Goal: Task Accomplishment & Management: Manage account settings

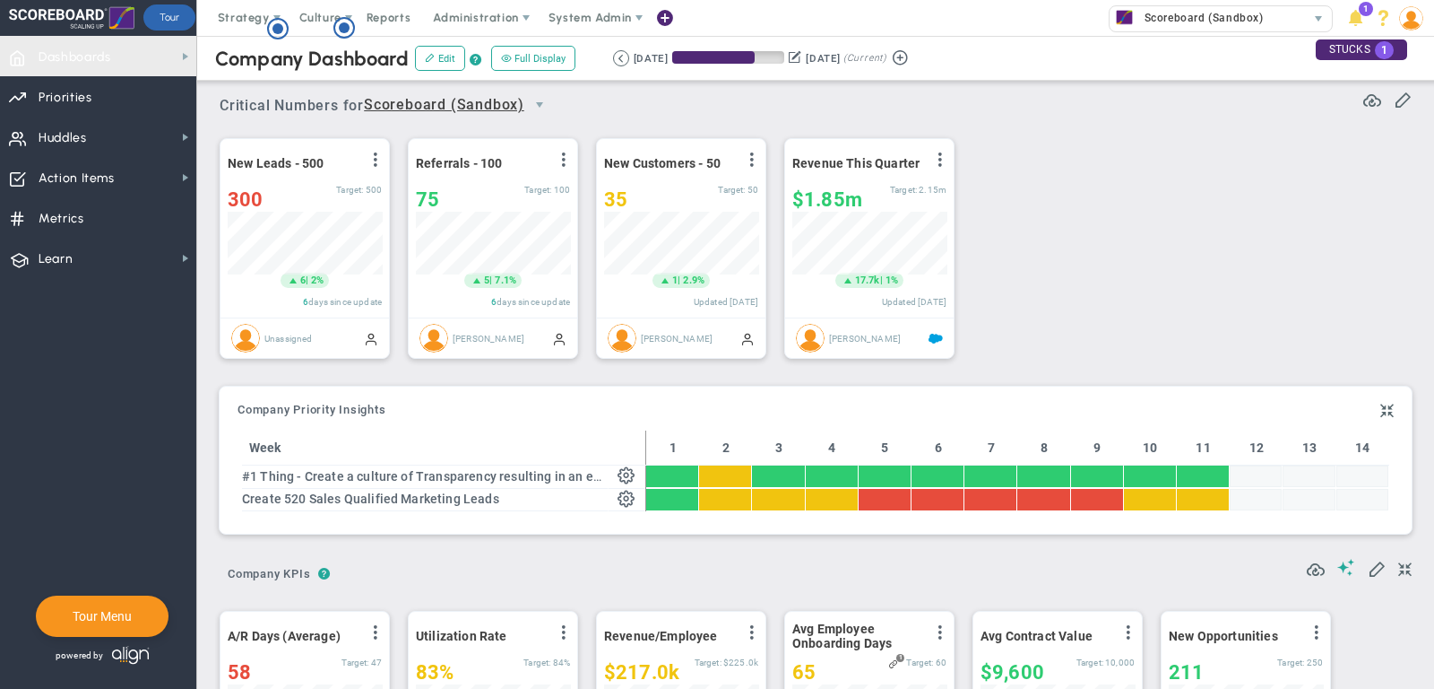
click at [139, 46] on span "Dashboards Dashboards" at bounding box center [98, 56] width 196 height 40
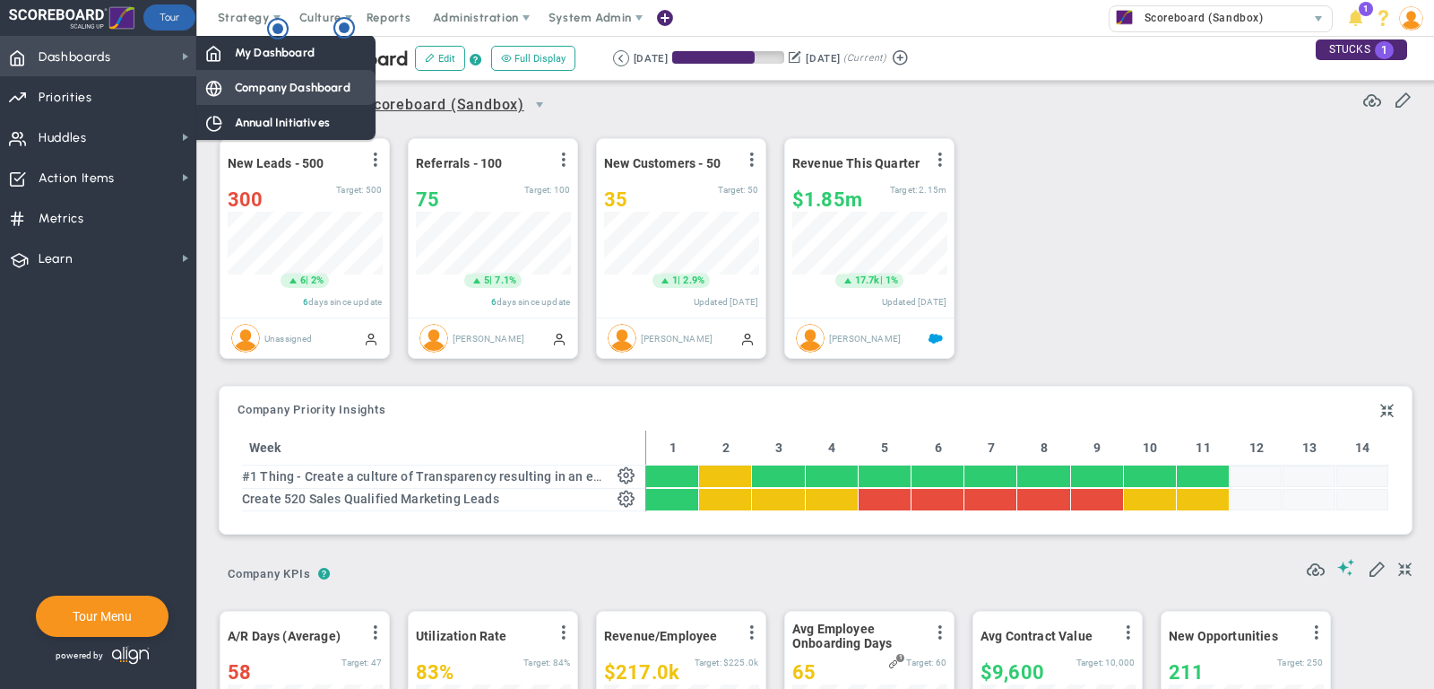
click at [271, 91] on span "Company Dashboard" at bounding box center [293, 87] width 116 height 17
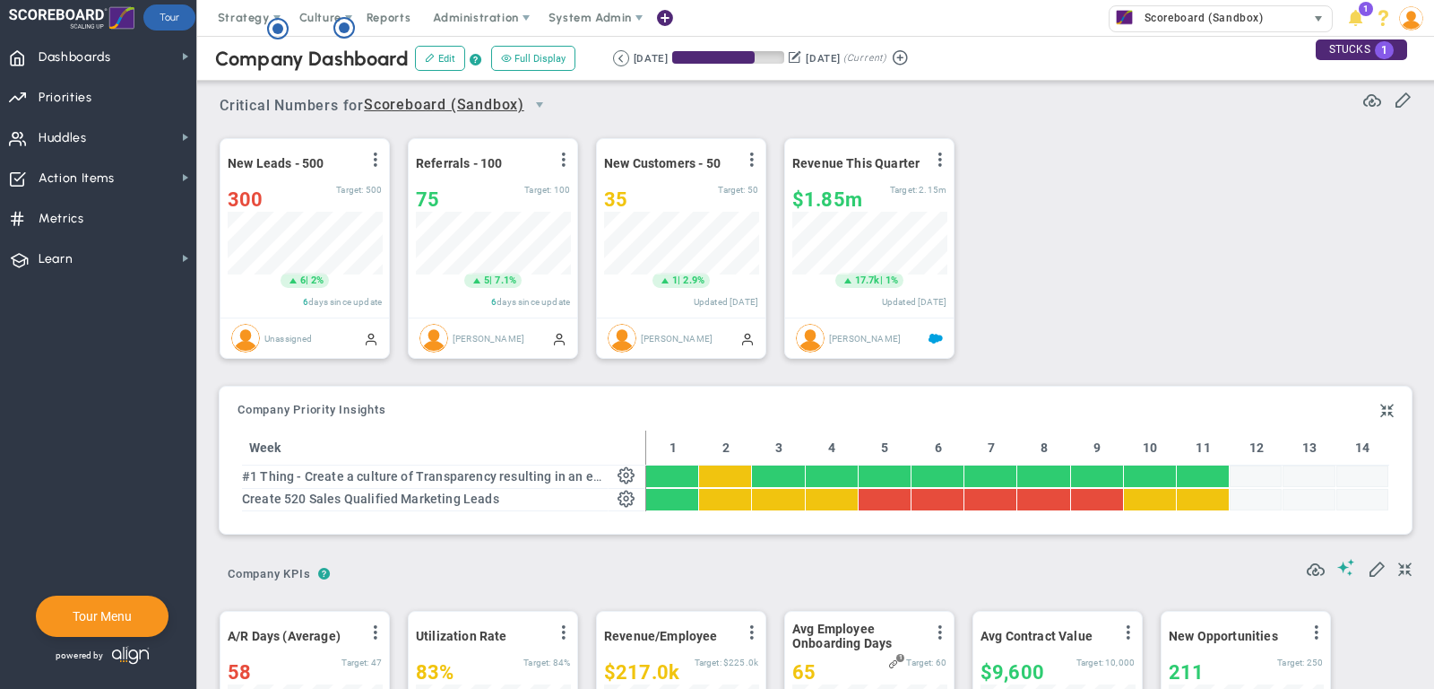
click at [1193, 22] on span "Scoreboard (Sandbox)" at bounding box center [1200, 17] width 128 height 23
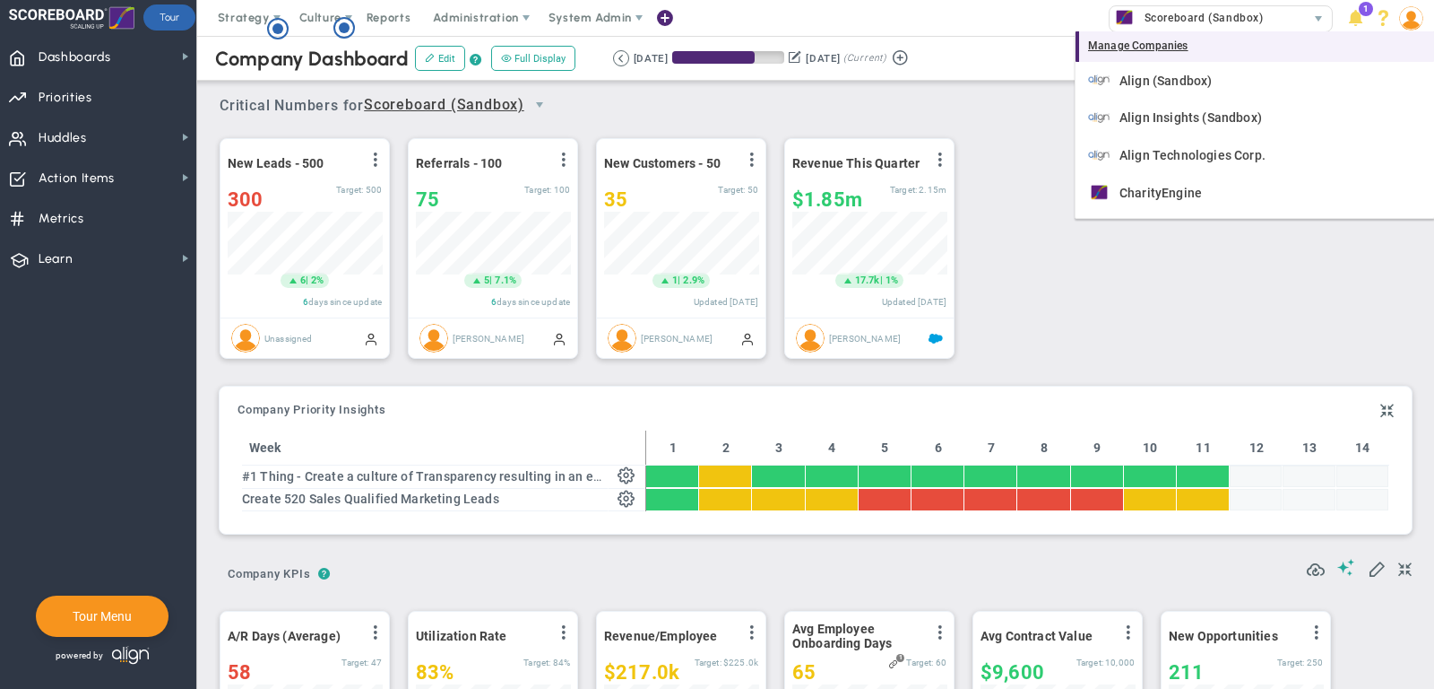
click at [1189, 38] on div "Manage Companies" at bounding box center [1255, 46] width 359 height 30
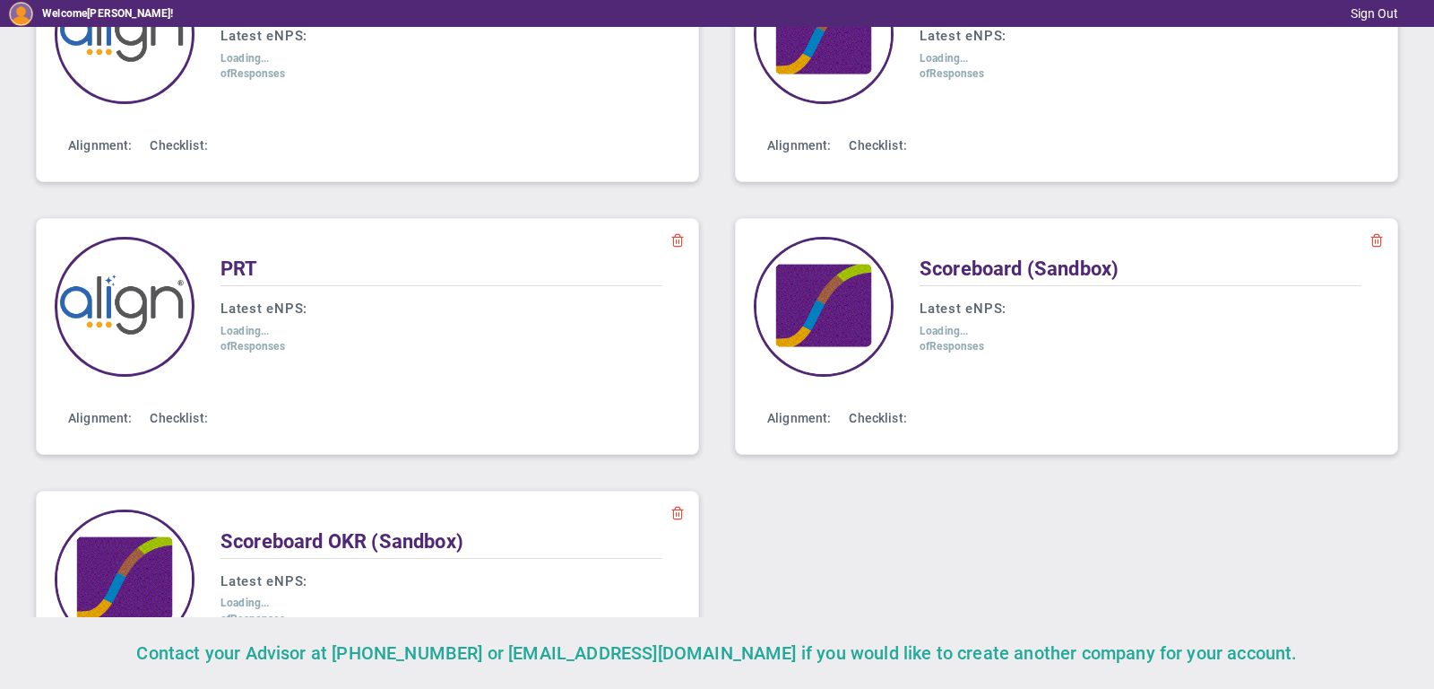
scroll to position [518, 0]
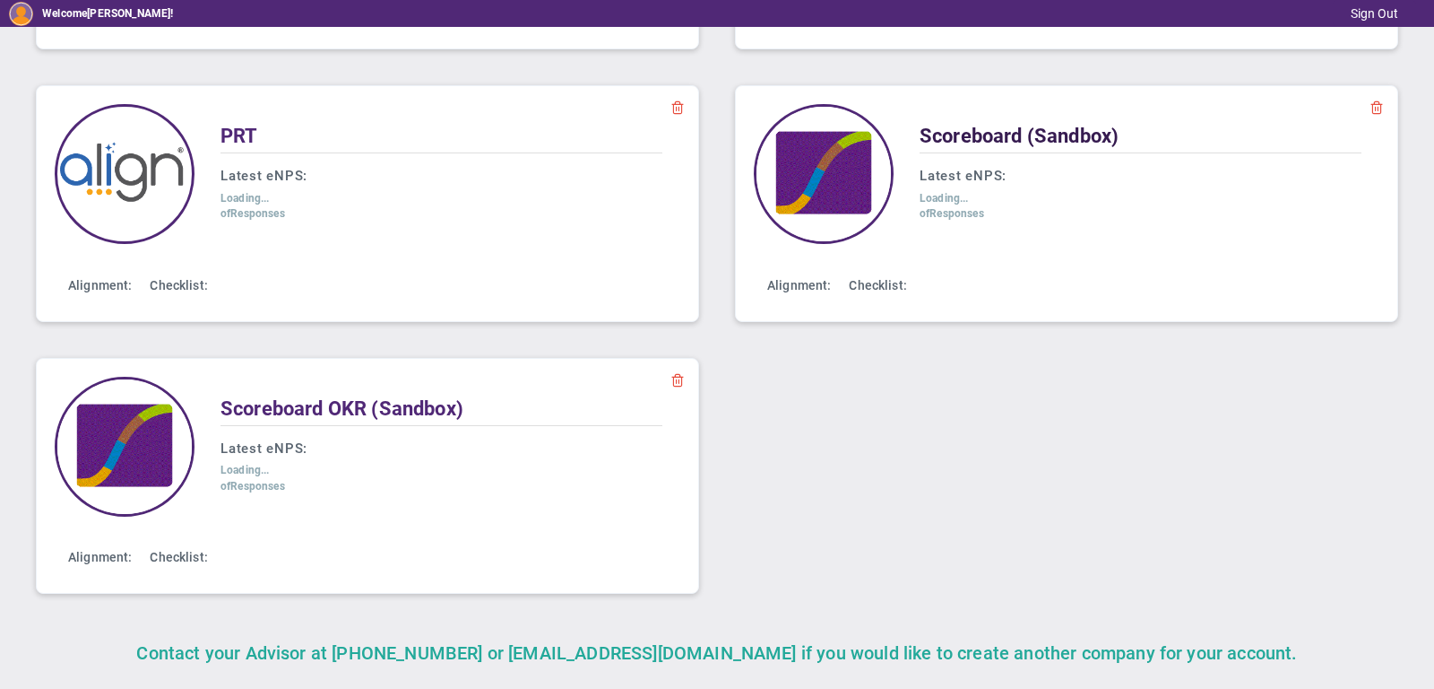
click at [985, 125] on span "Scoreboard (Sandbox)" at bounding box center [1019, 136] width 199 height 22
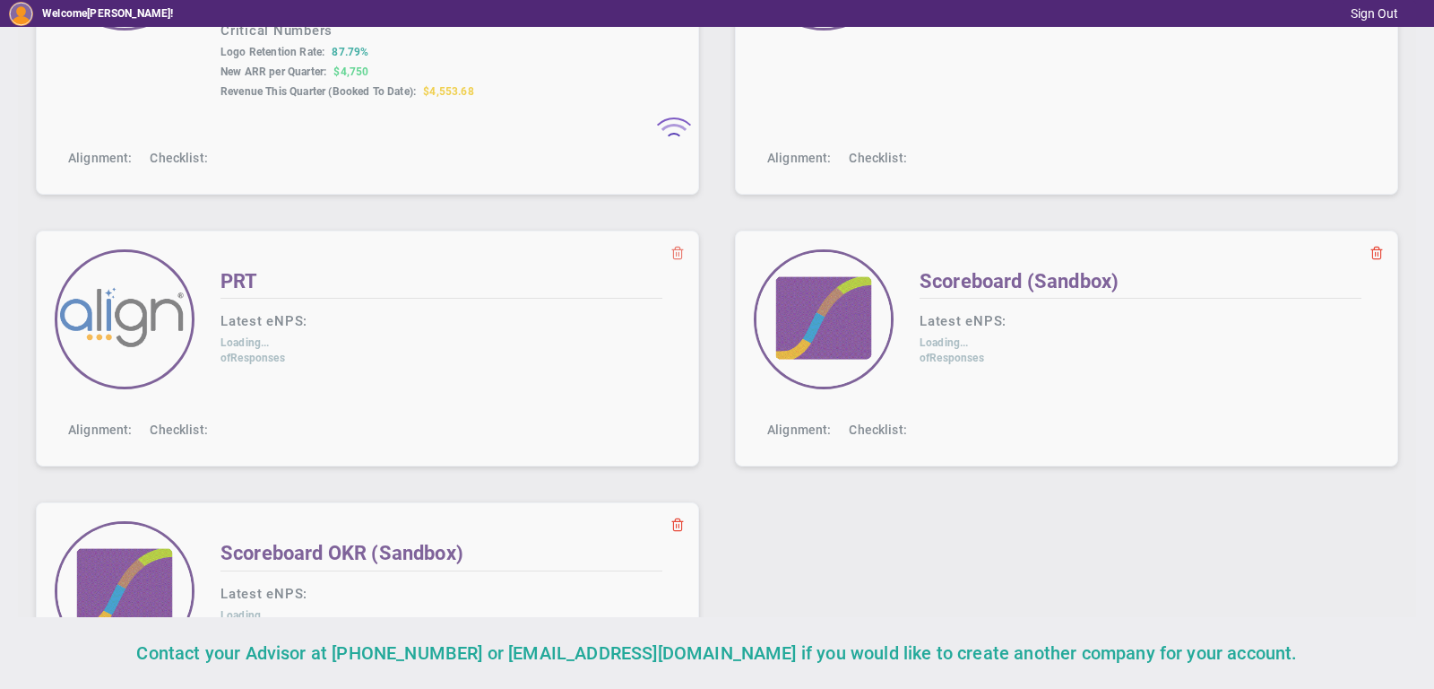
scroll to position [578, 0]
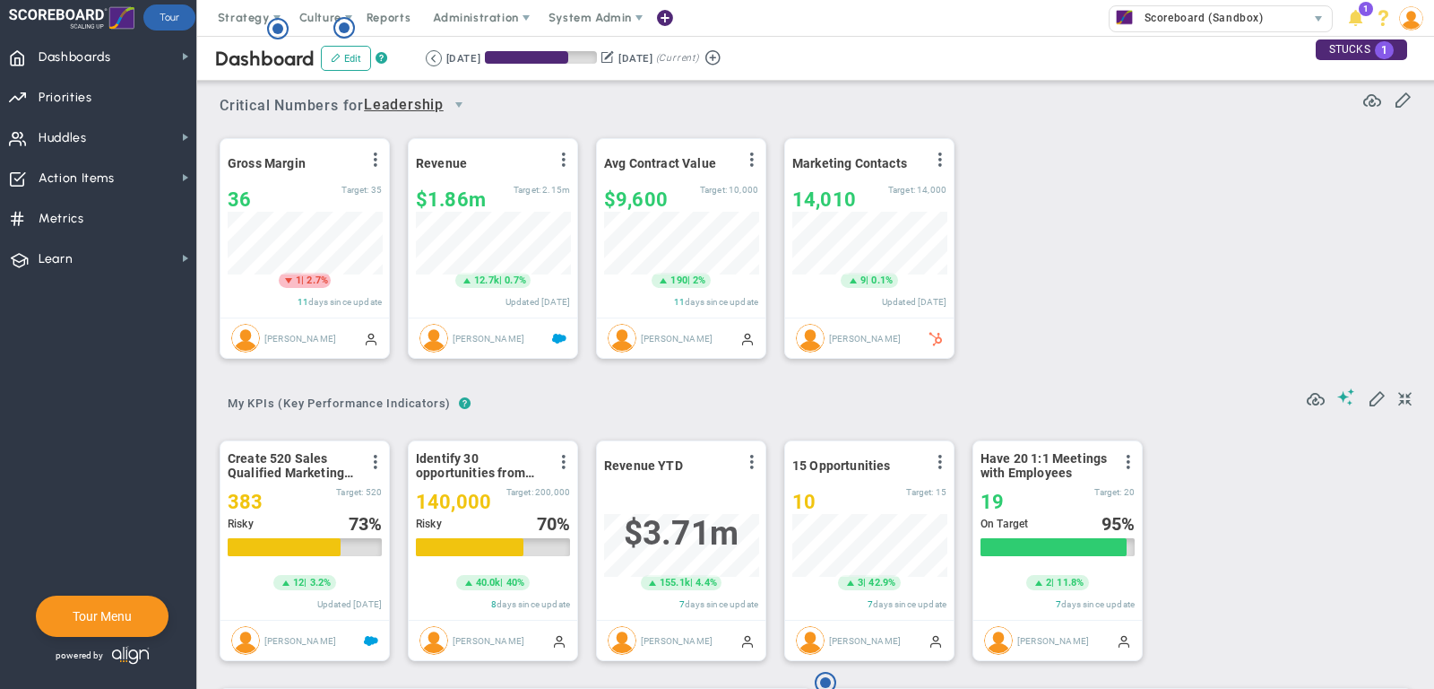
scroll to position [63, 154]
click at [119, 39] on span "Dashboards Dashboards" at bounding box center [98, 56] width 196 height 40
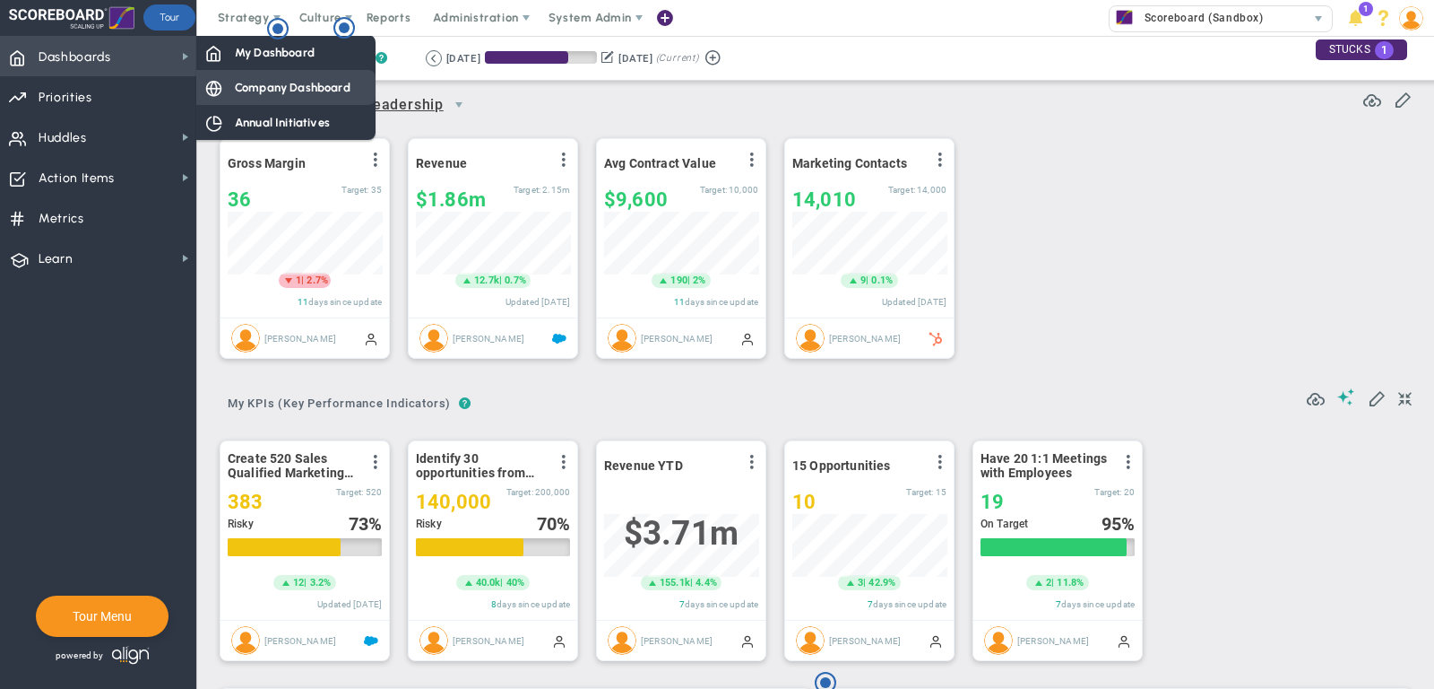
click at [249, 82] on span "Company Dashboard" at bounding box center [293, 87] width 116 height 17
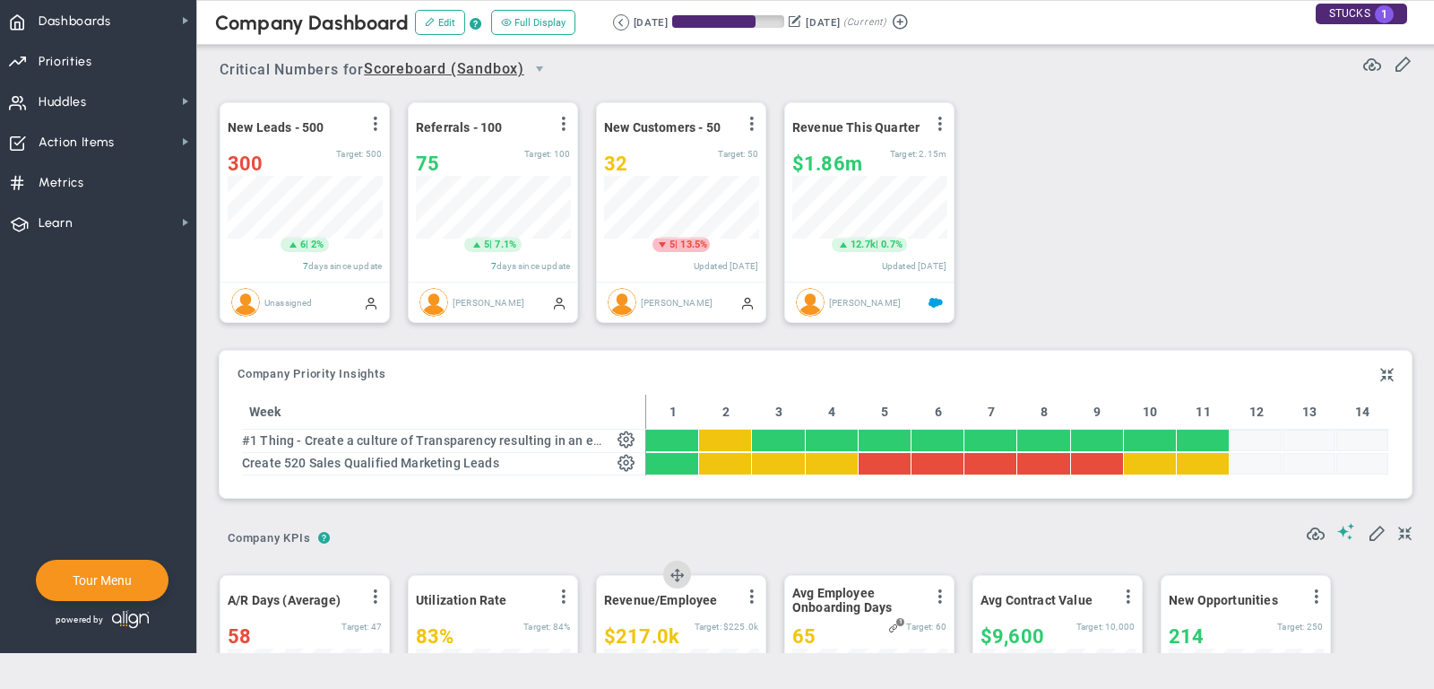
scroll to position [63, 154]
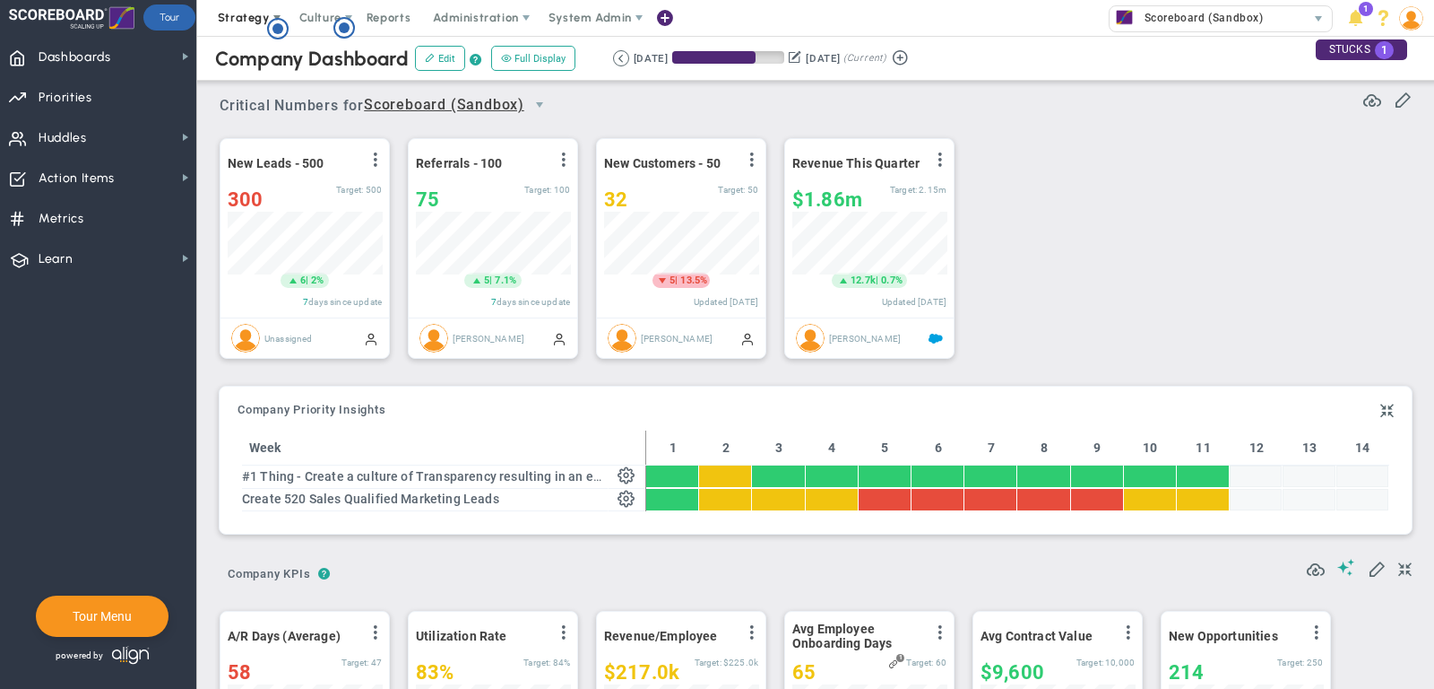
click at [249, 19] on span "Strategy" at bounding box center [244, 17] width 52 height 13
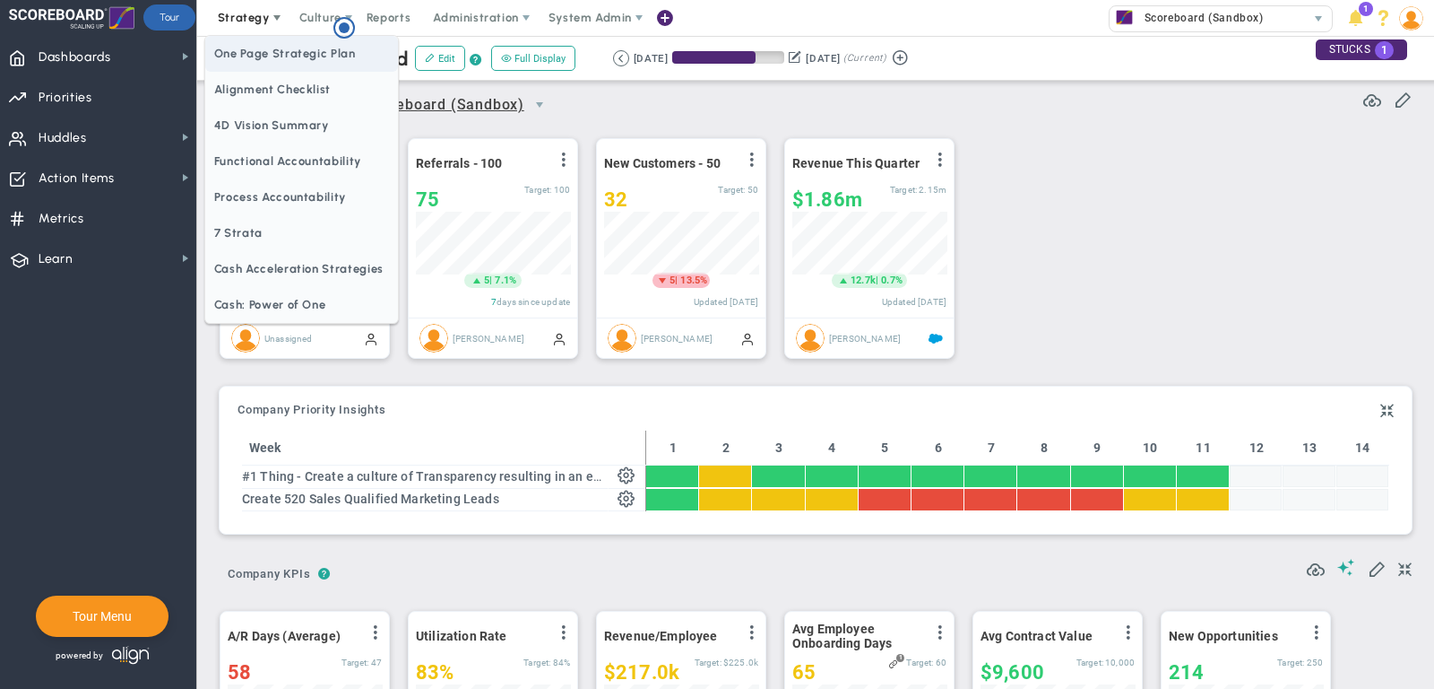
click at [261, 51] on span "One Page Strategic Plan" at bounding box center [301, 54] width 193 height 36
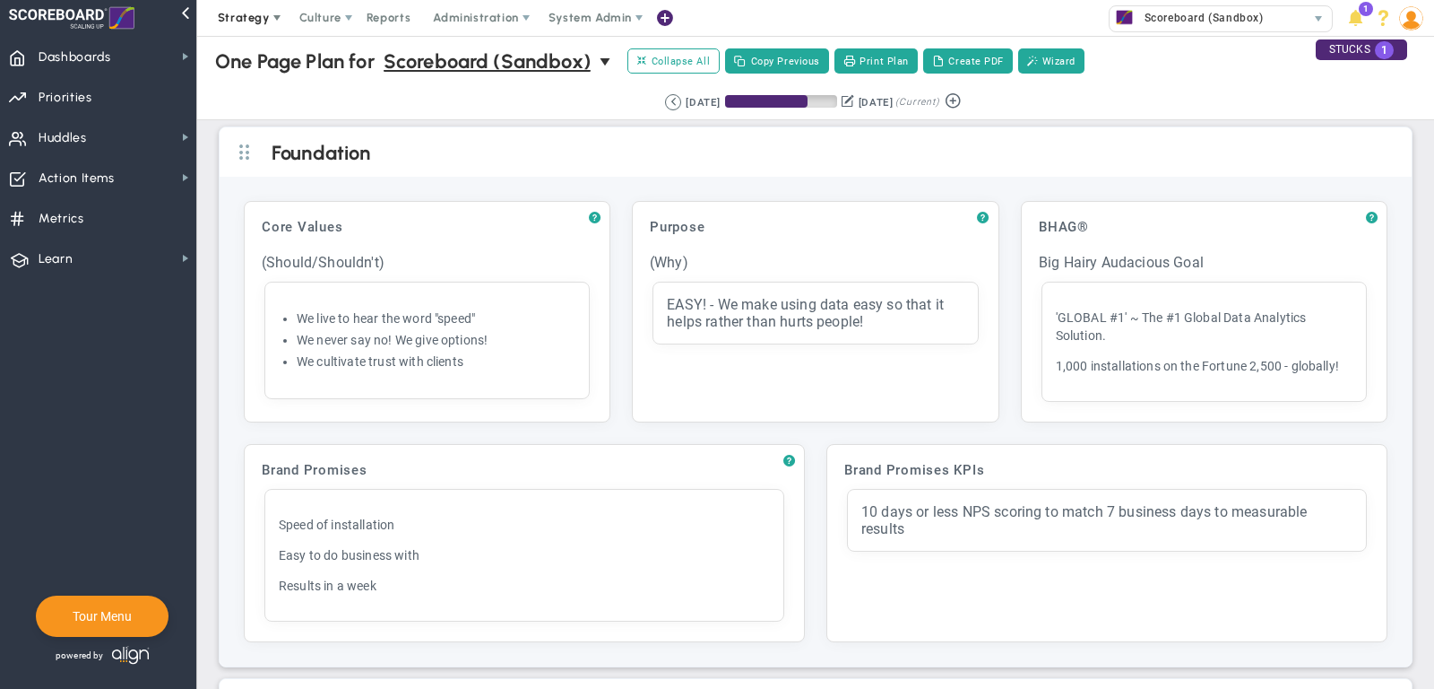
click at [238, 22] on span "Strategy" at bounding box center [244, 17] width 52 height 13
click at [704, 56] on span "Collapse All" at bounding box center [673, 61] width 73 height 16
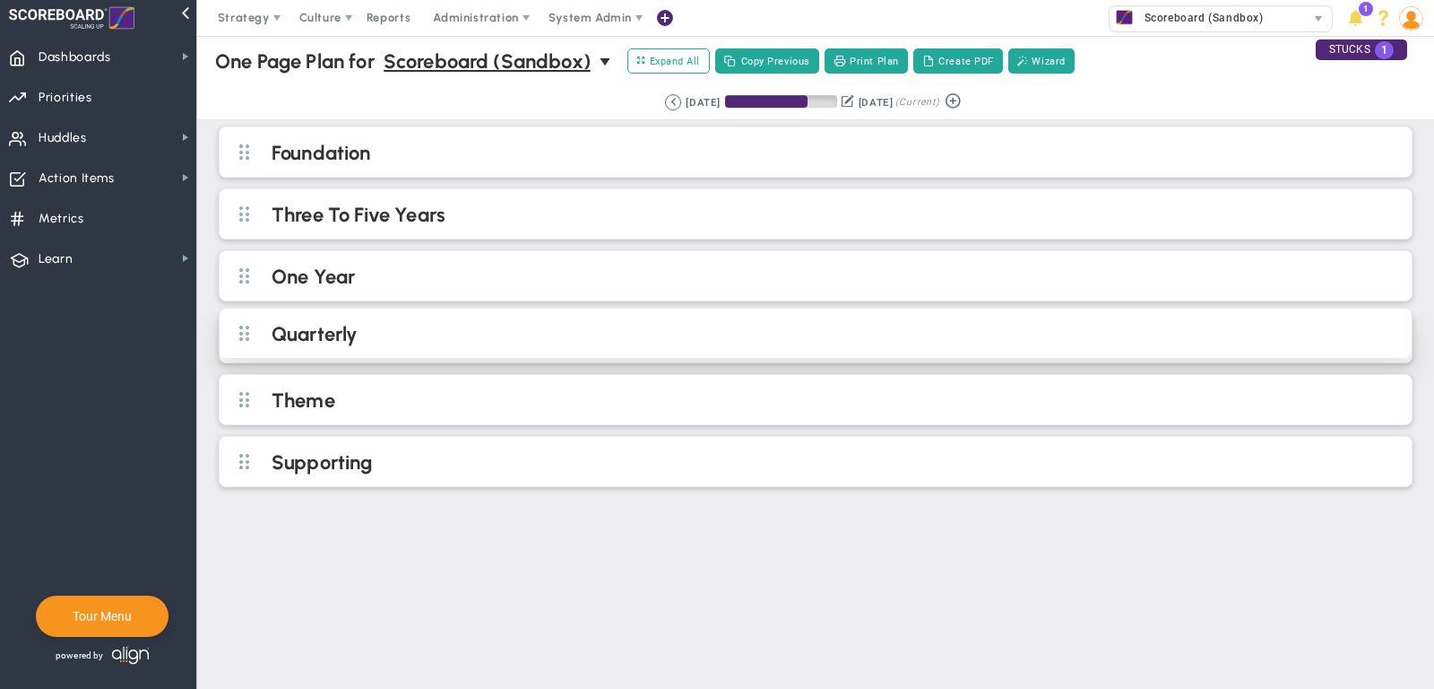
click at [500, 322] on h2 "Quarterly" at bounding box center [831, 335] width 1118 height 27
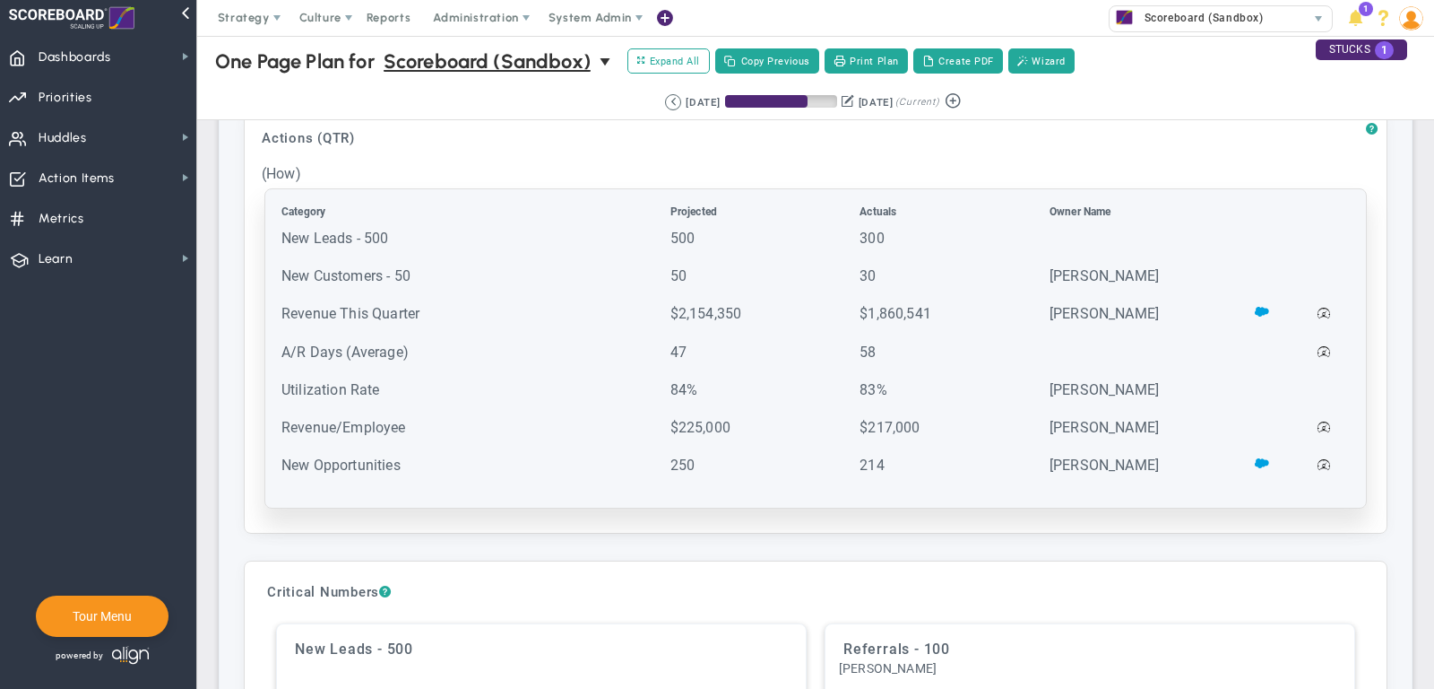
scroll to position [264, 0]
click at [410, 240] on td "New Leads - 500" at bounding box center [474, 246] width 387 height 36
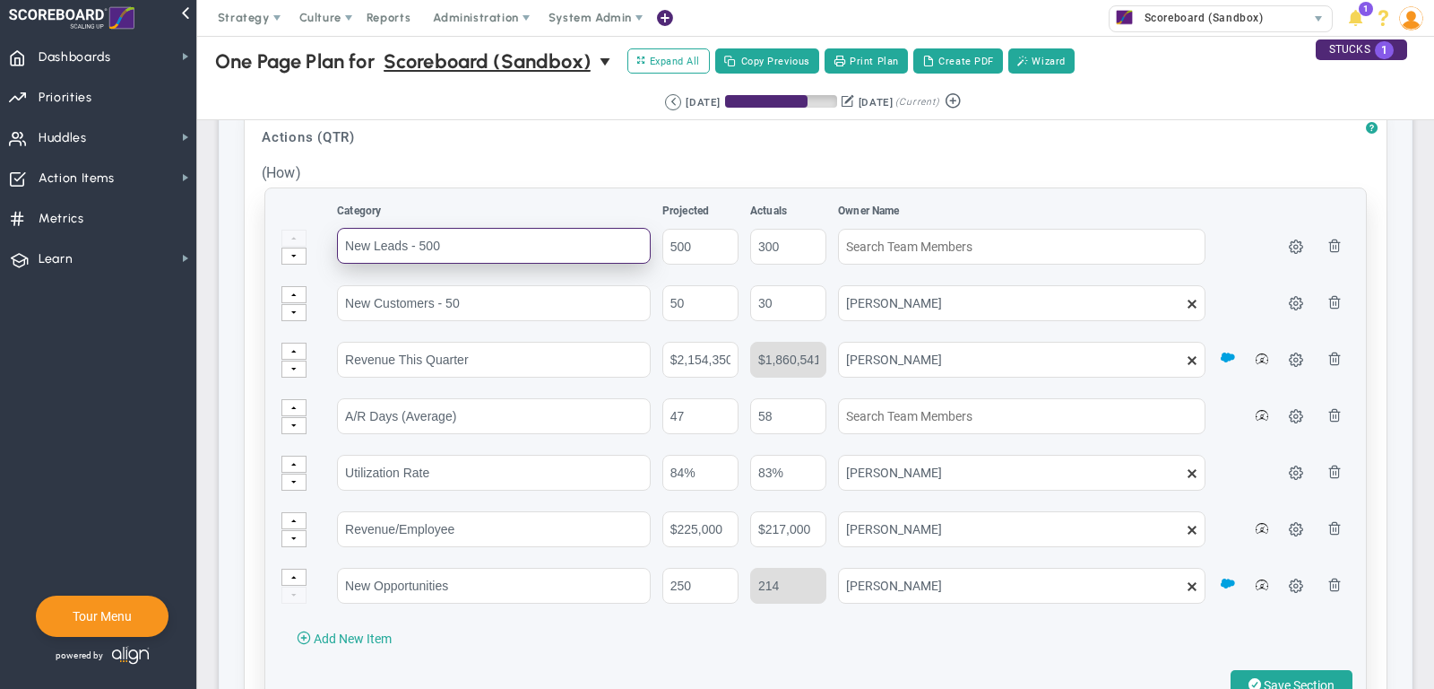
drag, startPoint x: 481, startPoint y: 238, endPoint x: 273, endPoint y: 237, distance: 208.0
click at [273, 237] on div "Category Projected Actuals Owner Name 500 300" at bounding box center [815, 450] width 1101 height 524
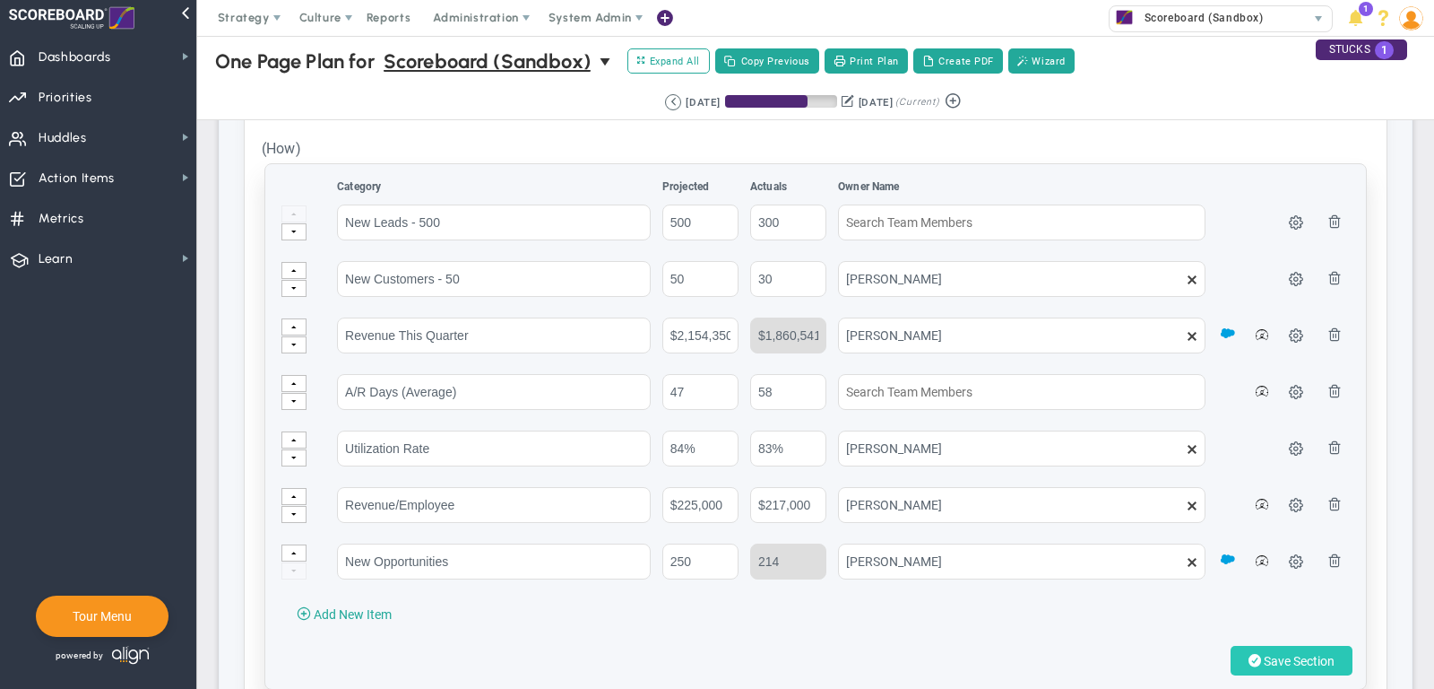
click at [1304, 654] on span "Save Section" at bounding box center [1299, 661] width 71 height 14
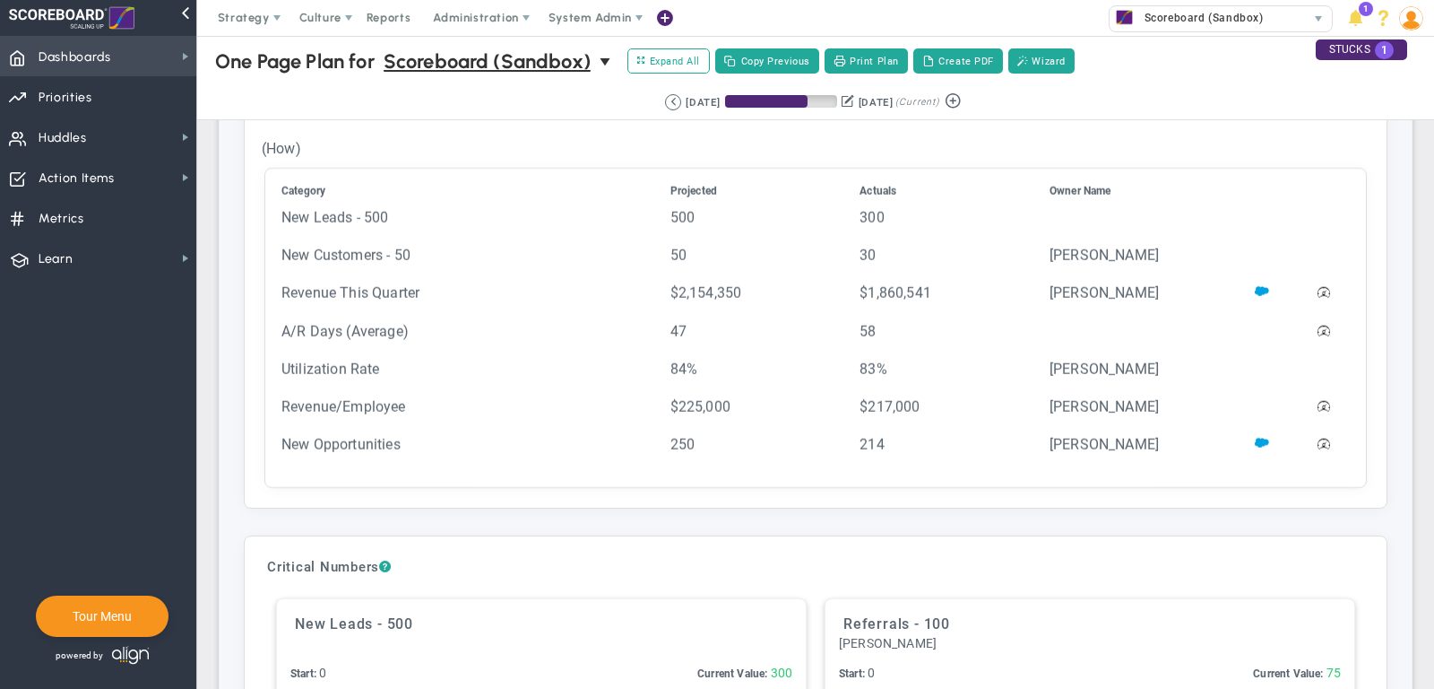
click at [108, 72] on span "Dashboards" at bounding box center [75, 58] width 73 height 38
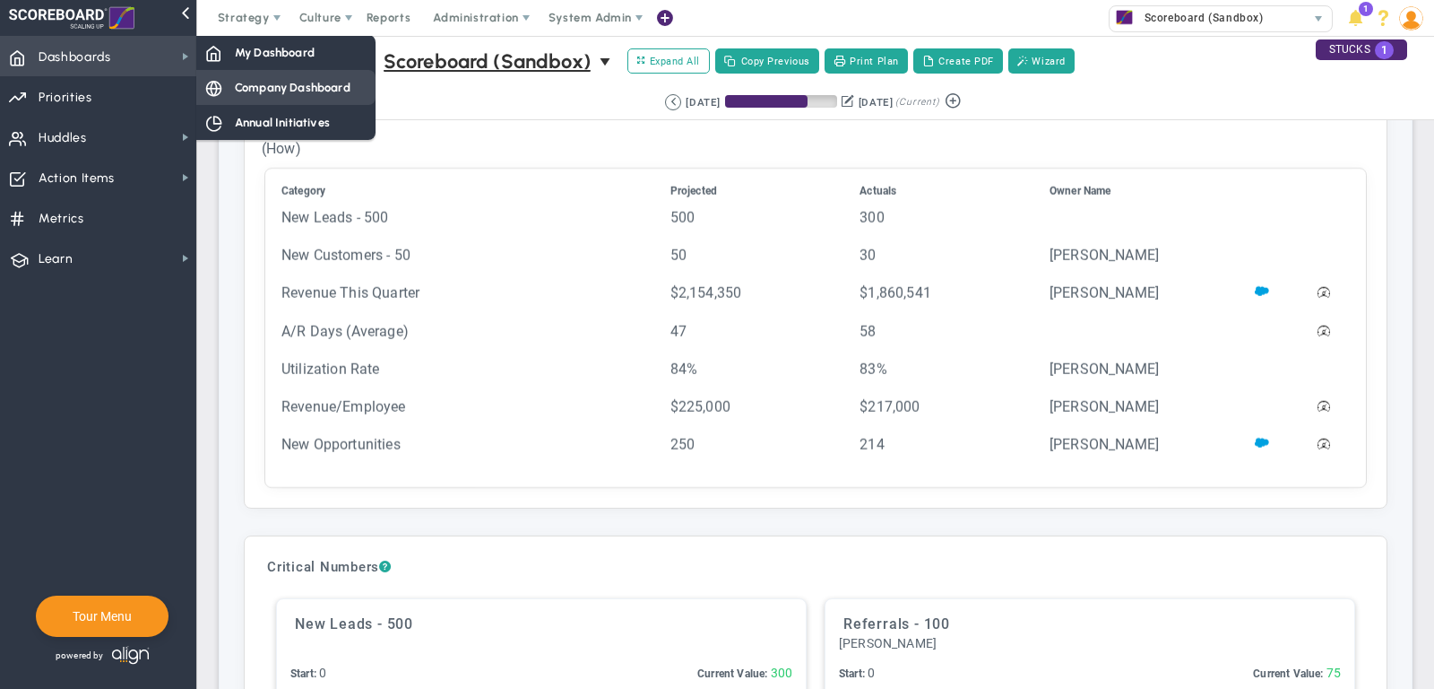
drag, startPoint x: 290, startPoint y: 104, endPoint x: 284, endPoint y: 87, distance: 17.9
click at [284, 87] on div "My Dashboard Company Dashboard Annual Initiatives Data Table" at bounding box center [285, 87] width 179 height 105
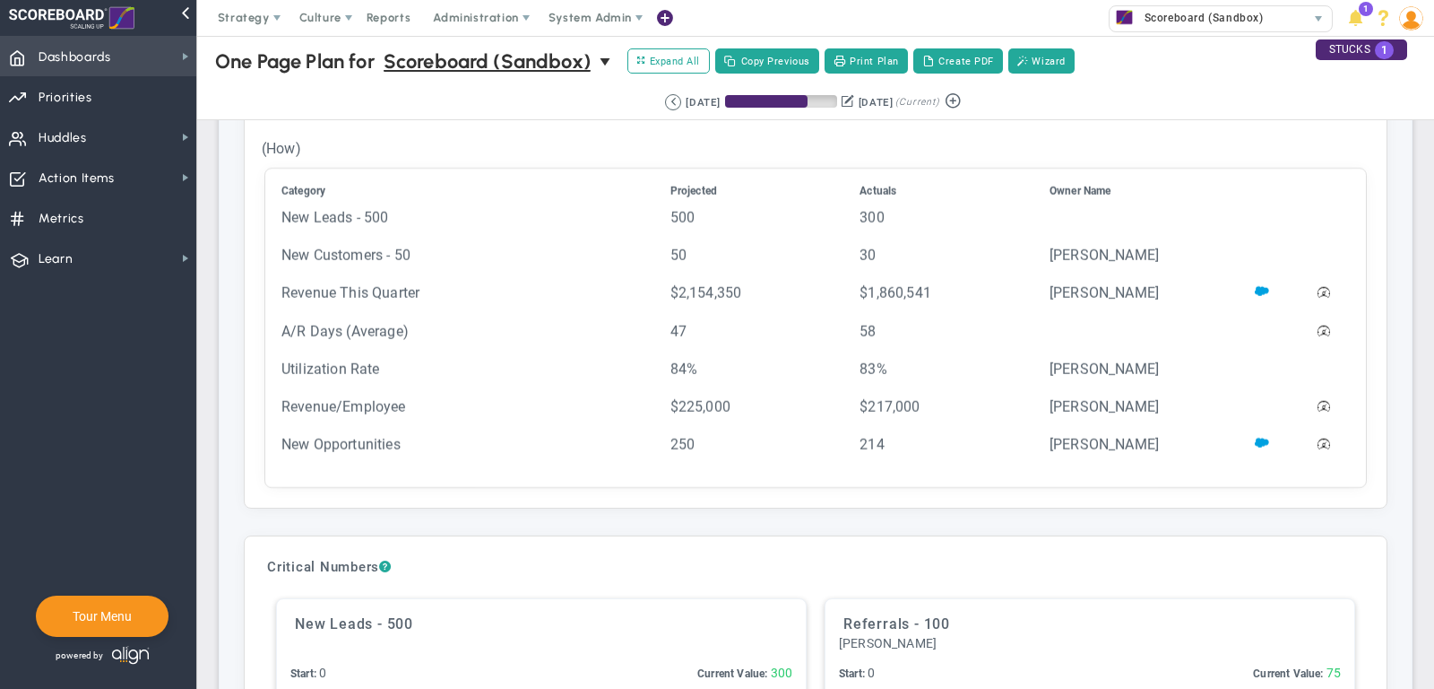
click at [153, 49] on span "Dashboards Dashboards" at bounding box center [98, 56] width 196 height 40
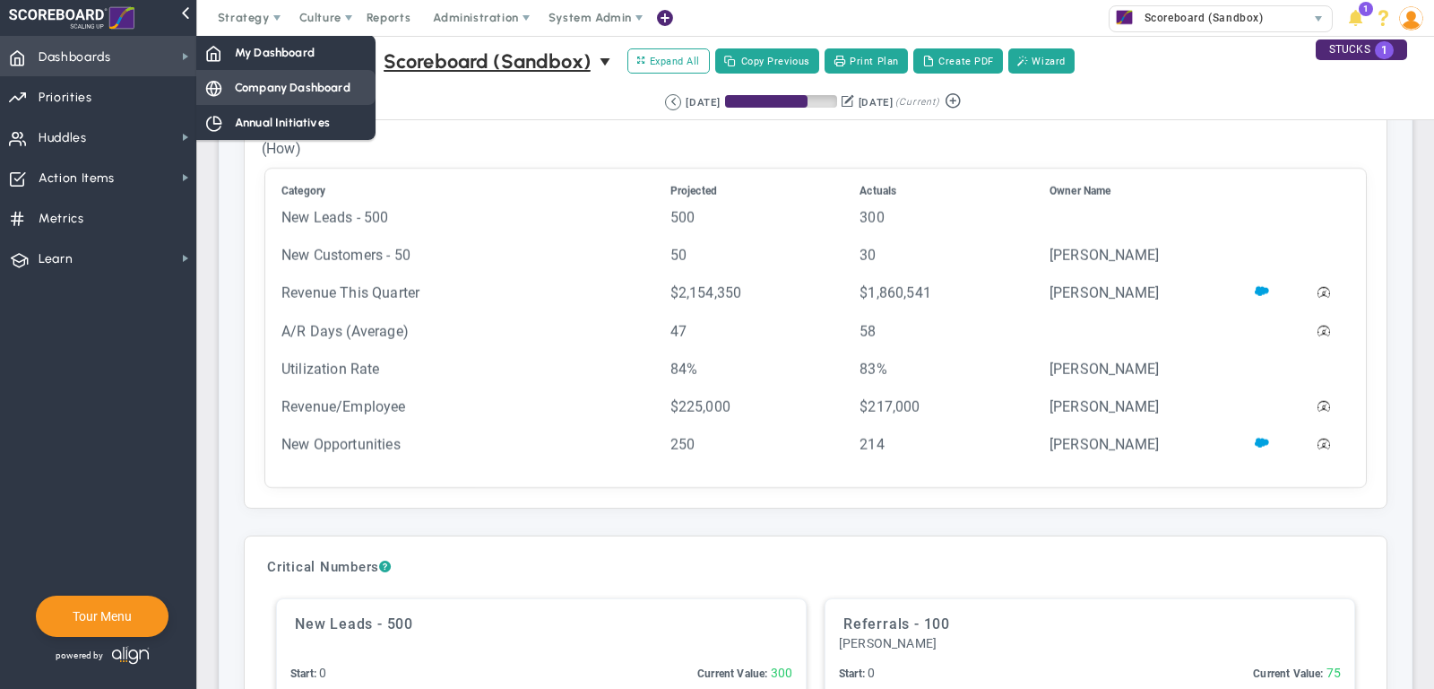
click at [247, 75] on div "Company Dashboard" at bounding box center [285, 87] width 179 height 35
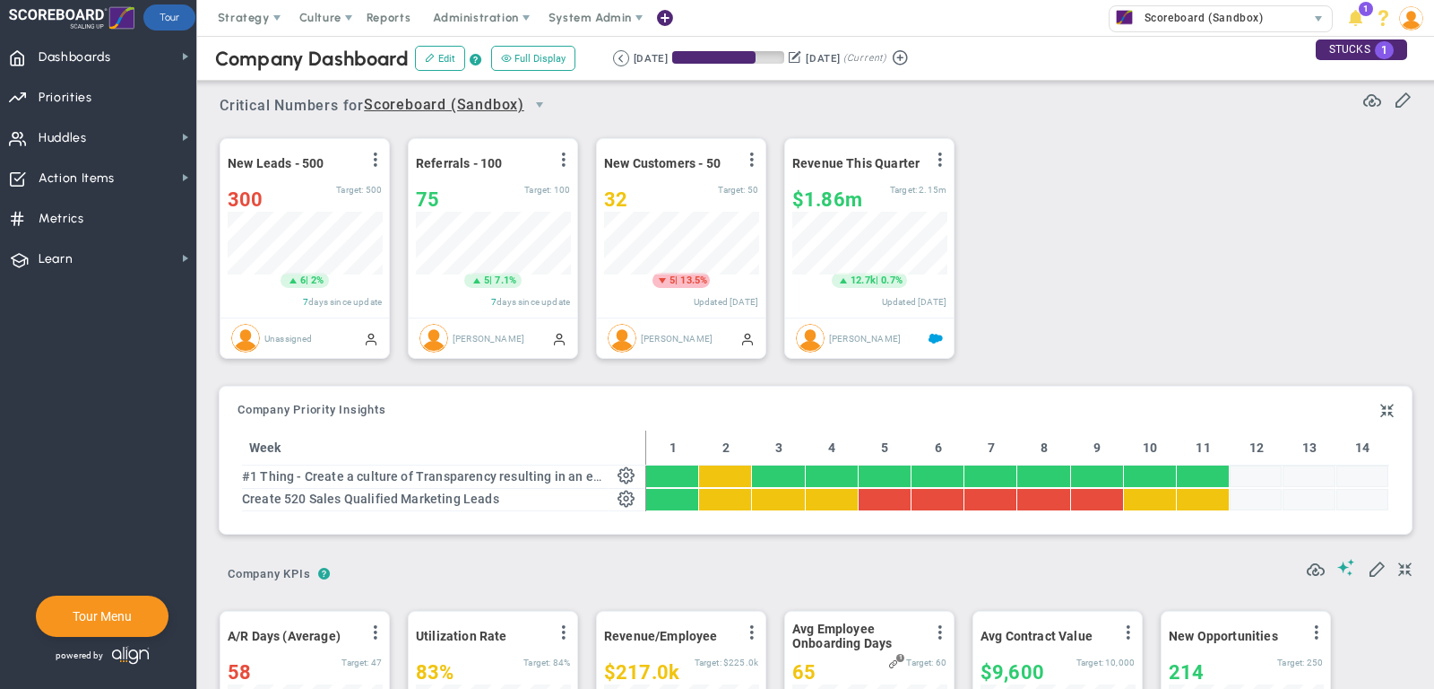
scroll to position [896498, 896405]
click at [1347, 559] on span at bounding box center [1347, 567] width 18 height 17
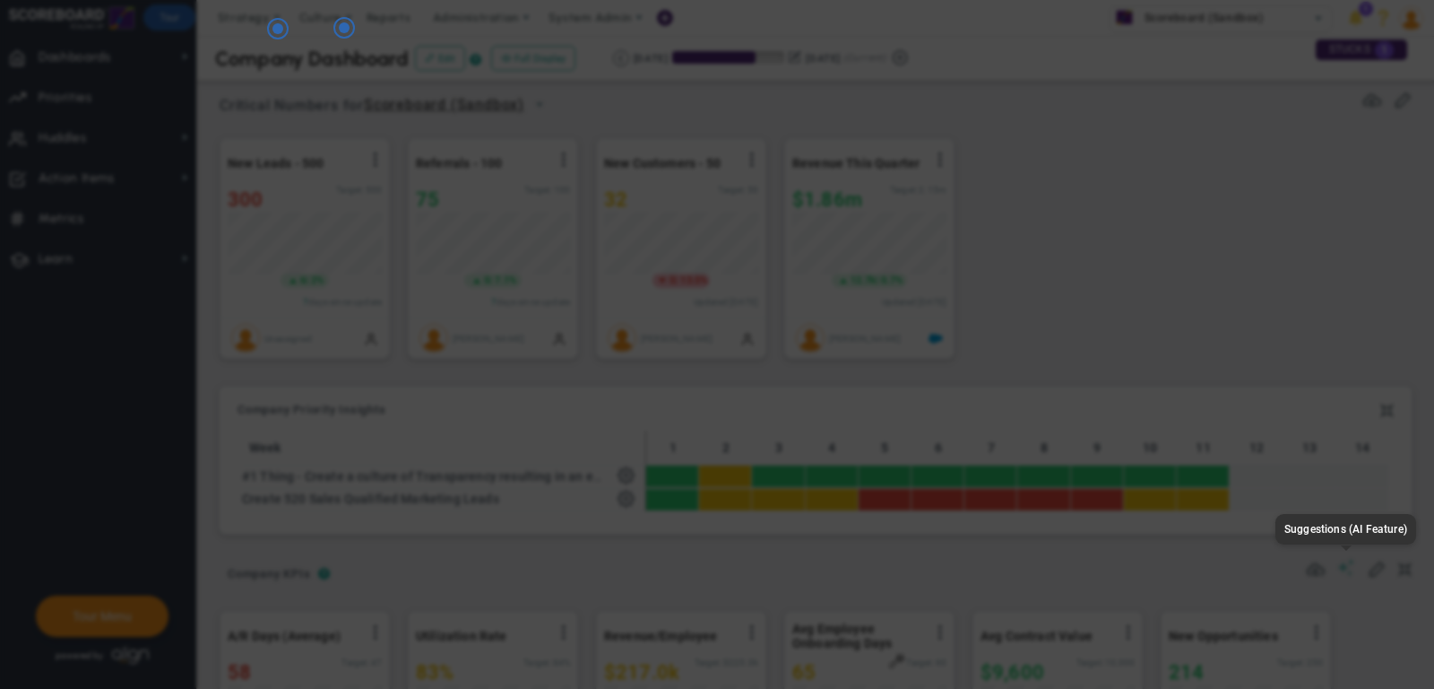
type input "None"
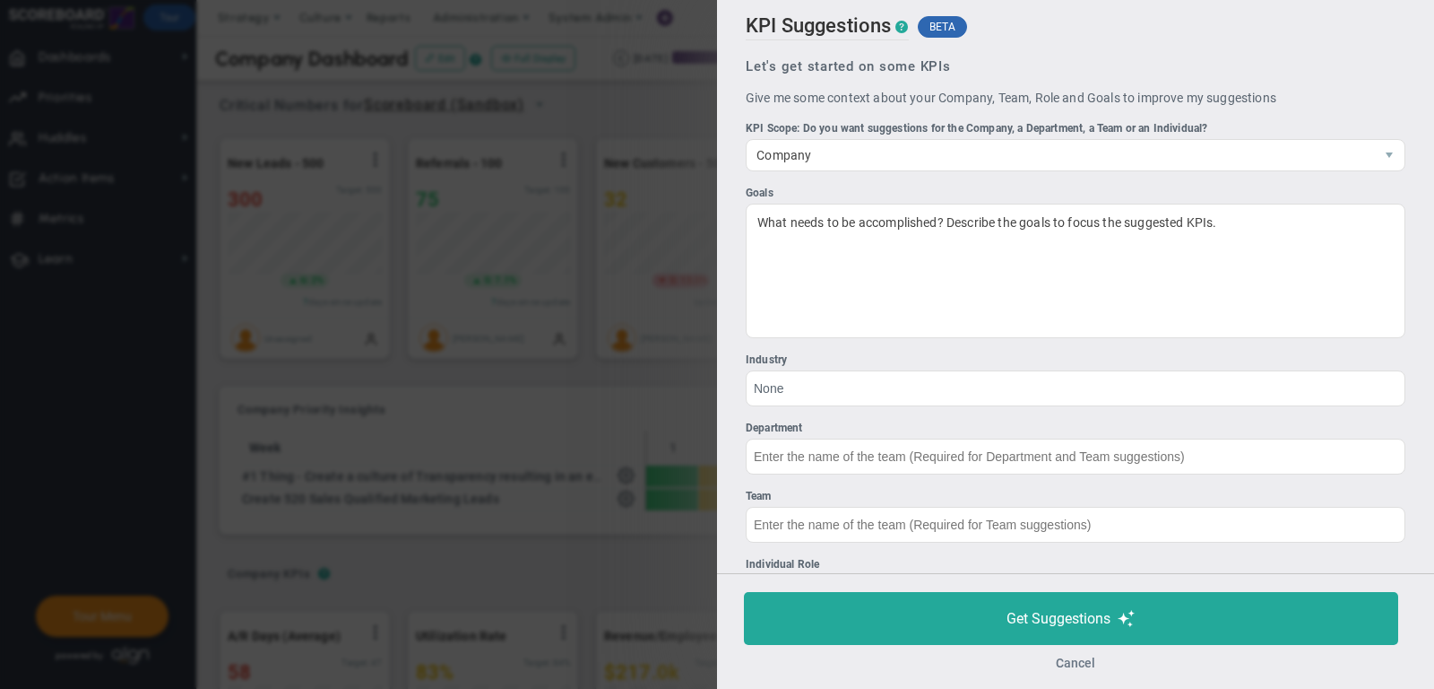
click at [1069, 663] on button "Cancel" at bounding box center [1075, 662] width 39 height 14
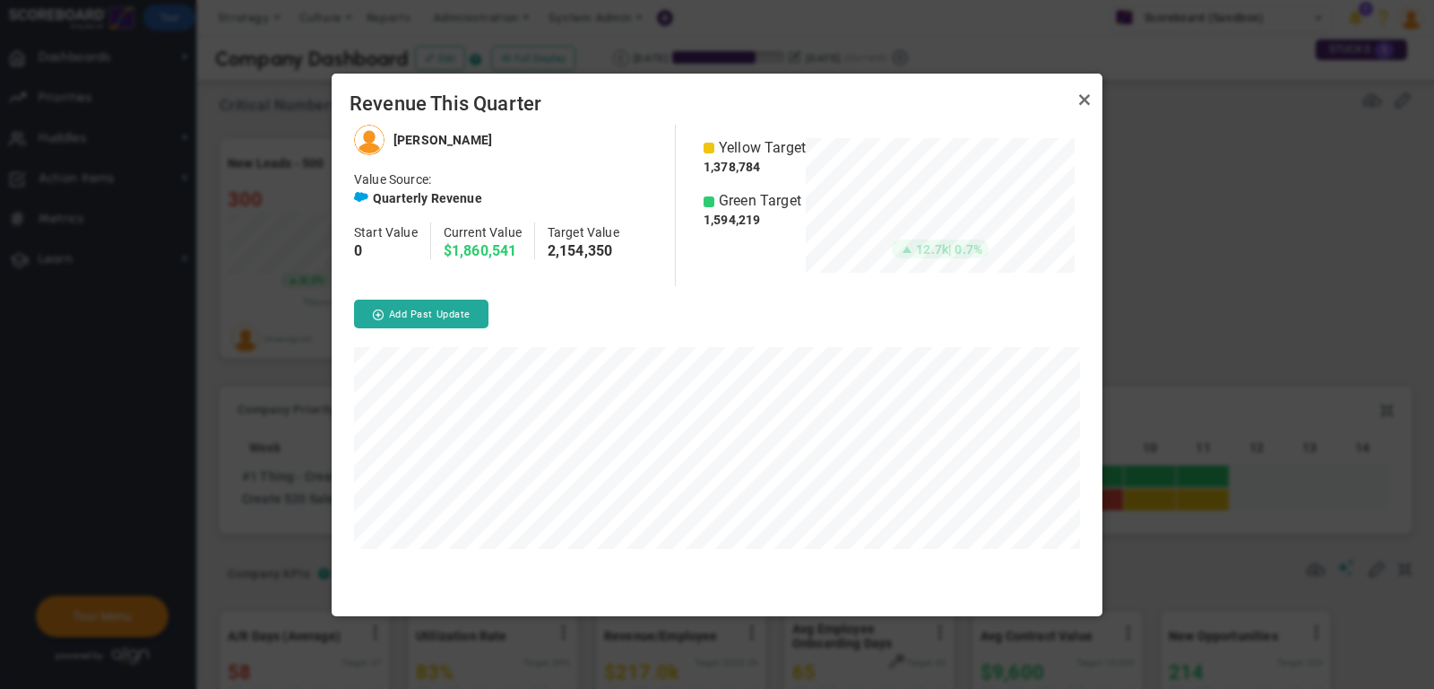
scroll to position [490, 771]
click at [1087, 93] on link "Close" at bounding box center [1085, 101] width 22 height 22
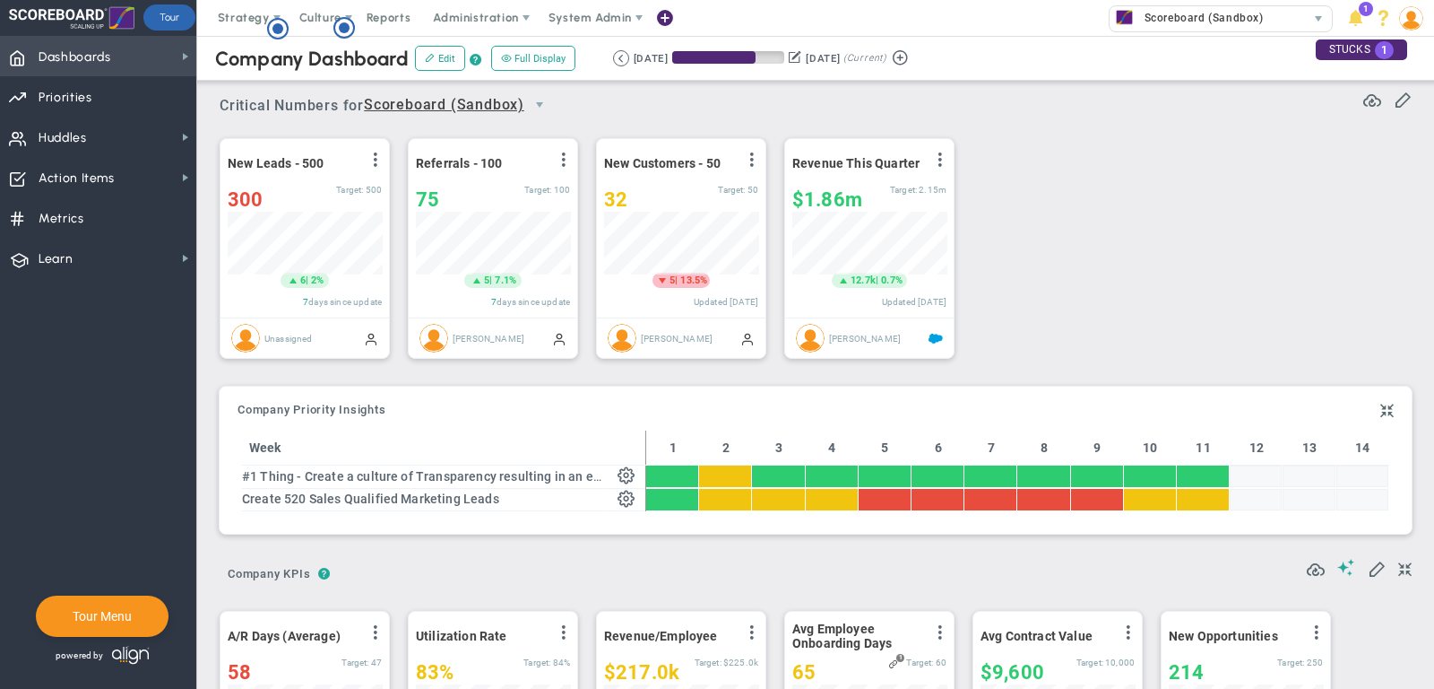
click at [152, 49] on span "Dashboards Dashboards" at bounding box center [98, 56] width 196 height 40
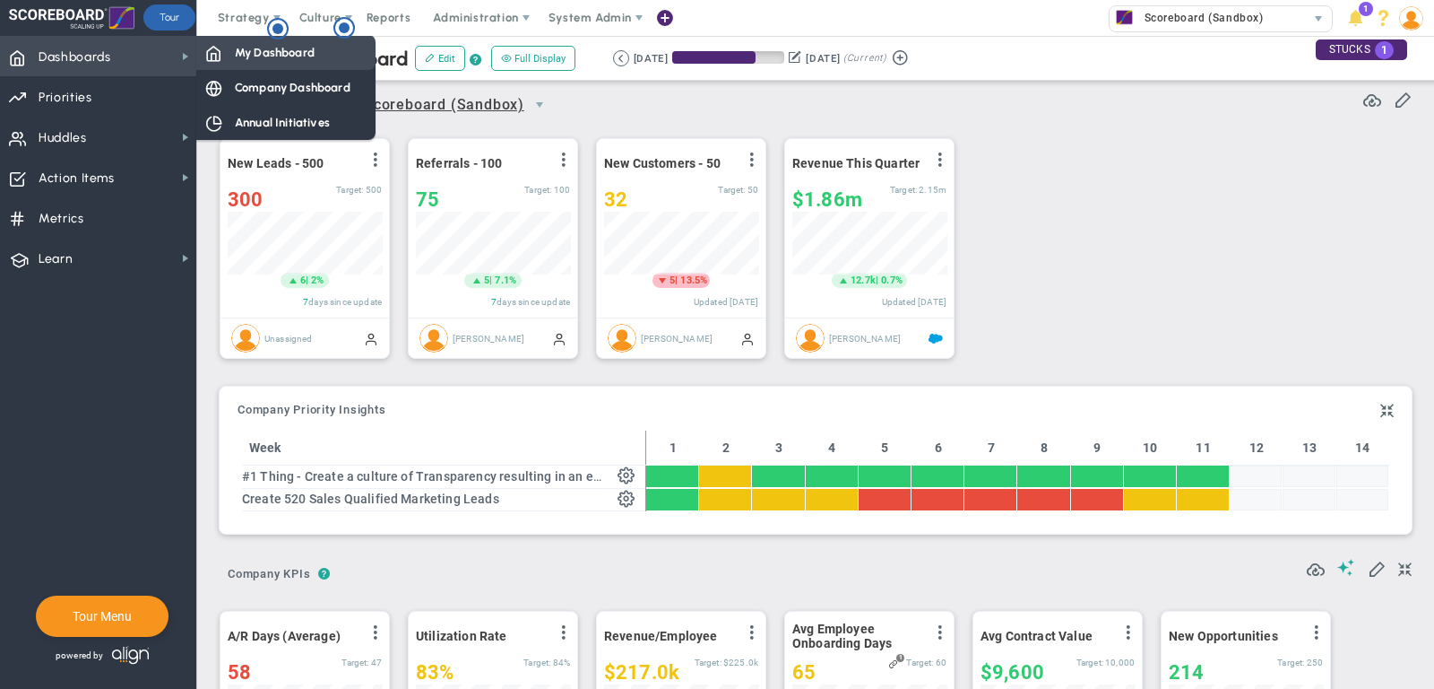
click at [250, 48] on span "My Dashboard" at bounding box center [275, 52] width 80 height 17
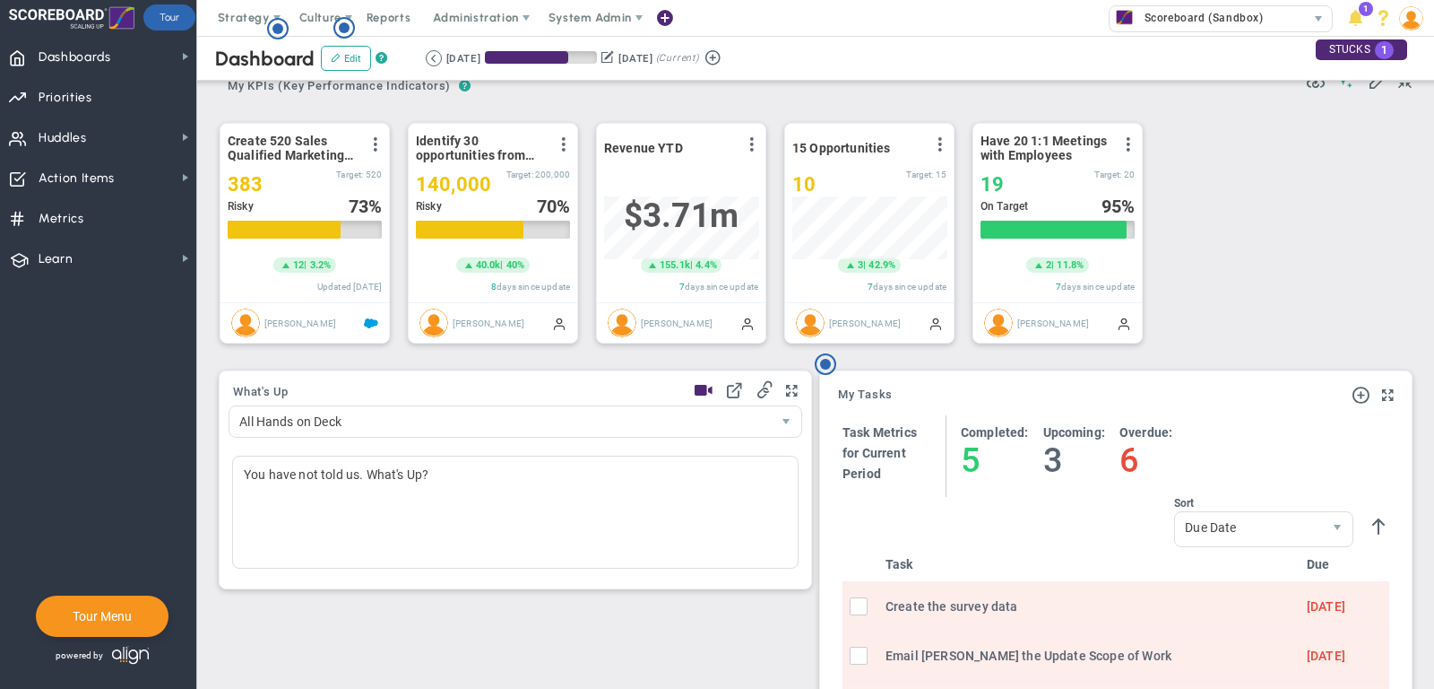
scroll to position [318, 0]
click at [114, 184] on span "Action Items Action Items" at bounding box center [98, 177] width 196 height 40
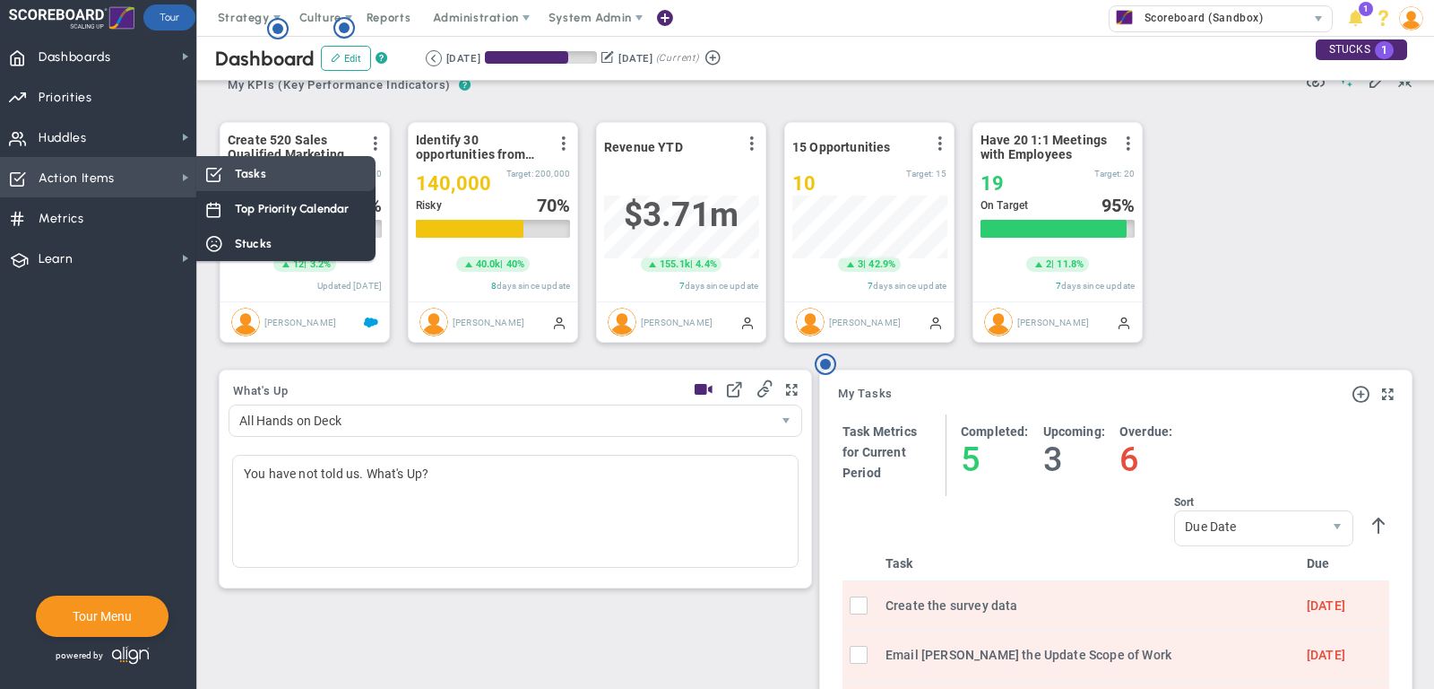
click at [260, 183] on div "Tasks" at bounding box center [285, 173] width 179 height 35
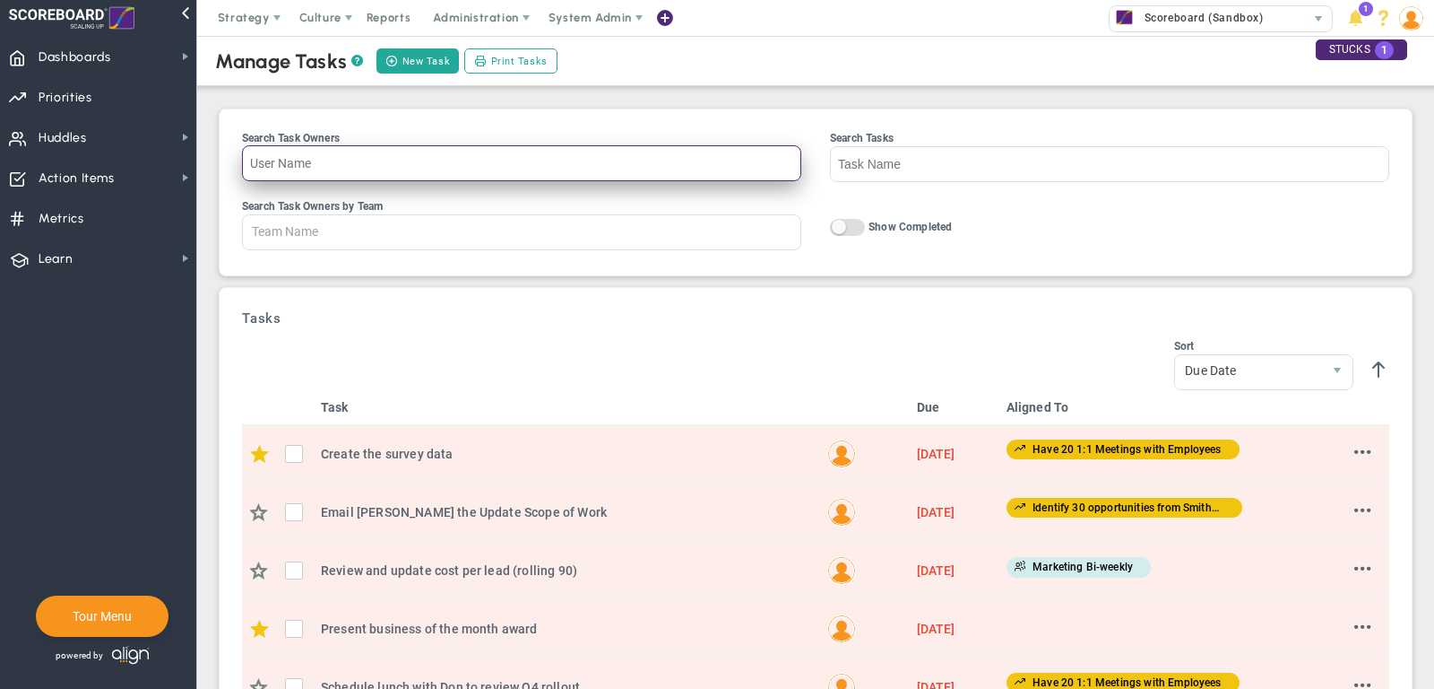
click at [353, 153] on input "Search Task Owners" at bounding box center [521, 163] width 559 height 36
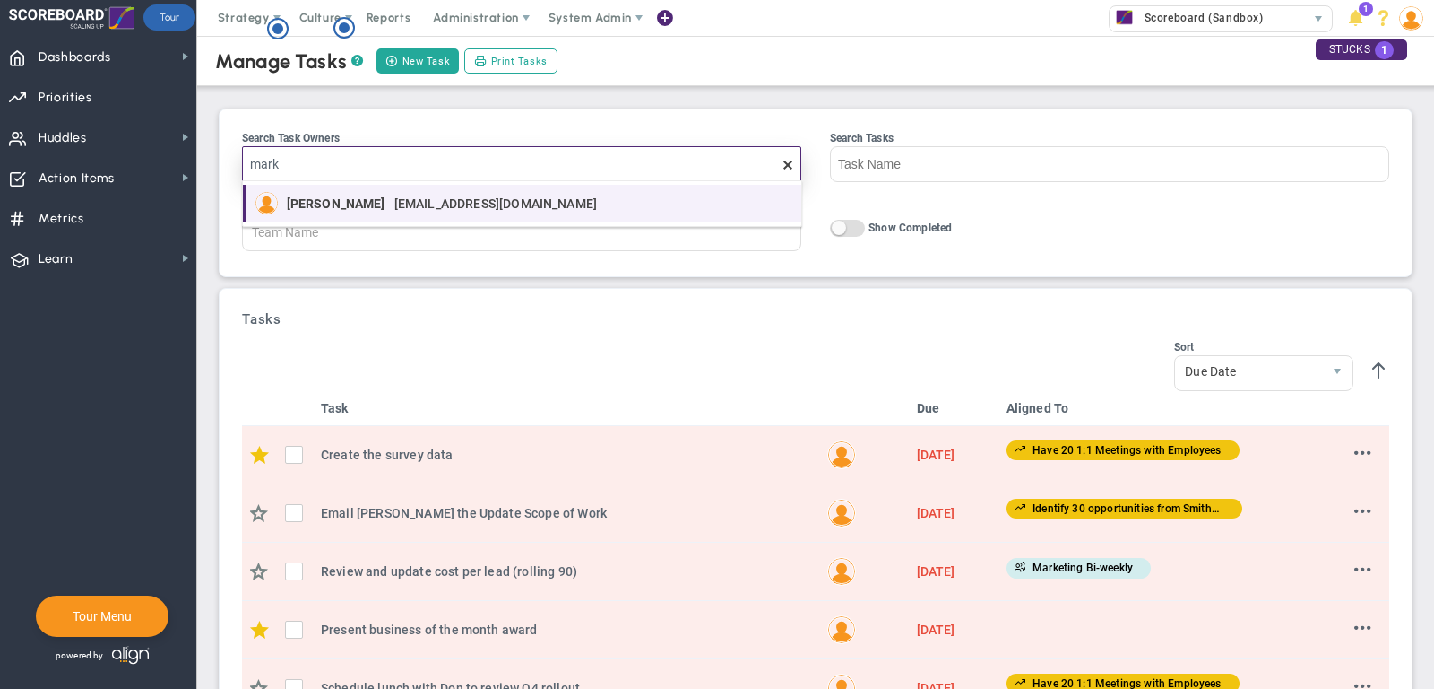
click at [360, 195] on div "[PERSON_NAME] [EMAIL_ADDRESS][DOMAIN_NAME]" at bounding box center [447, 203] width 320 height 22
type input "[PERSON_NAME]"
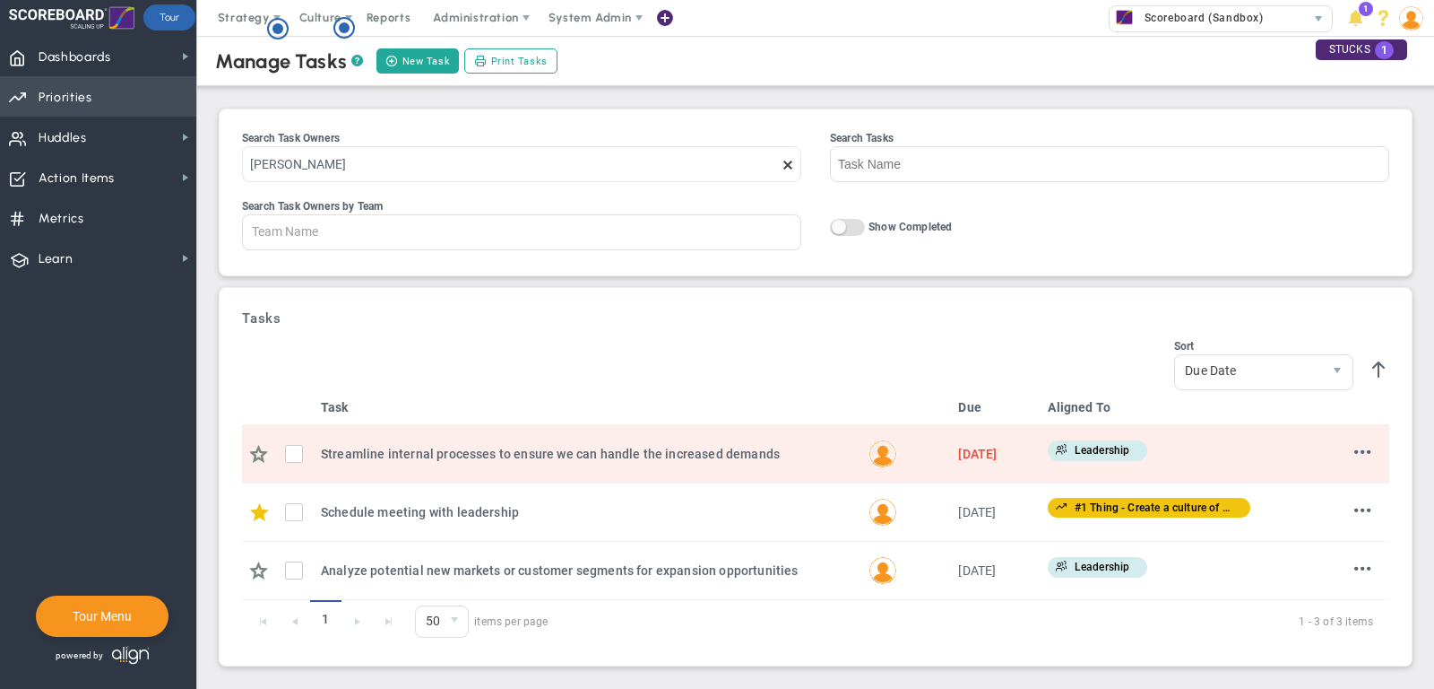
click at [127, 96] on span "Priorities Projects OKR Tree Priorities Projects OKRs" at bounding box center [98, 96] width 196 height 40
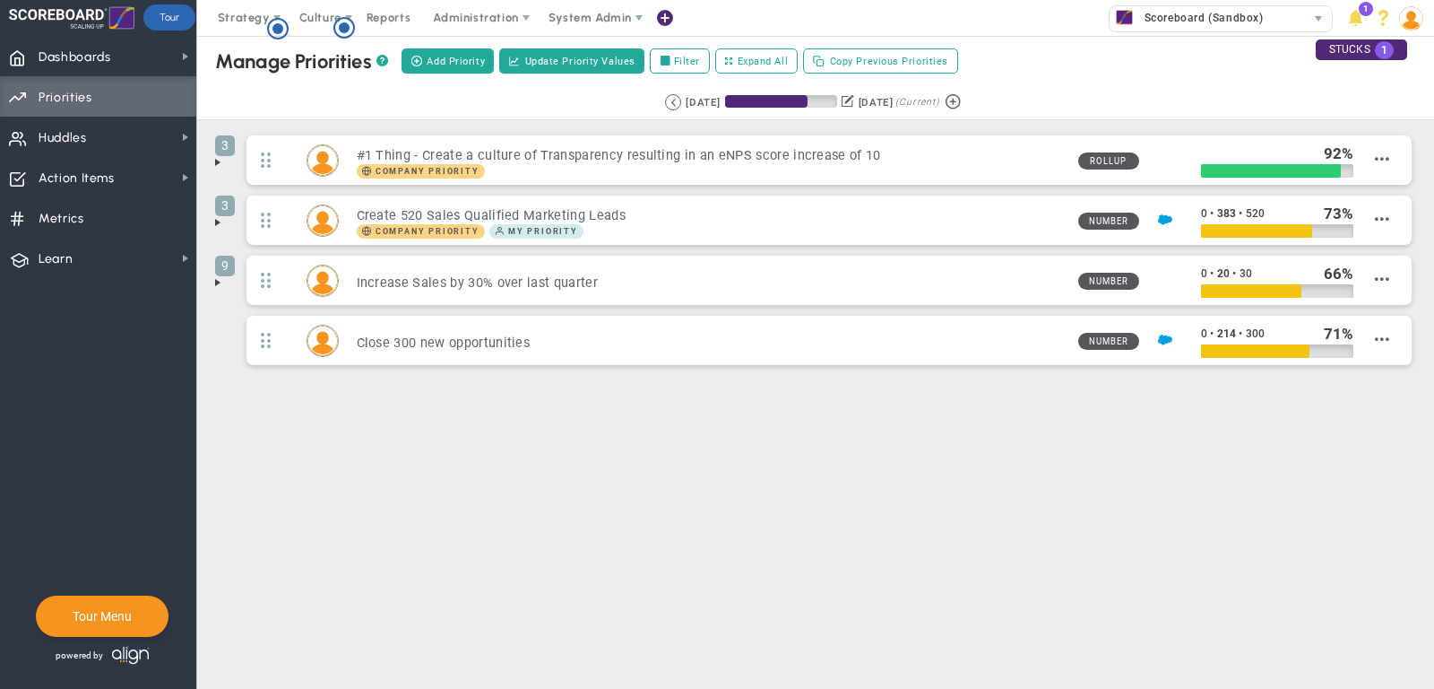
click at [219, 163] on span at bounding box center [218, 162] width 14 height 14
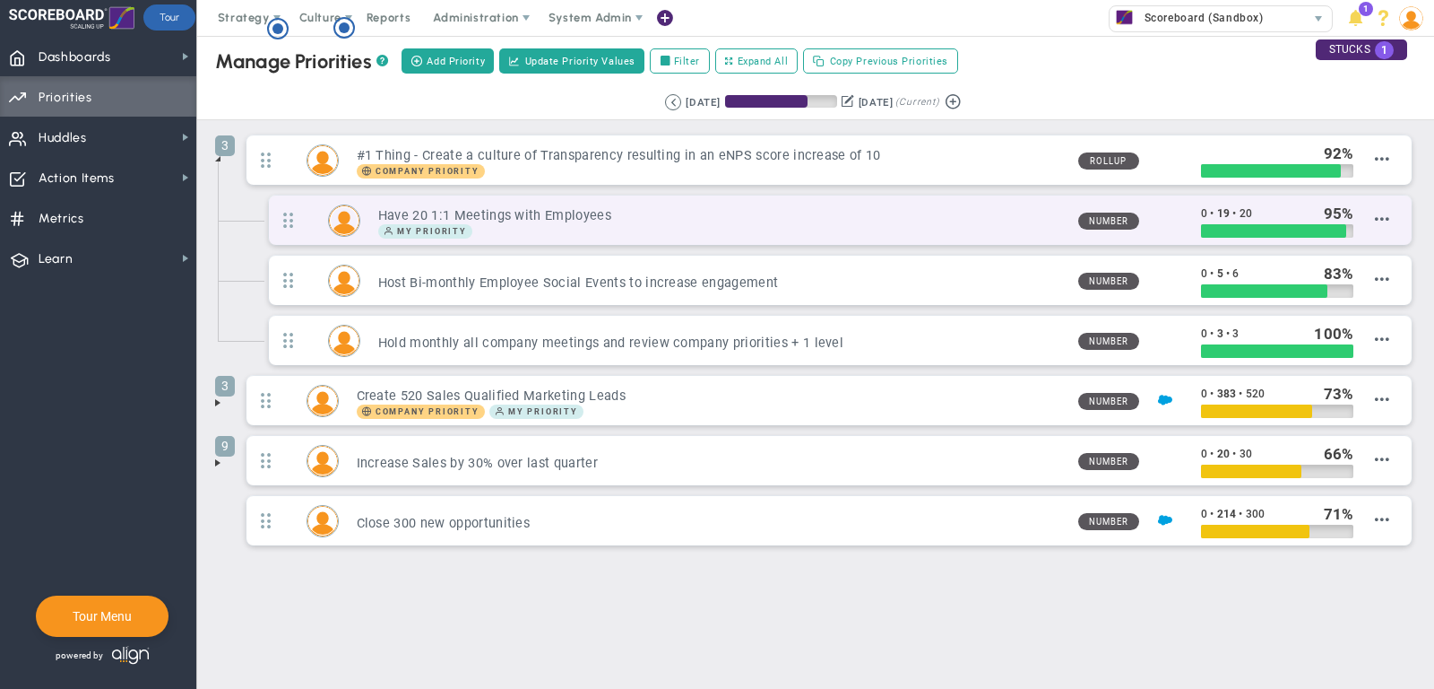
click at [963, 207] on h3 "Have 20 1:1 Meetings with Employees" at bounding box center [721, 215] width 686 height 17
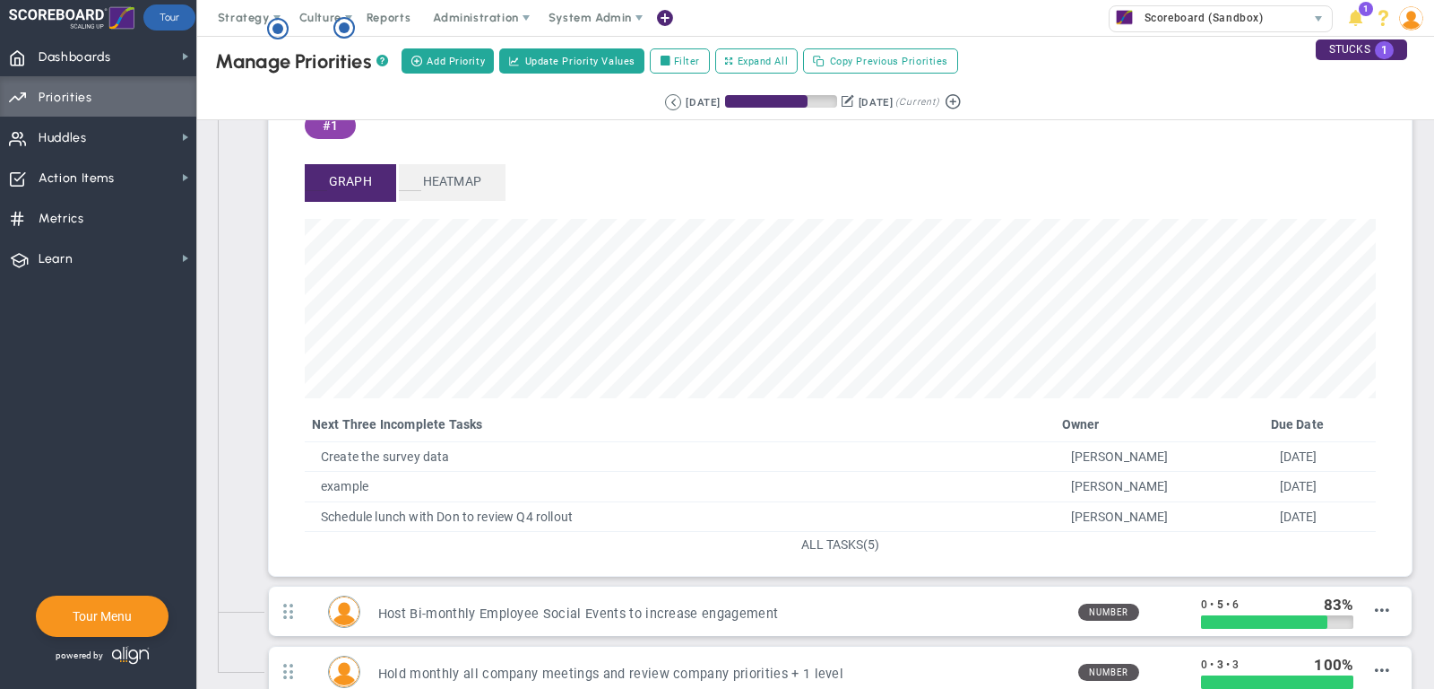
scroll to position [164, 0]
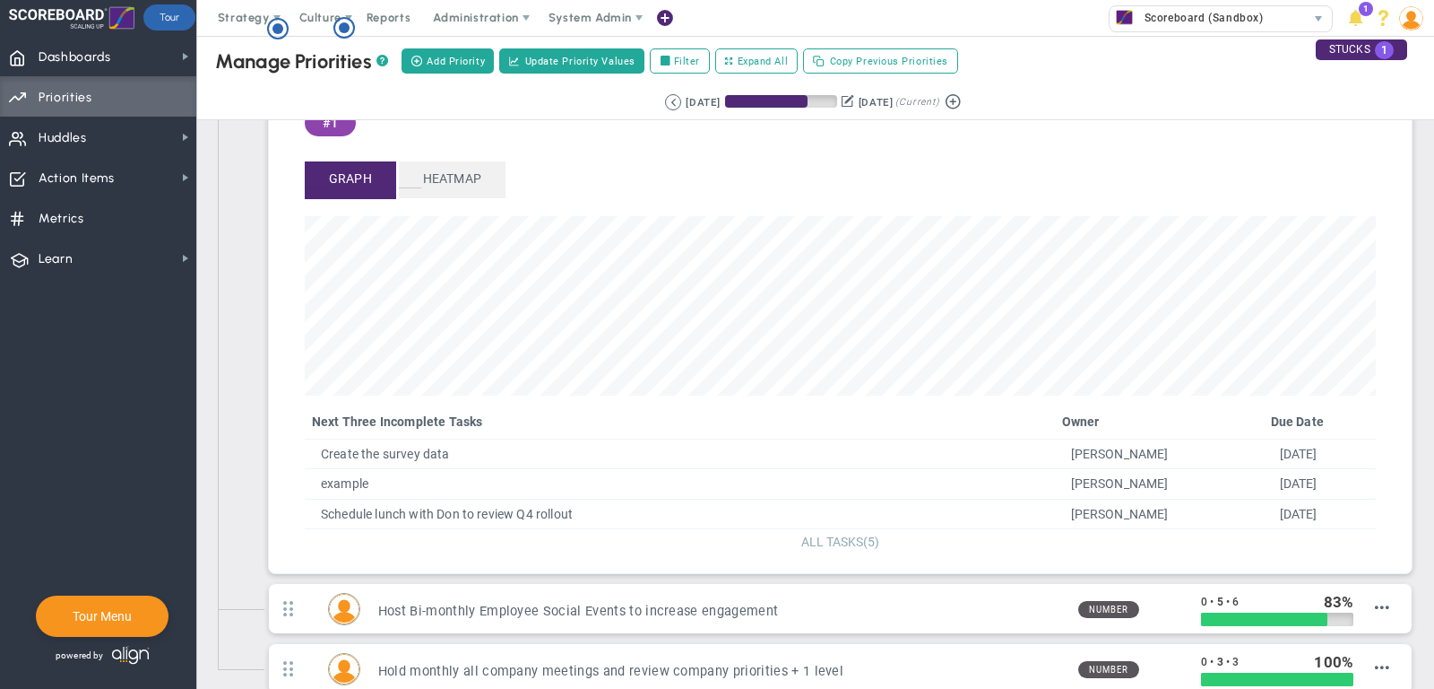
click at [854, 534] on span "ALL TASKS" at bounding box center [833, 541] width 62 height 14
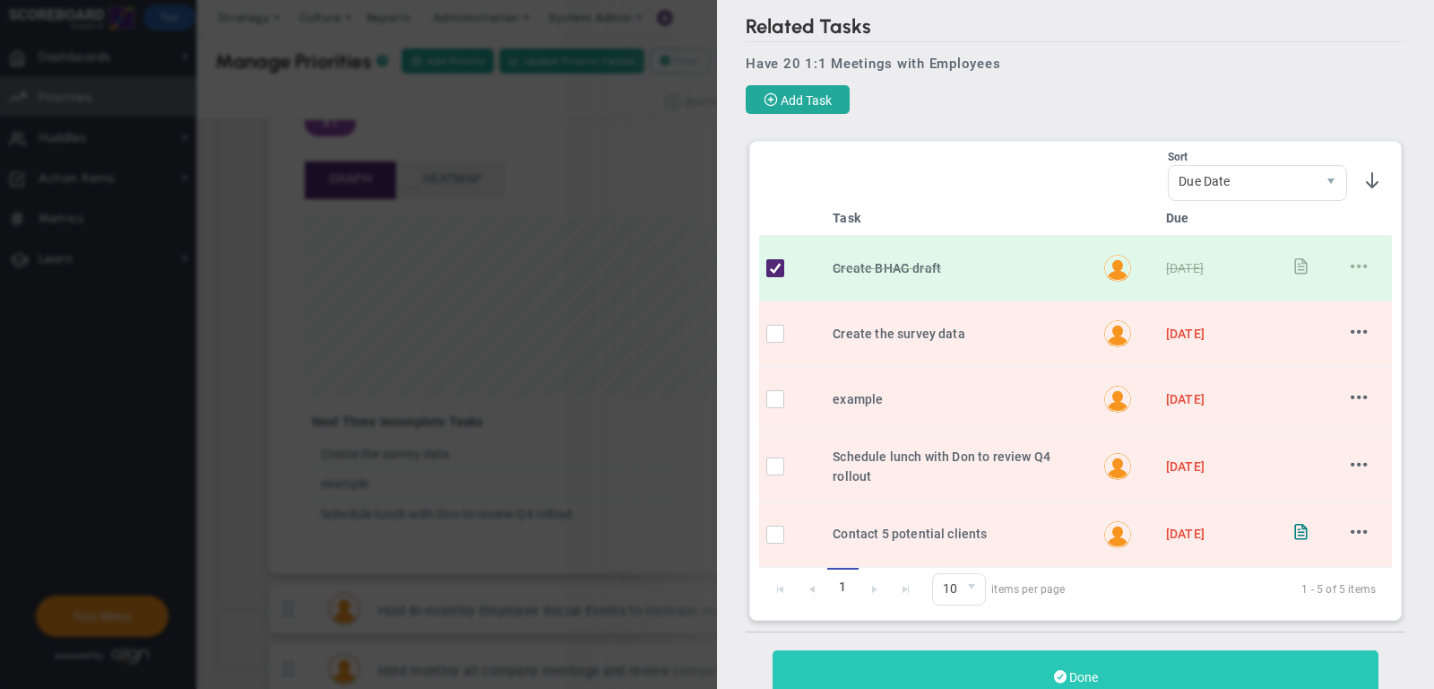
click at [1157, 674] on button "Done" at bounding box center [1076, 676] width 606 height 53
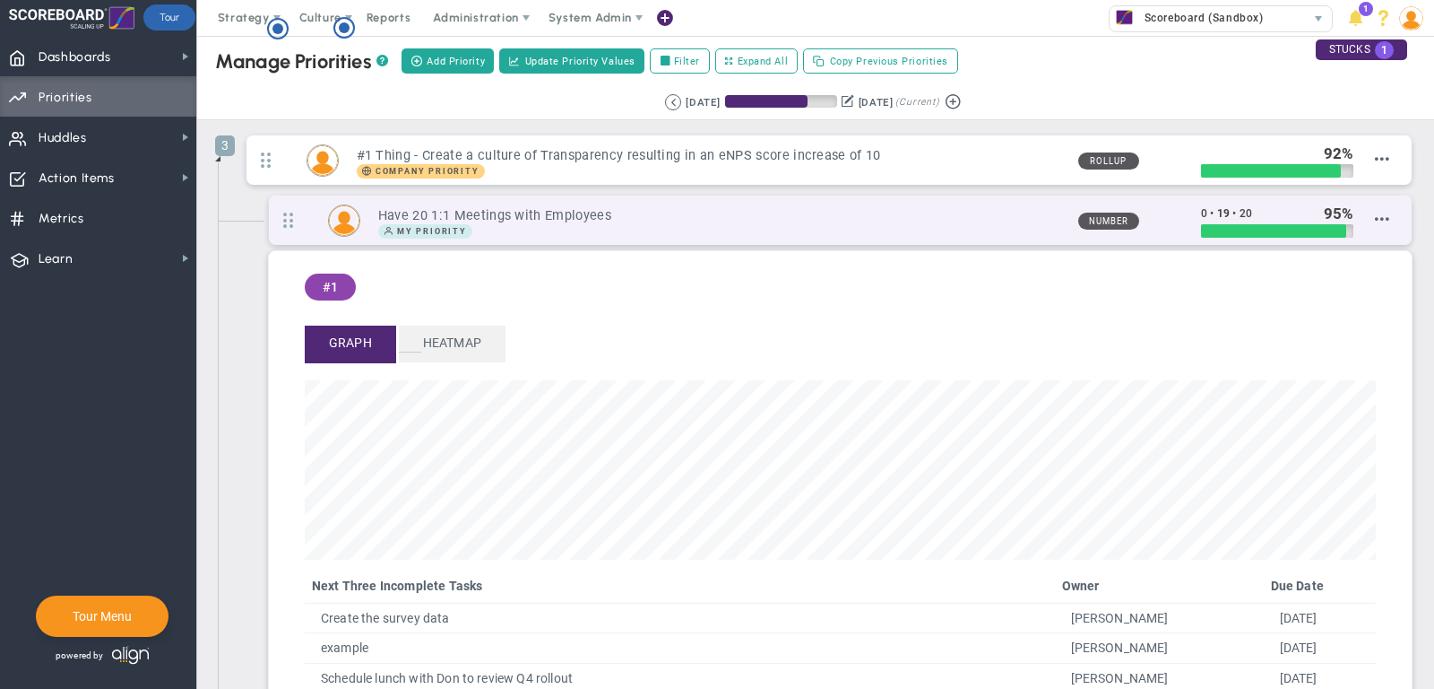
click at [962, 216] on h3 "Have 20 1:1 Meetings with Employees" at bounding box center [721, 215] width 686 height 17
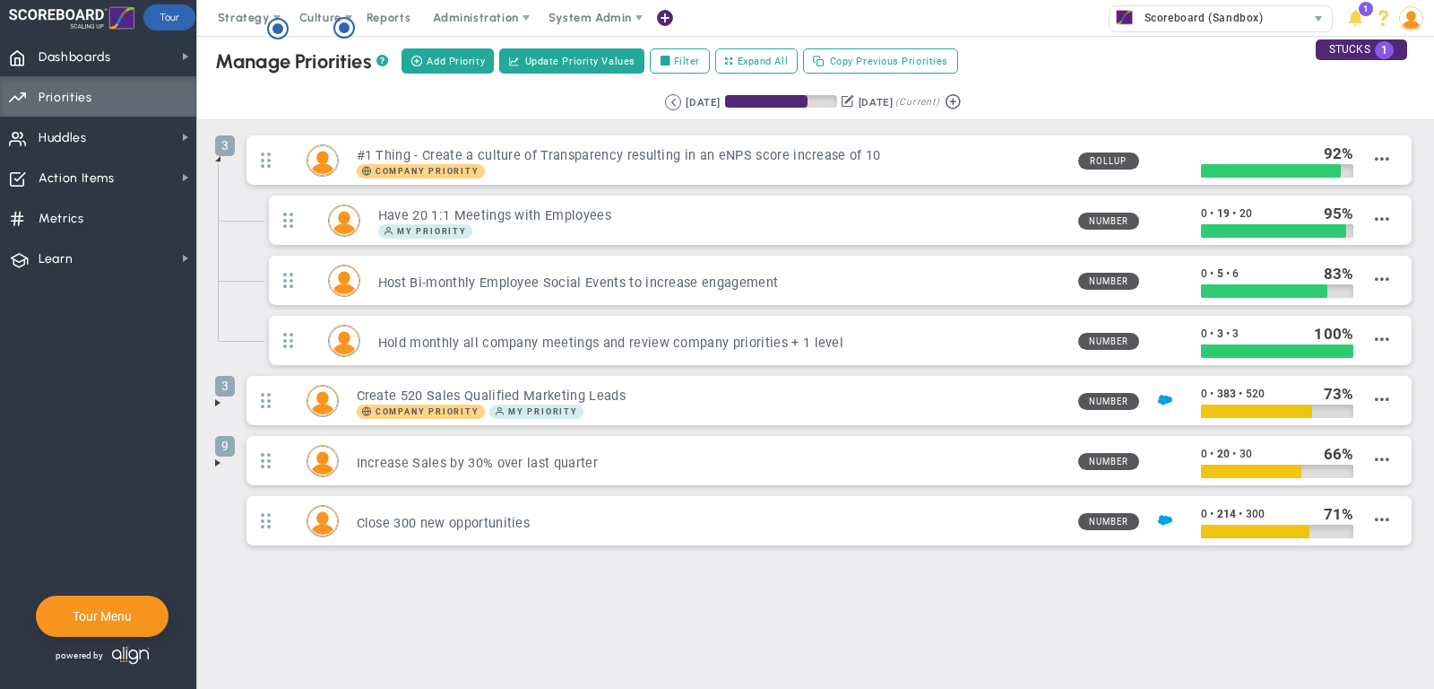
click at [213, 398] on span at bounding box center [218, 402] width 14 height 14
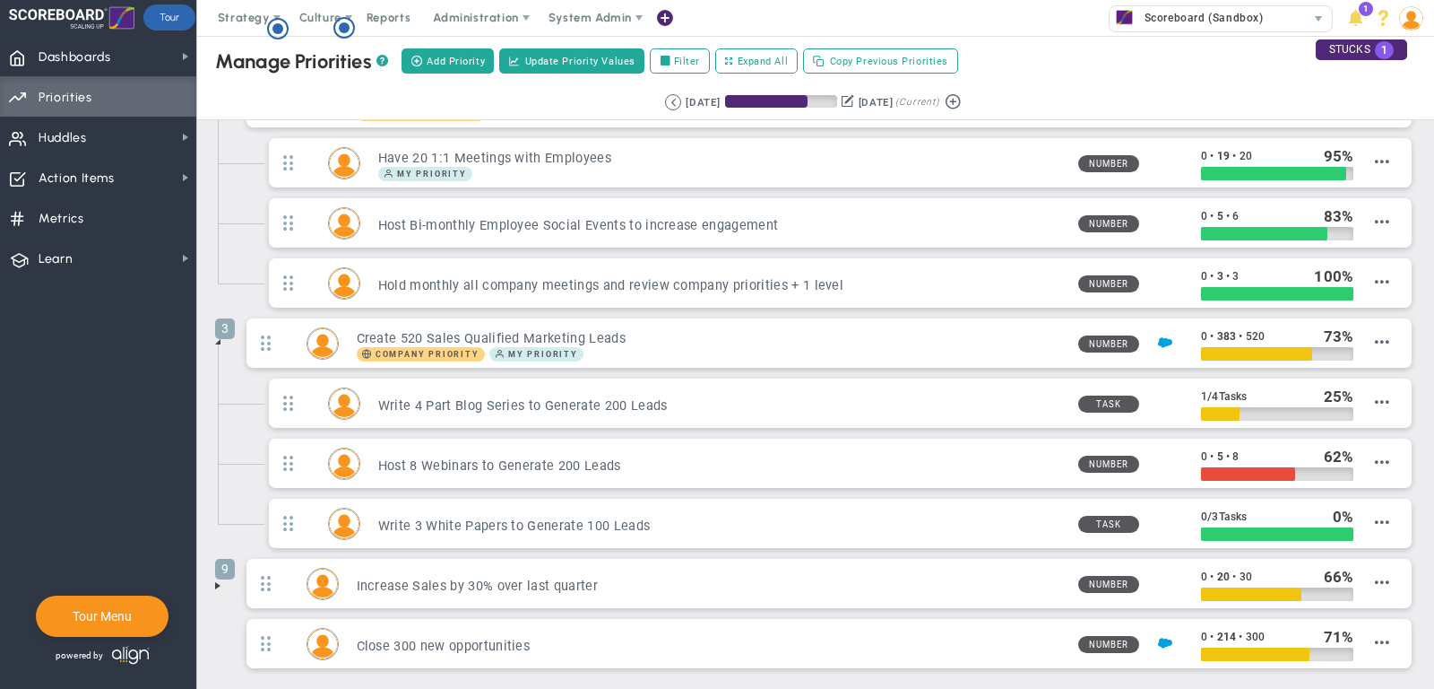
scroll to position [65, 0]
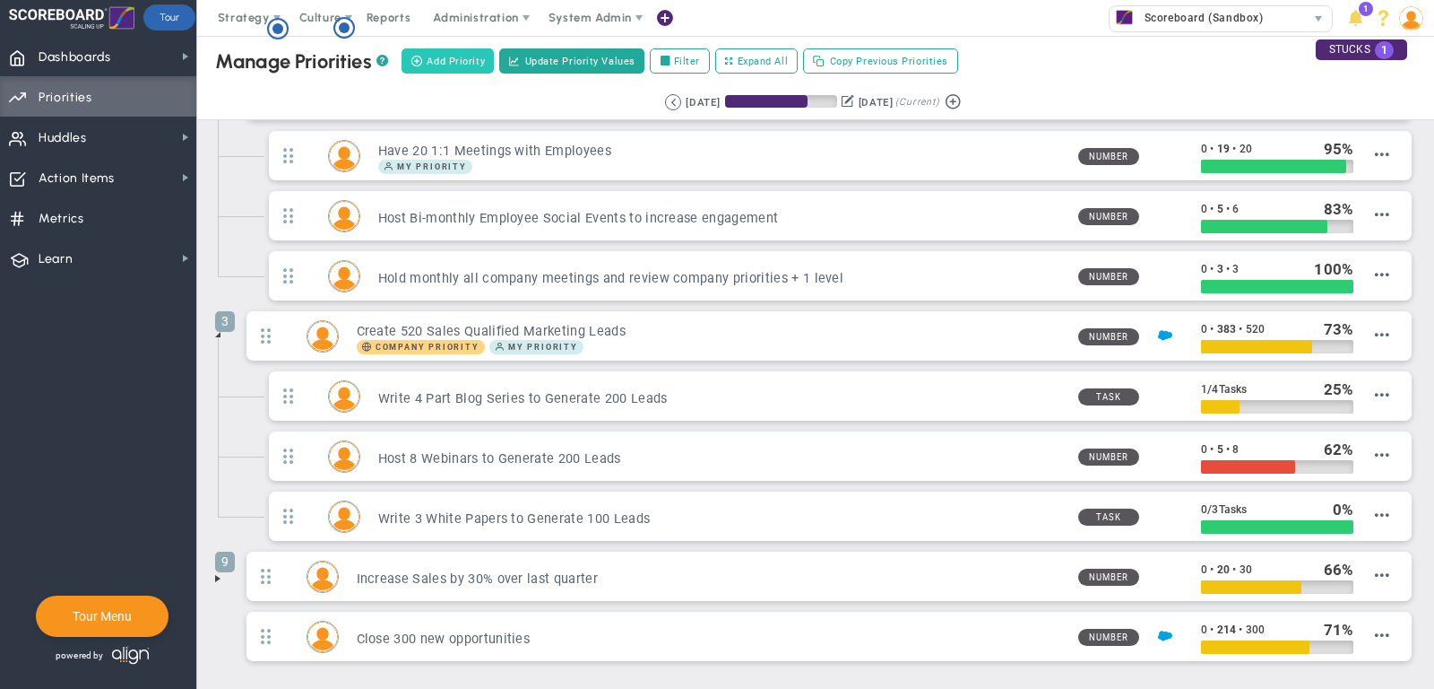
click at [450, 69] on button "Add Priority" at bounding box center [448, 60] width 92 height 25
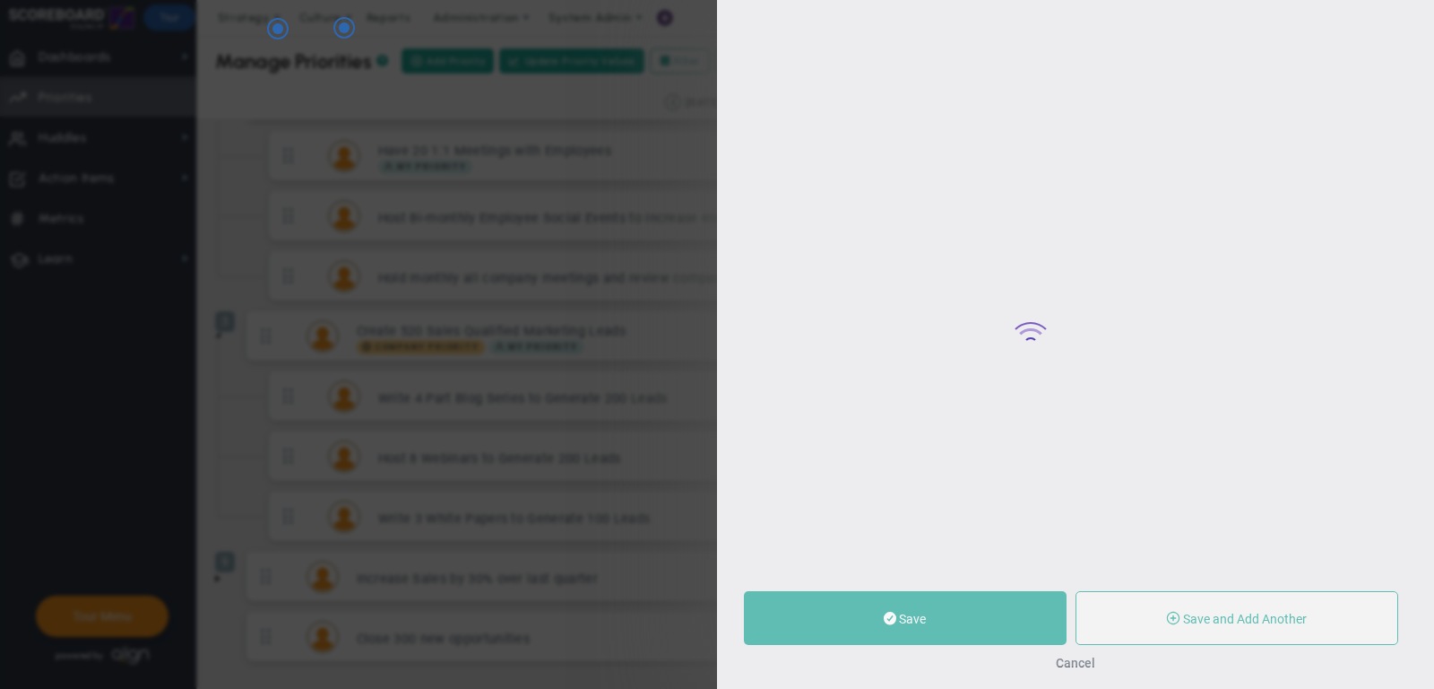
type input "0"
radio input "true"
type input "[PERSON_NAME]"
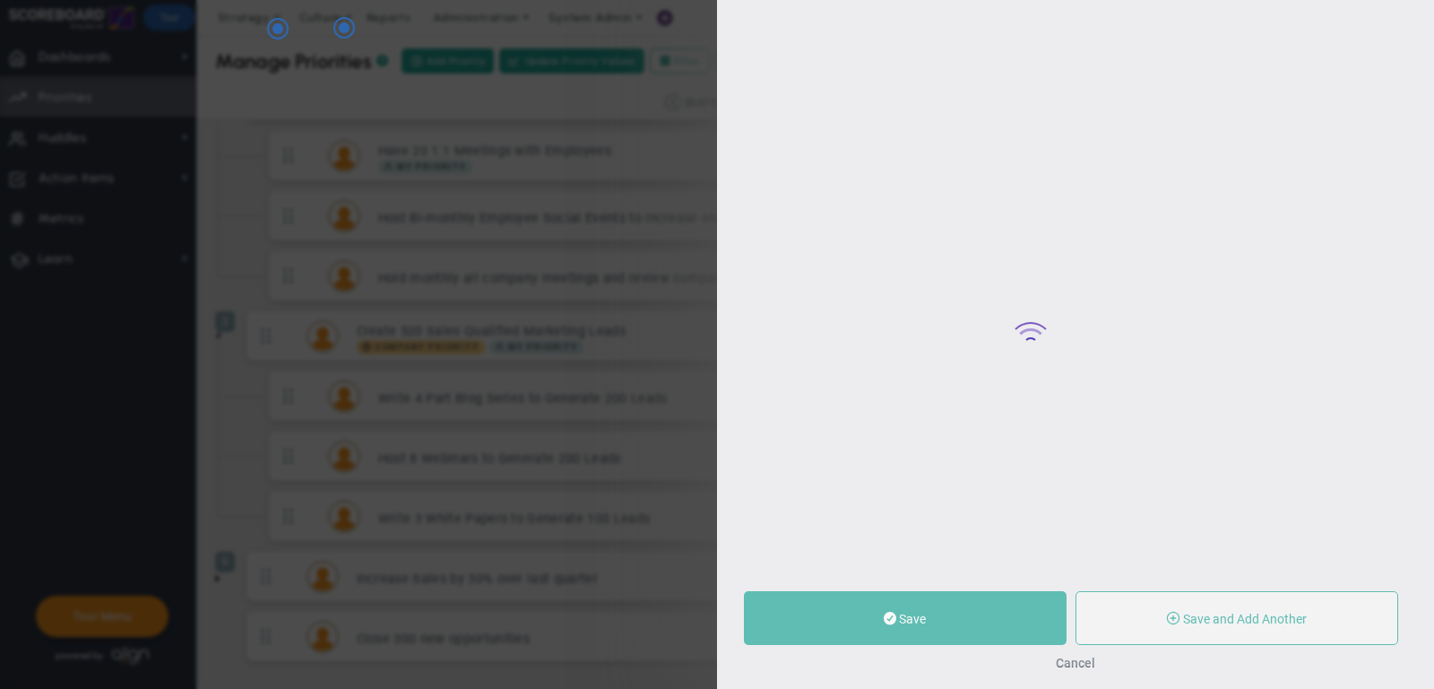
type input "0"
radio input "true"
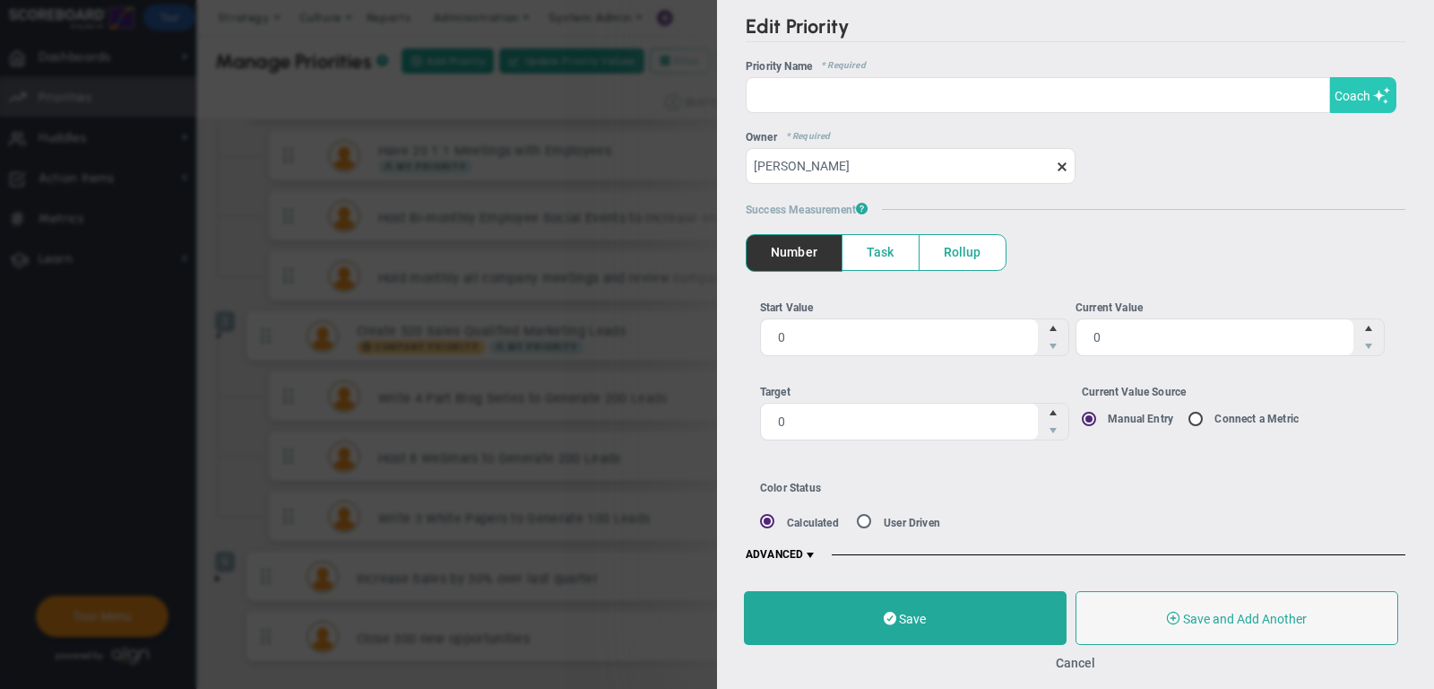
click at [1375, 101] on span at bounding box center [1383, 95] width 18 height 17
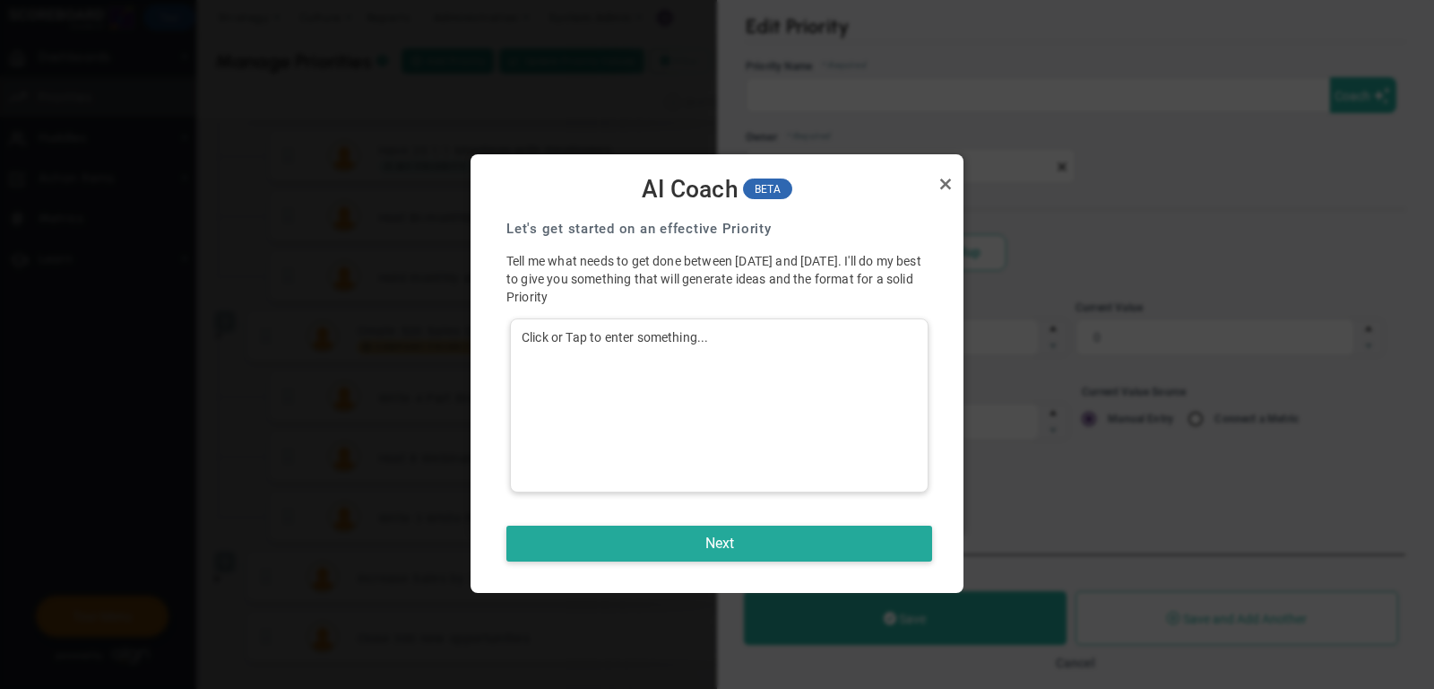
click at [758, 360] on div "Click or Tap to enter something..." at bounding box center [719, 405] width 419 height 174
click at [778, 532] on button "Next" at bounding box center [720, 543] width 426 height 36
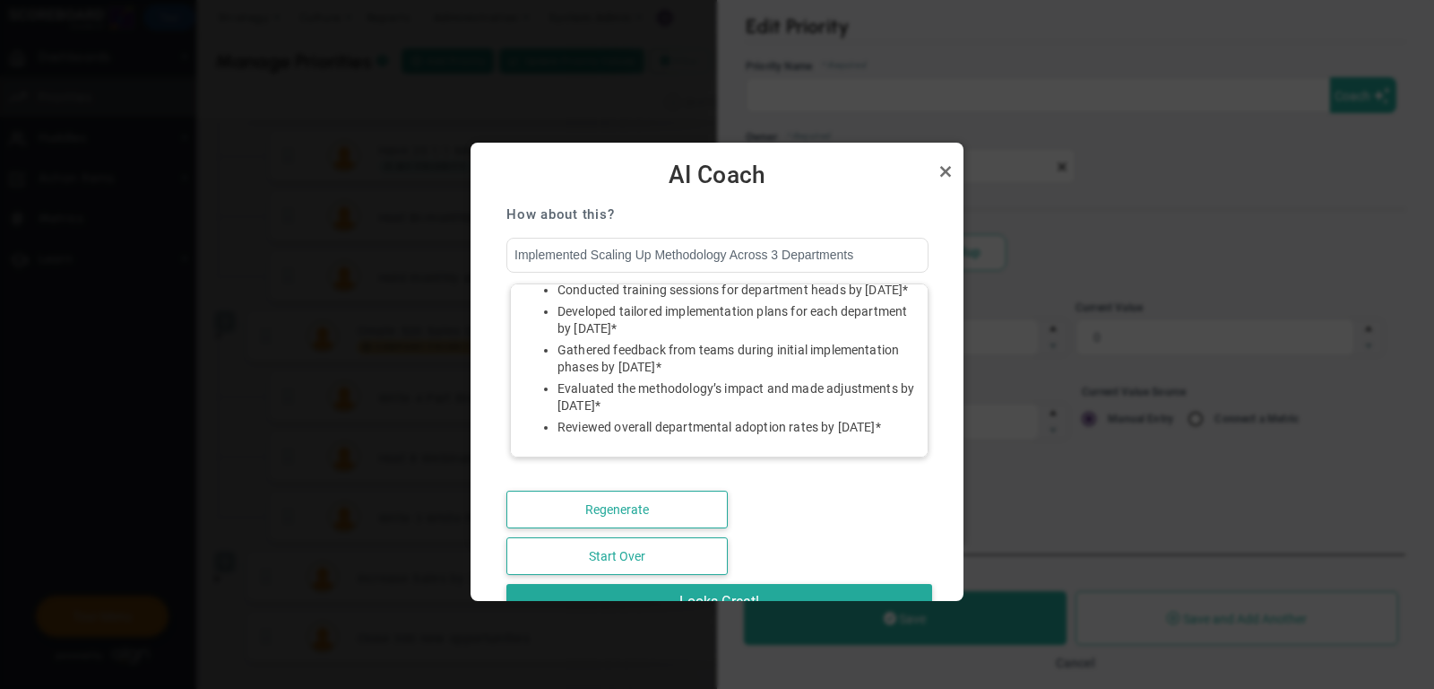
scroll to position [161, 0]
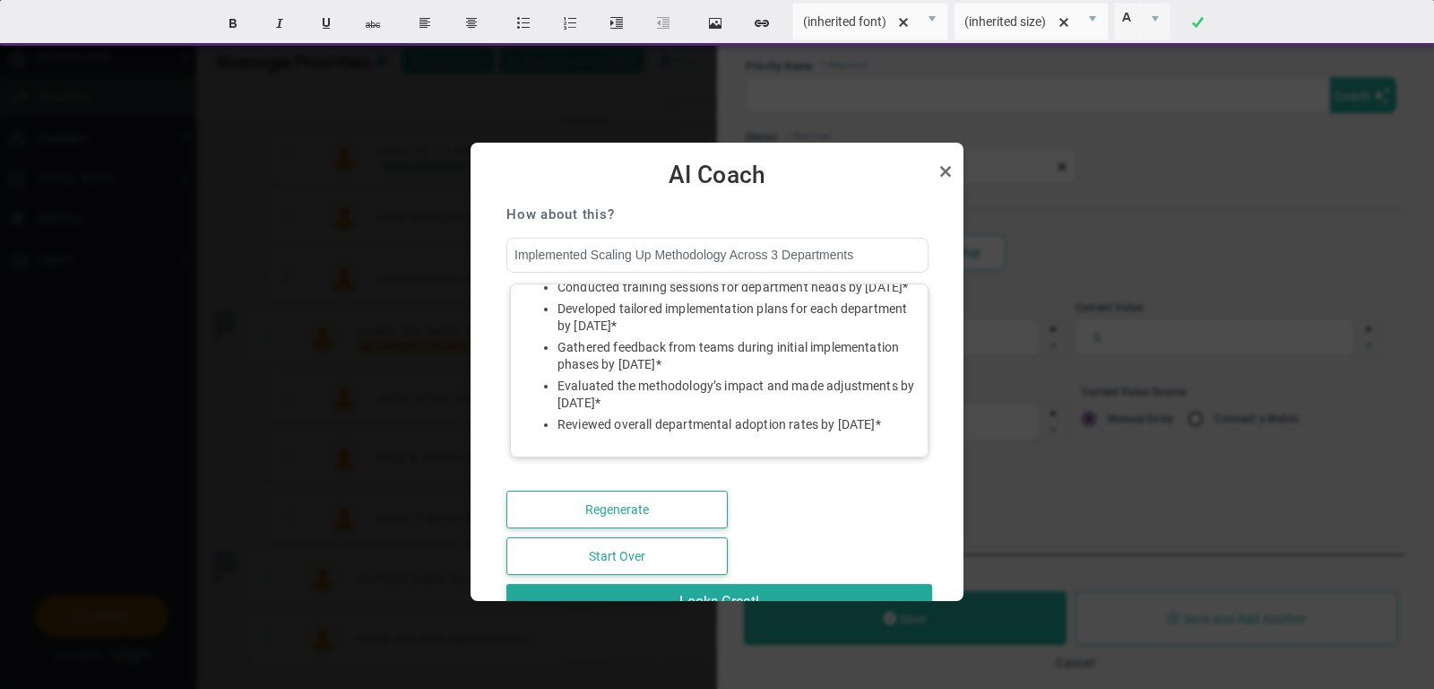
click at [683, 334] on li "Developed tailored implementation plans for each department by [DATE]*" at bounding box center [738, 317] width 360 height 34
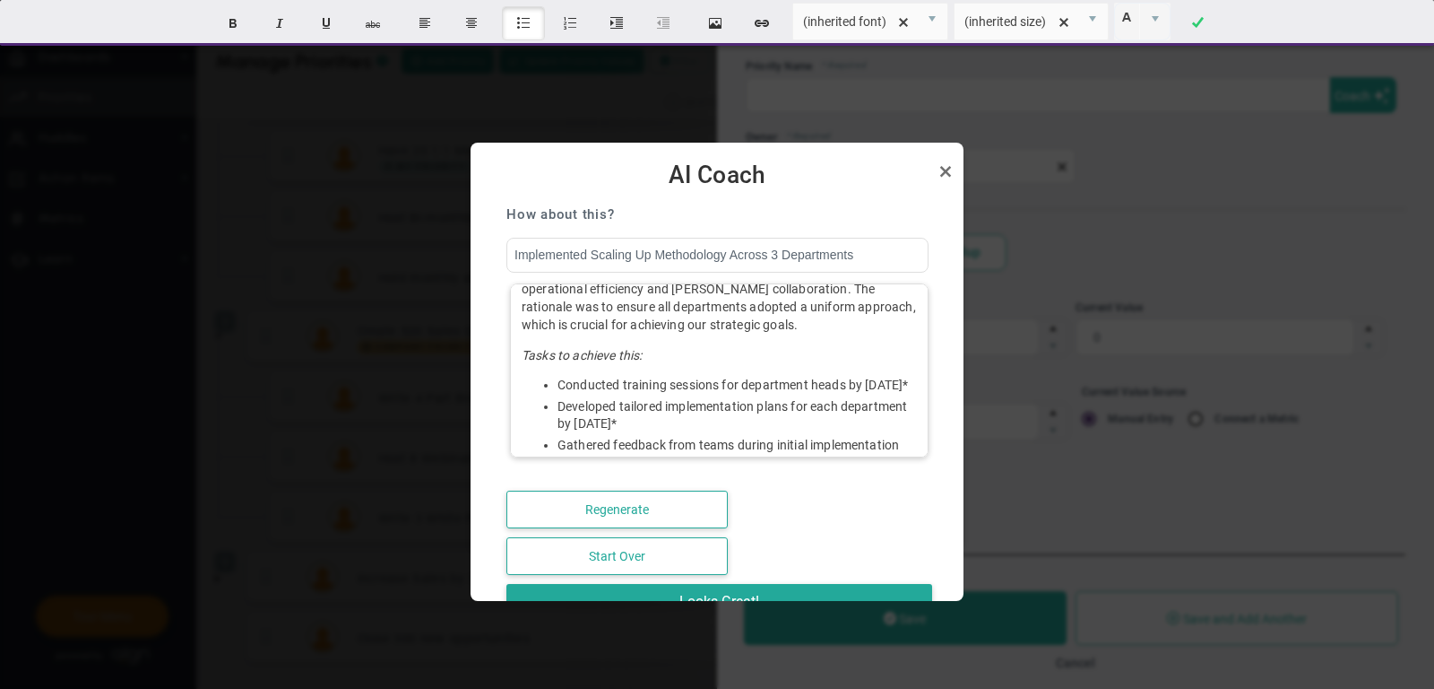
scroll to position [0, 0]
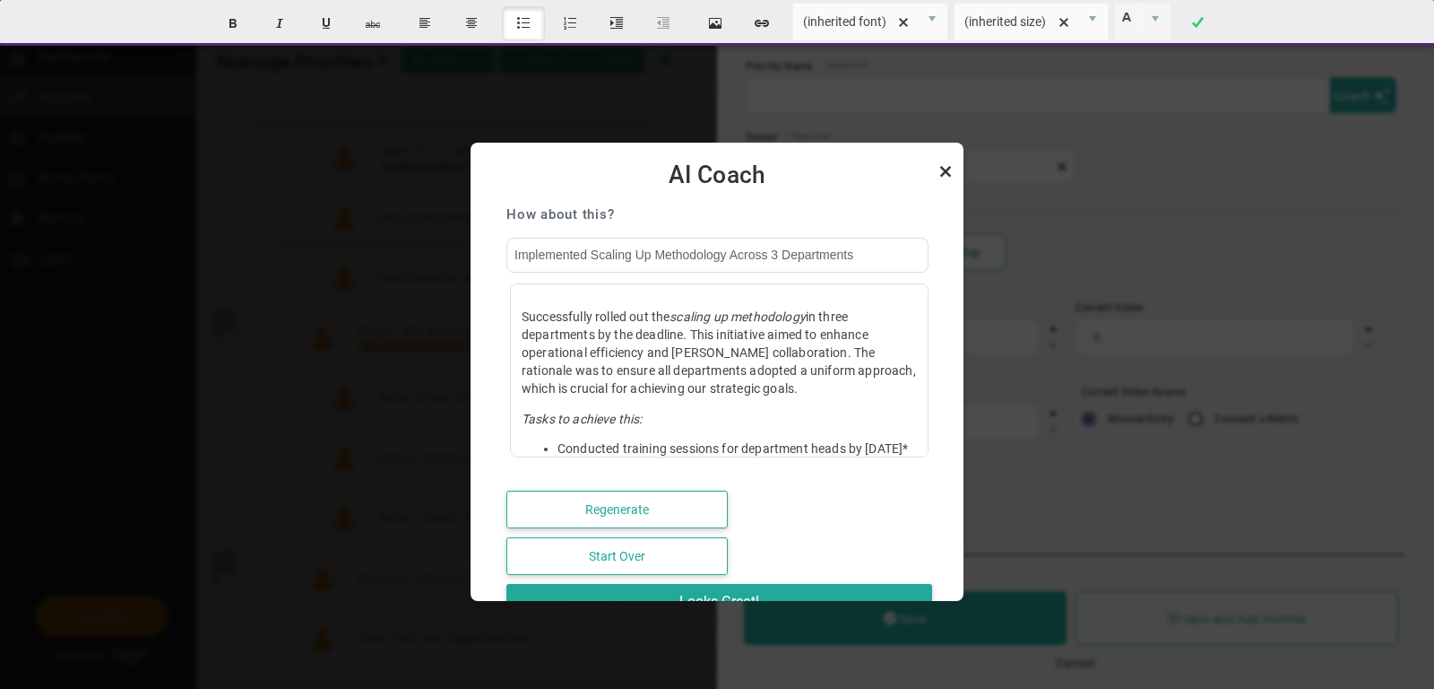
click at [945, 166] on link "Close" at bounding box center [946, 171] width 22 height 22
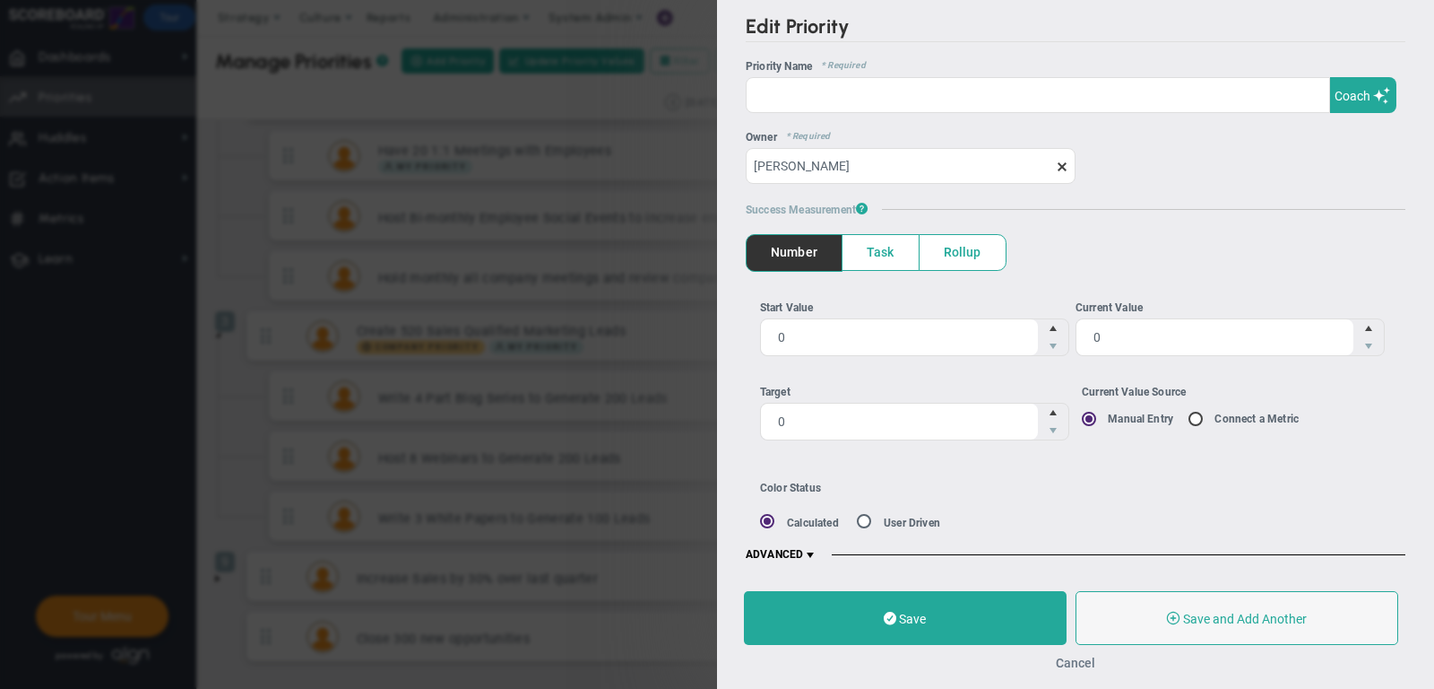
click at [1069, 666] on button "Cancel" at bounding box center [1075, 662] width 39 height 14
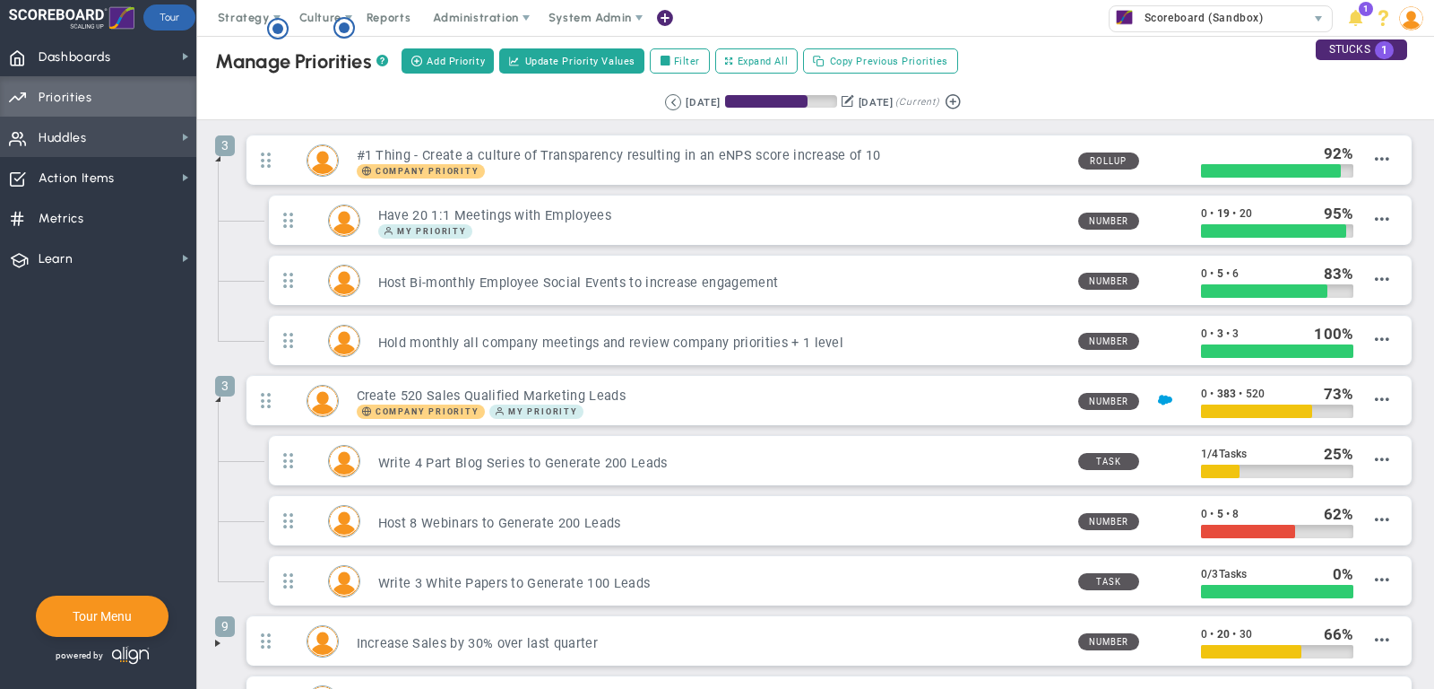
click at [130, 141] on span "Huddles Huddles" at bounding box center [98, 137] width 196 height 40
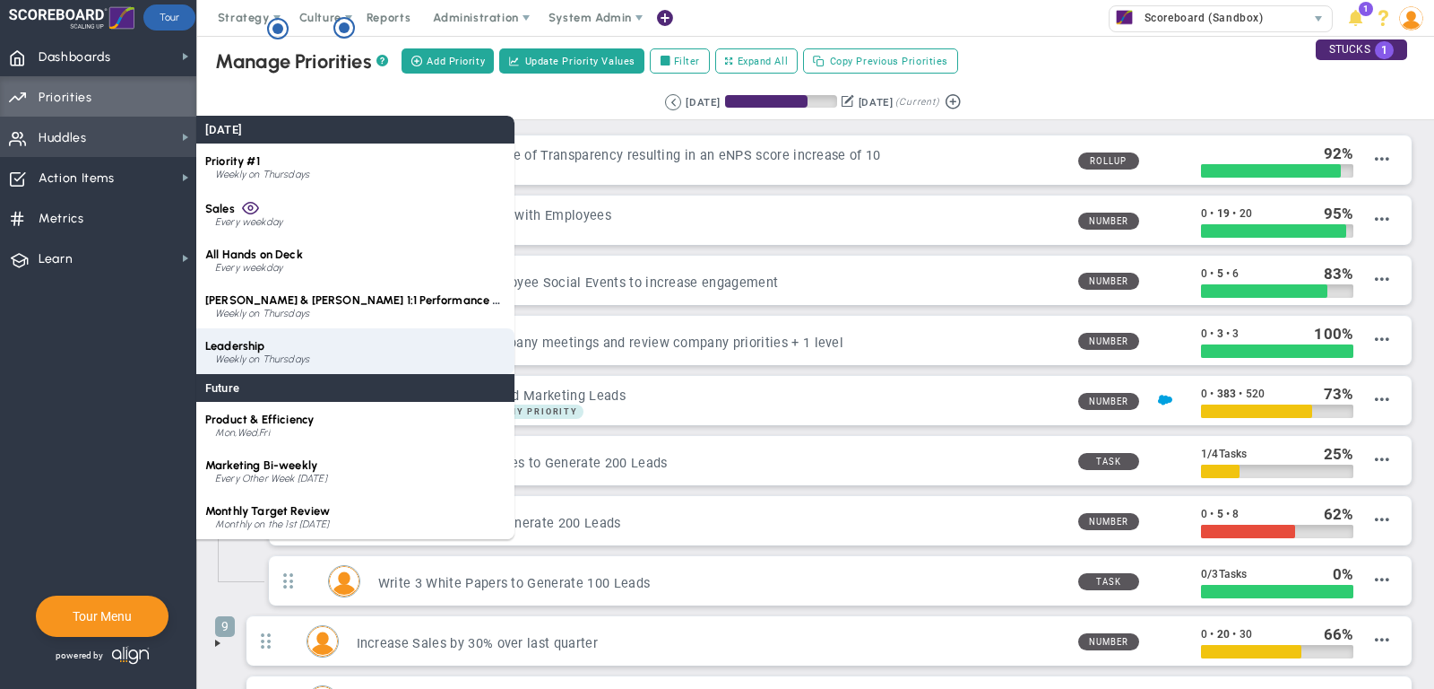
click at [273, 358] on div "Weekly on Thursdays" at bounding box center [360, 359] width 290 height 11
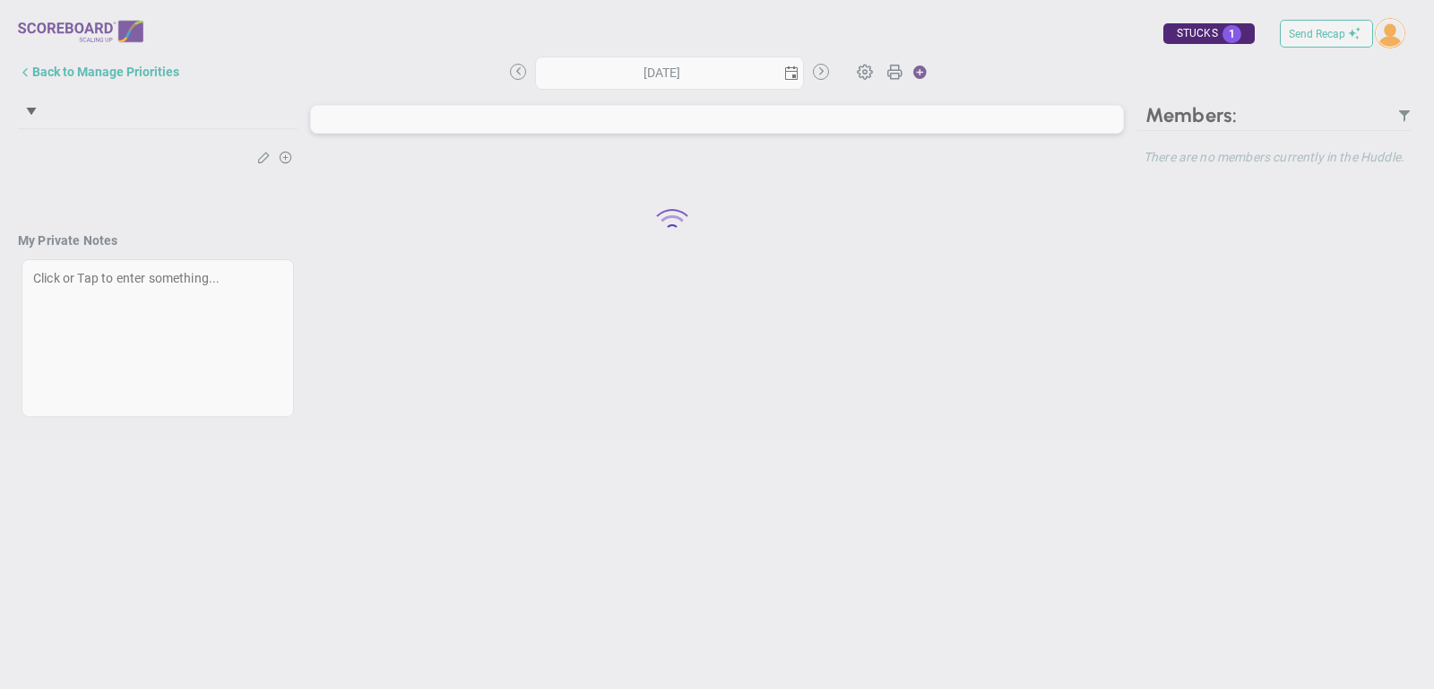
type input "[DATE]"
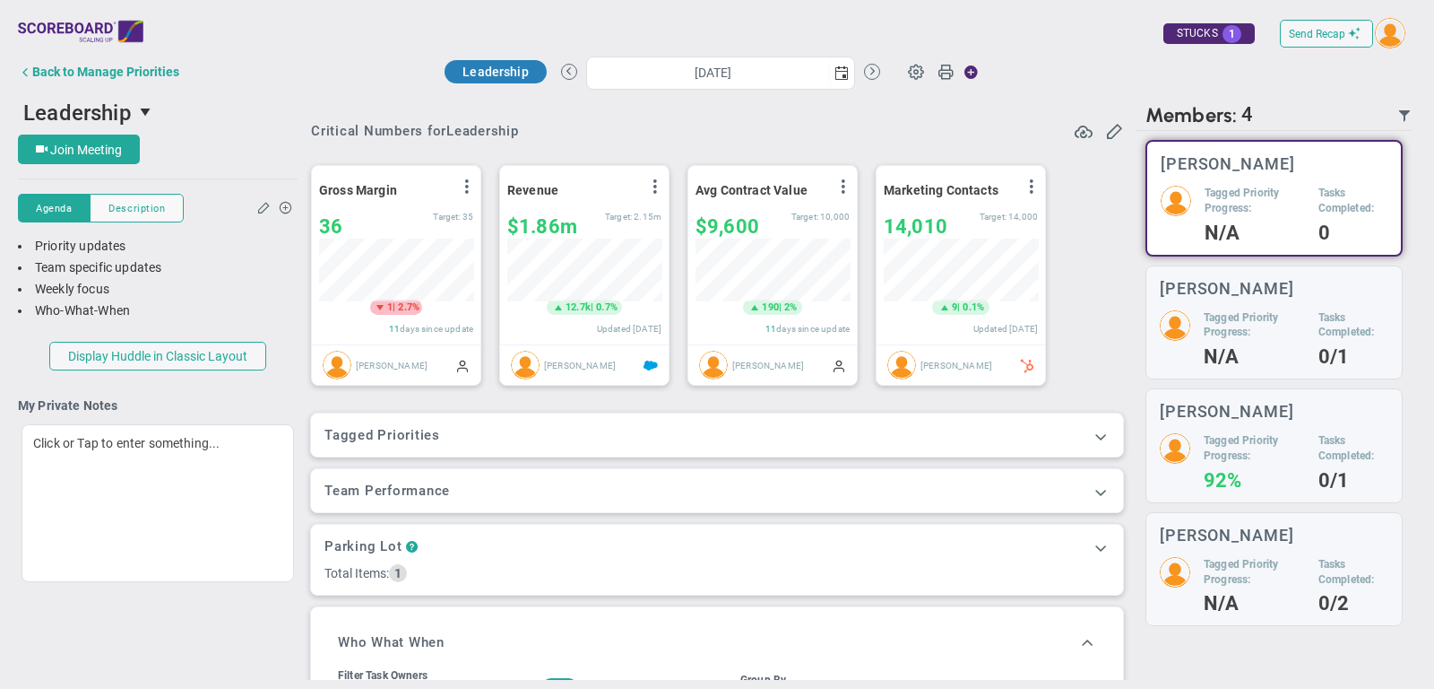
scroll to position [63, 154]
click at [1109, 434] on span at bounding box center [1101, 436] width 18 height 18
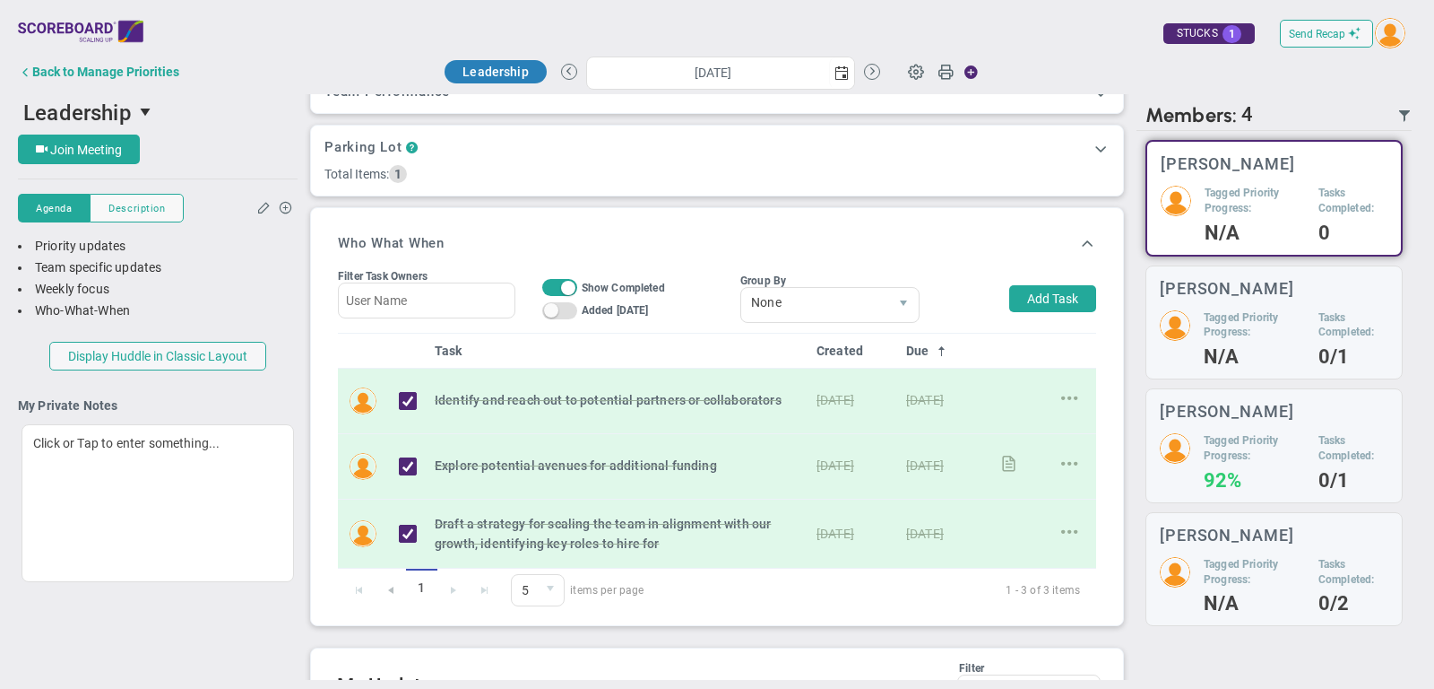
scroll to position [512, 0]
click at [564, 276] on span "On Off" at bounding box center [559, 284] width 35 height 17
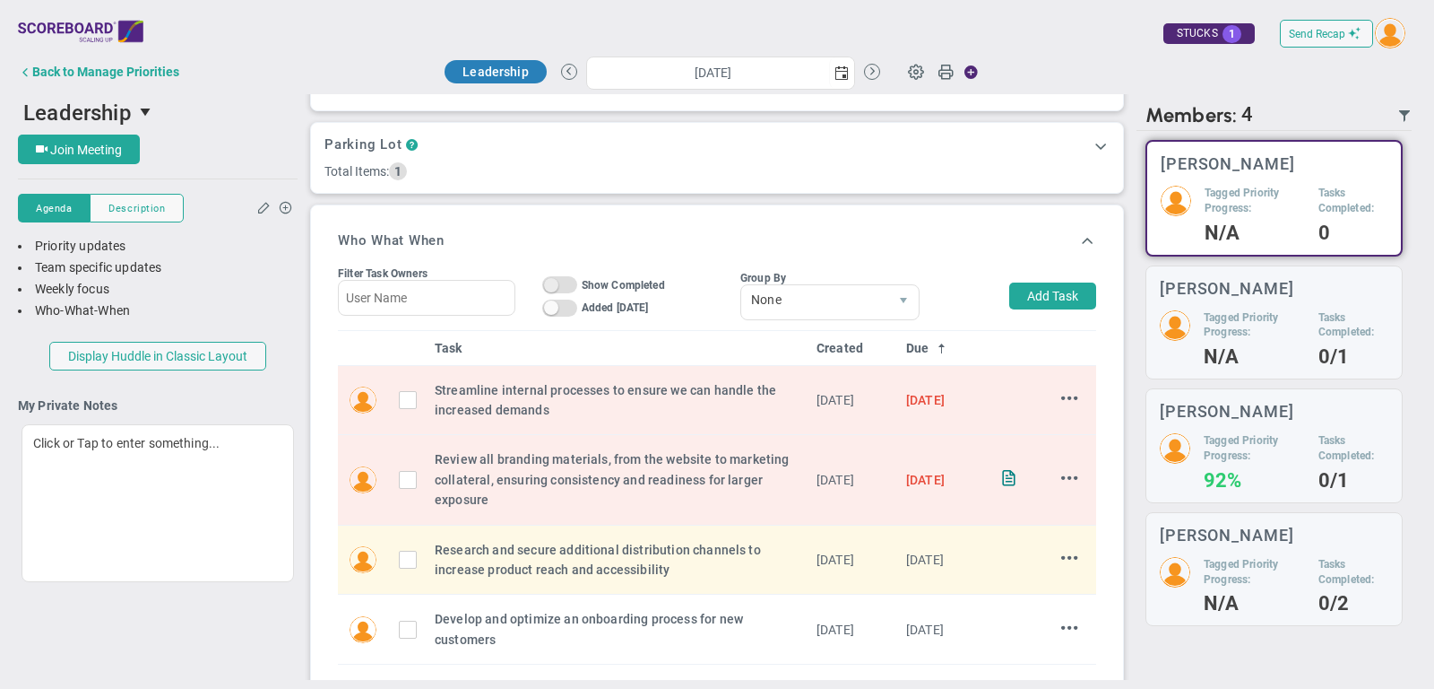
scroll to position [514, 0]
click at [1056, 291] on button "Add Task" at bounding box center [1053, 294] width 87 height 27
type input "[PERSON_NAME]"
type input "[DATE]"
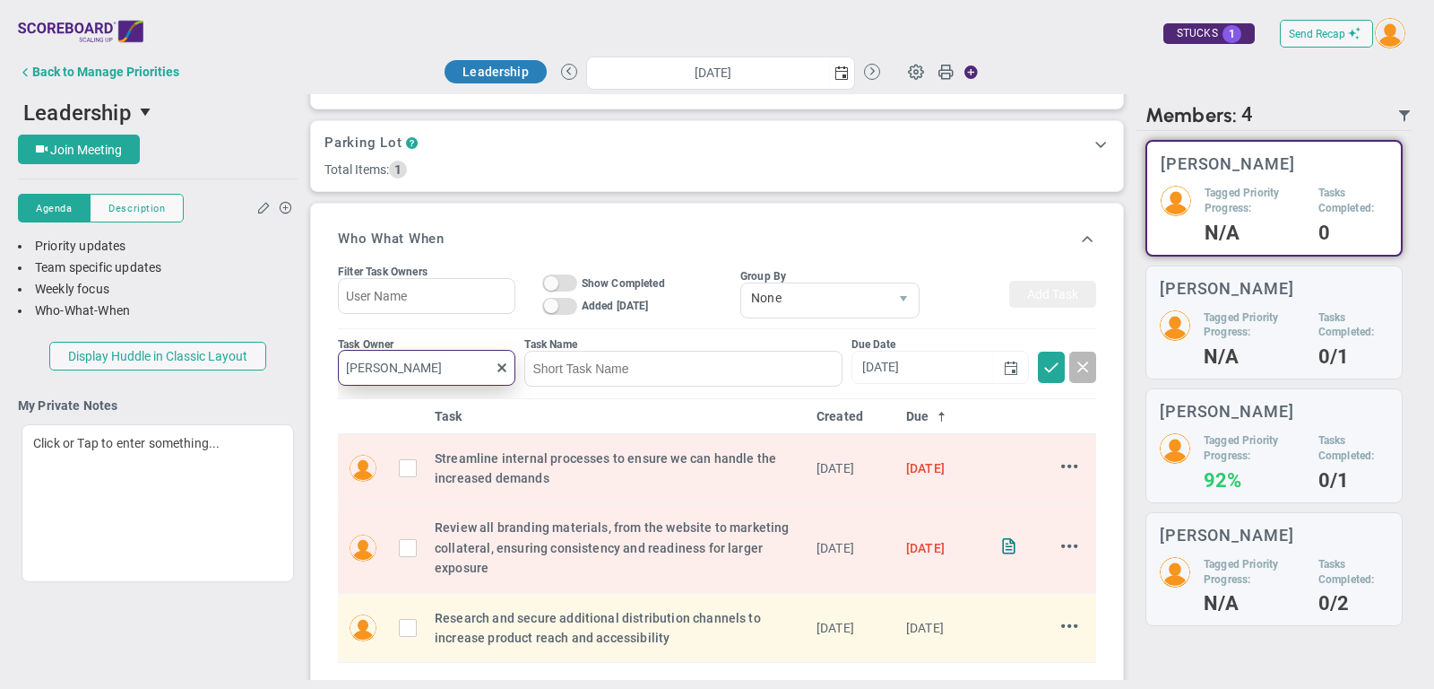
click at [453, 360] on input "[PERSON_NAME]" at bounding box center [427, 368] width 178 height 36
click at [393, 398] on span "[PERSON_NAME]" at bounding box center [432, 404] width 99 height 13
type input "[PERSON_NAME]"
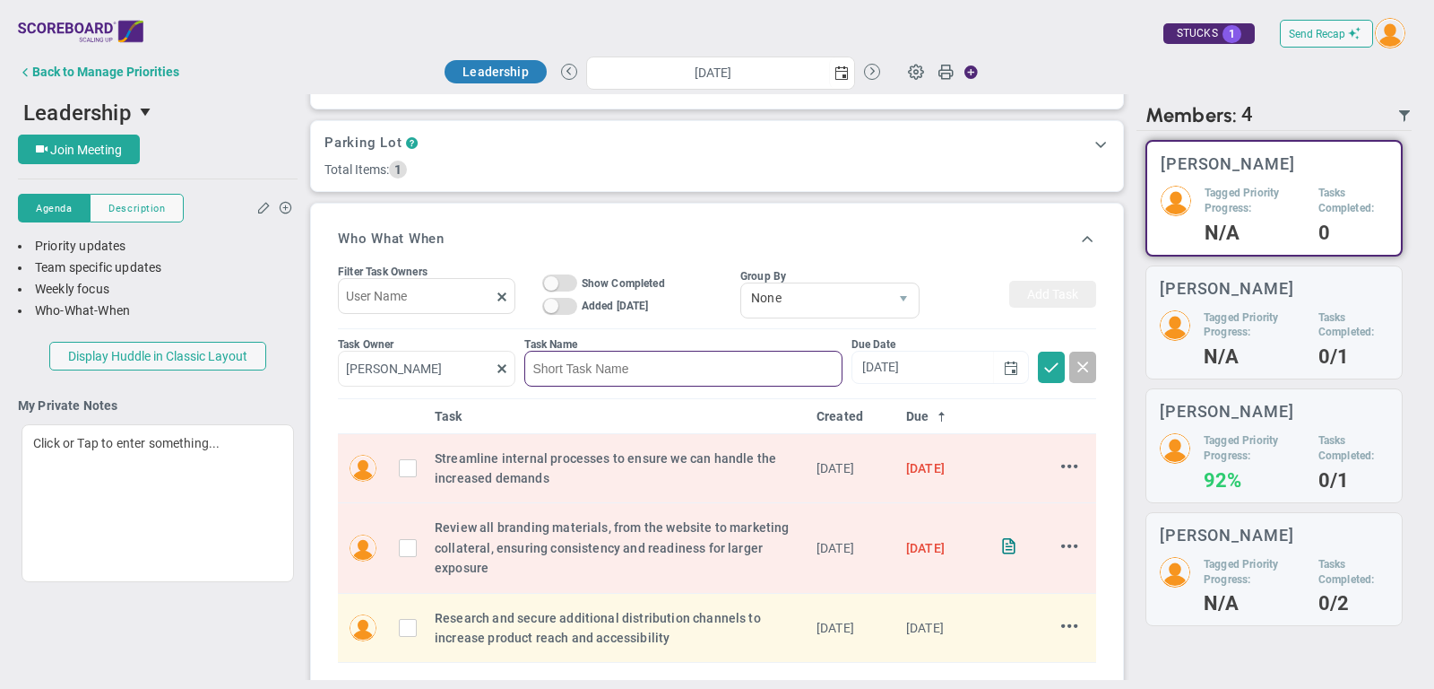
click at [573, 360] on input at bounding box center [682, 369] width 317 height 36
type input "example"
click at [1048, 359] on span at bounding box center [1052, 366] width 18 height 18
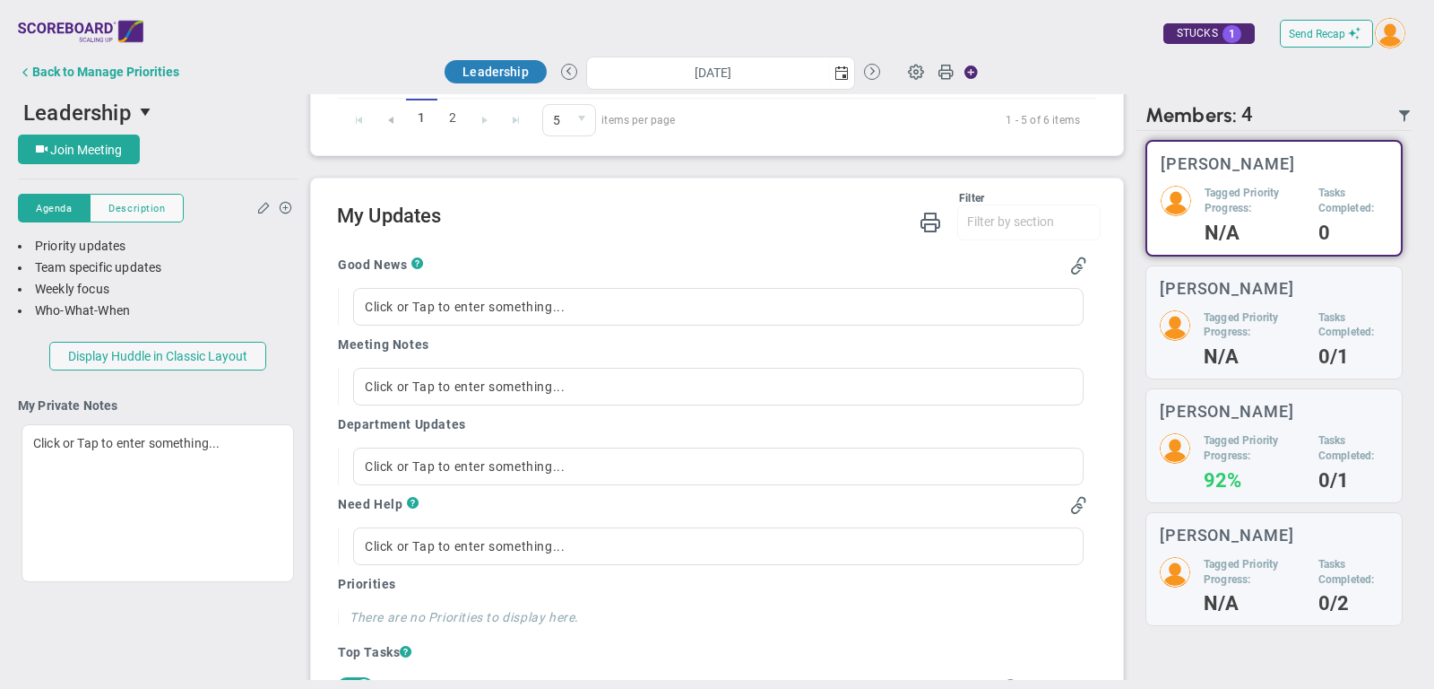
scroll to position [1148, 0]
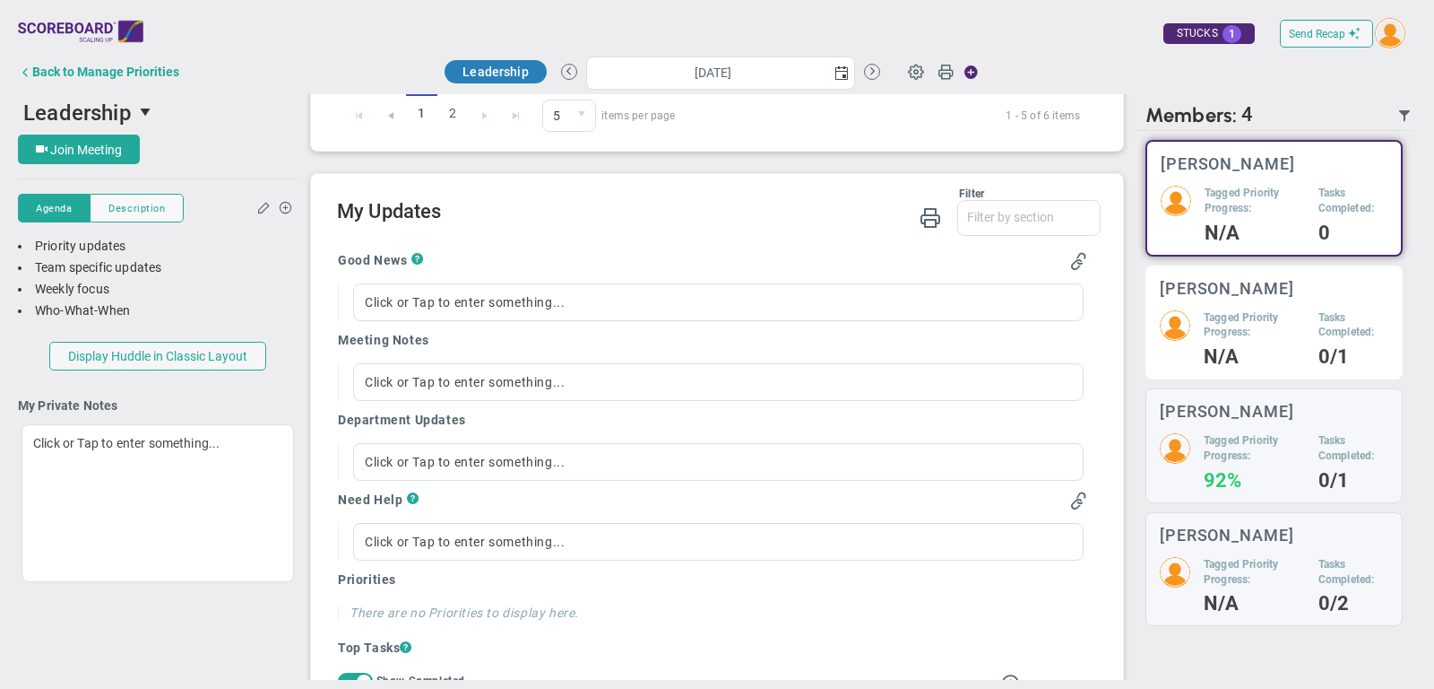
click at [1297, 284] on div "[PERSON_NAME]" at bounding box center [1274, 288] width 229 height 17
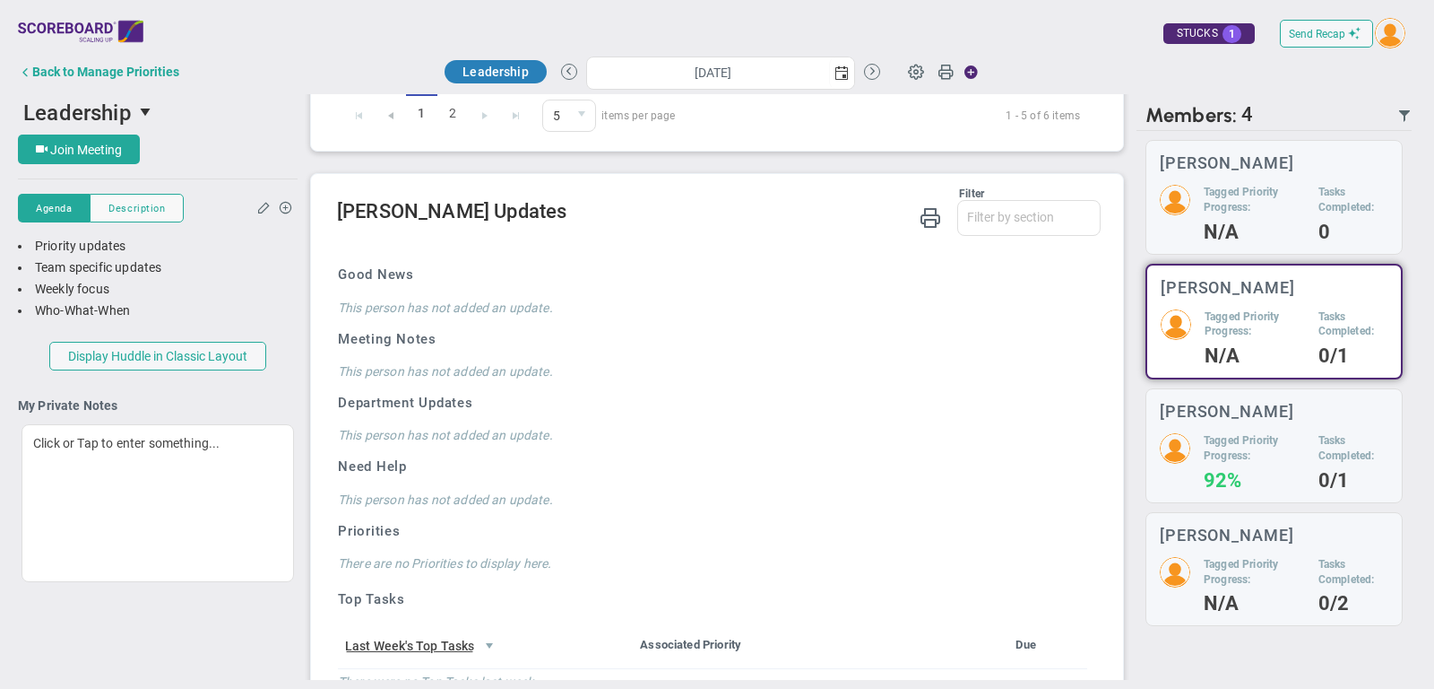
scroll to position [4, 0]
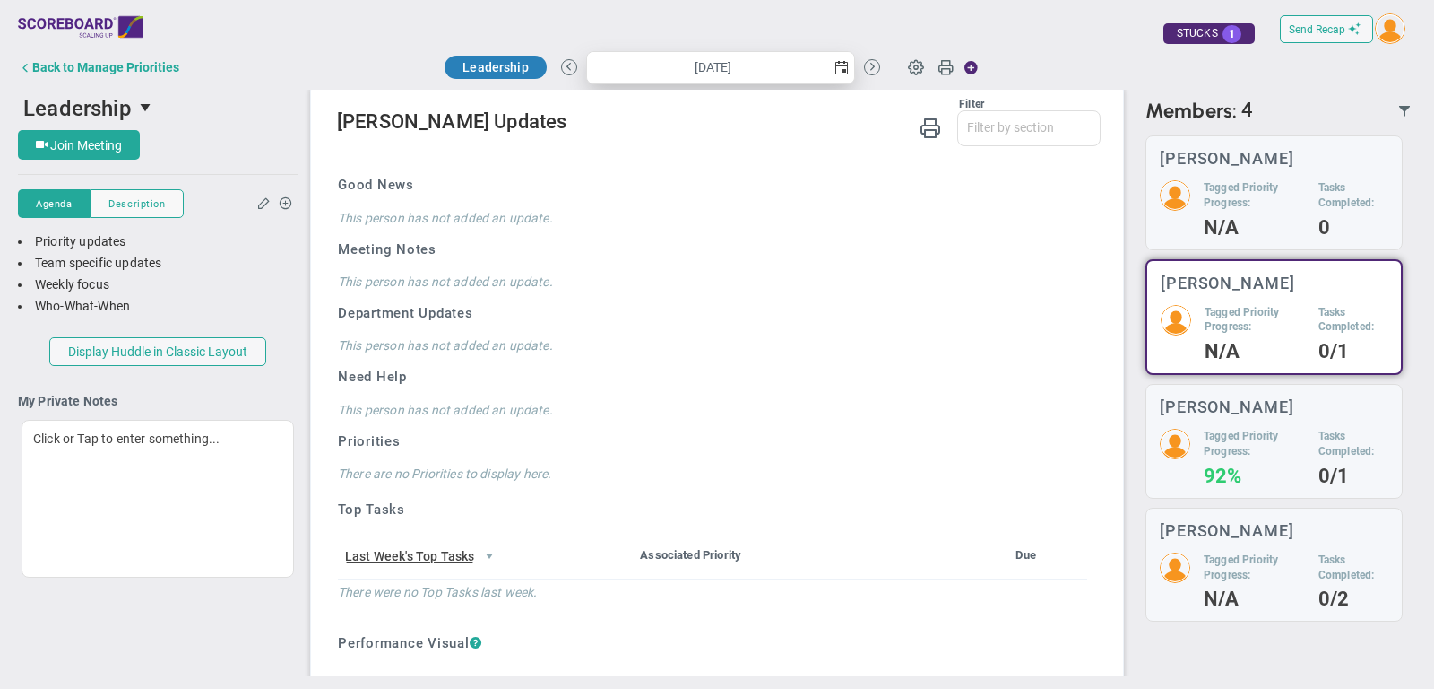
click at [840, 69] on span "select" at bounding box center [842, 68] width 14 height 14
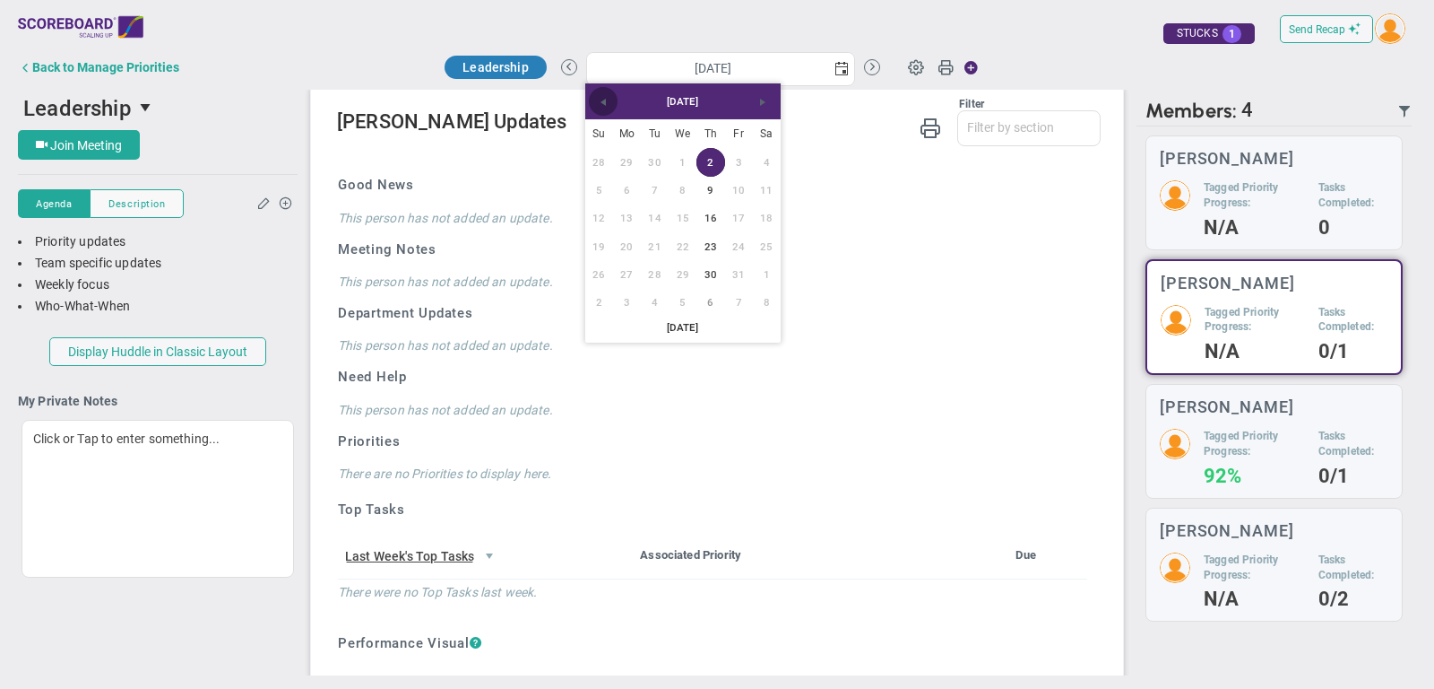
click at [607, 108] on span "Previous" at bounding box center [603, 102] width 14 height 14
click at [709, 240] on link "25" at bounding box center [711, 246] width 28 height 28
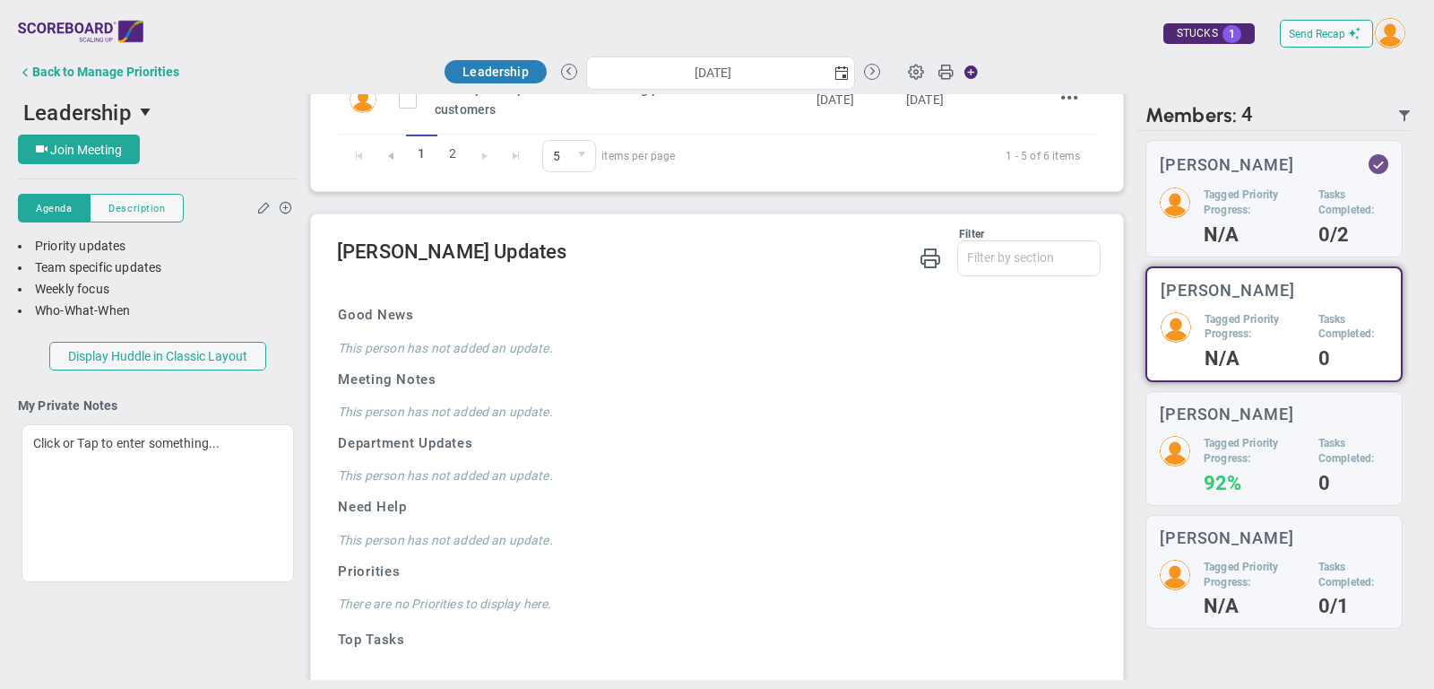
scroll to position [1117, 0]
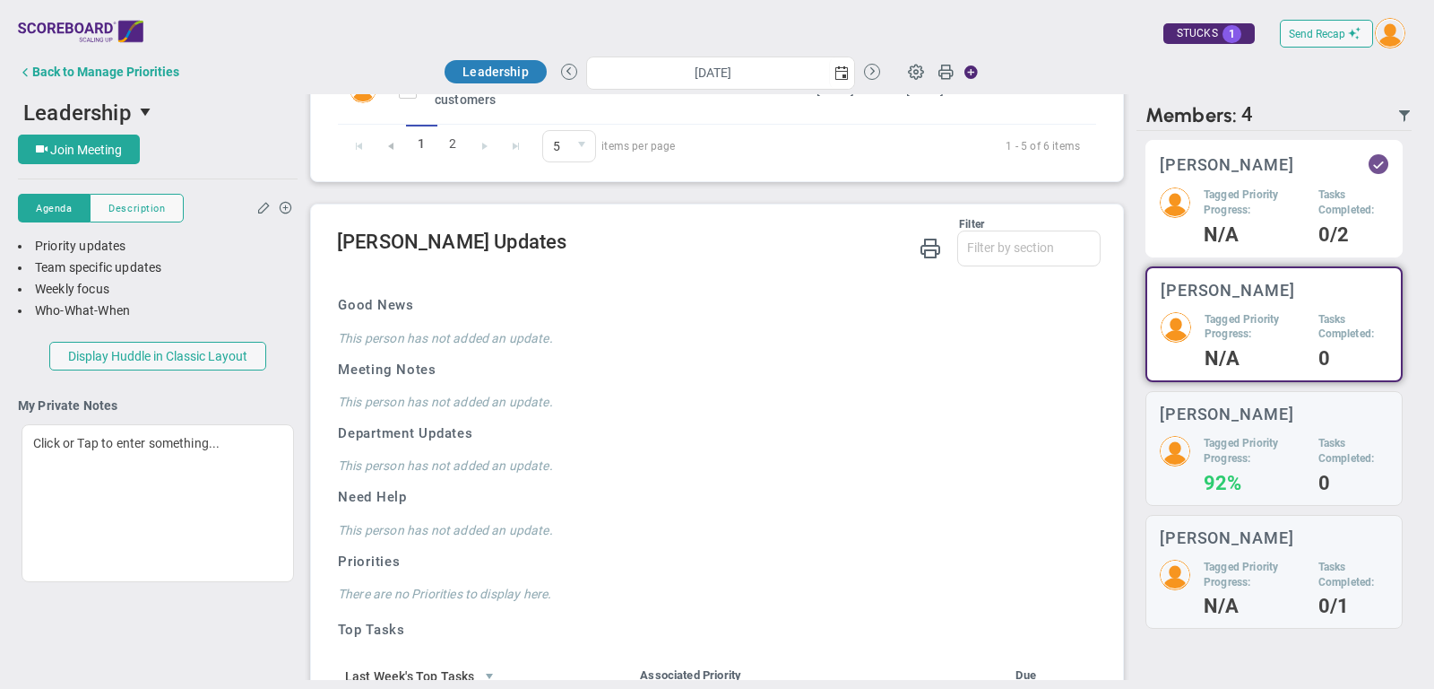
click at [1300, 172] on div "[PERSON_NAME]" at bounding box center [1274, 164] width 229 height 20
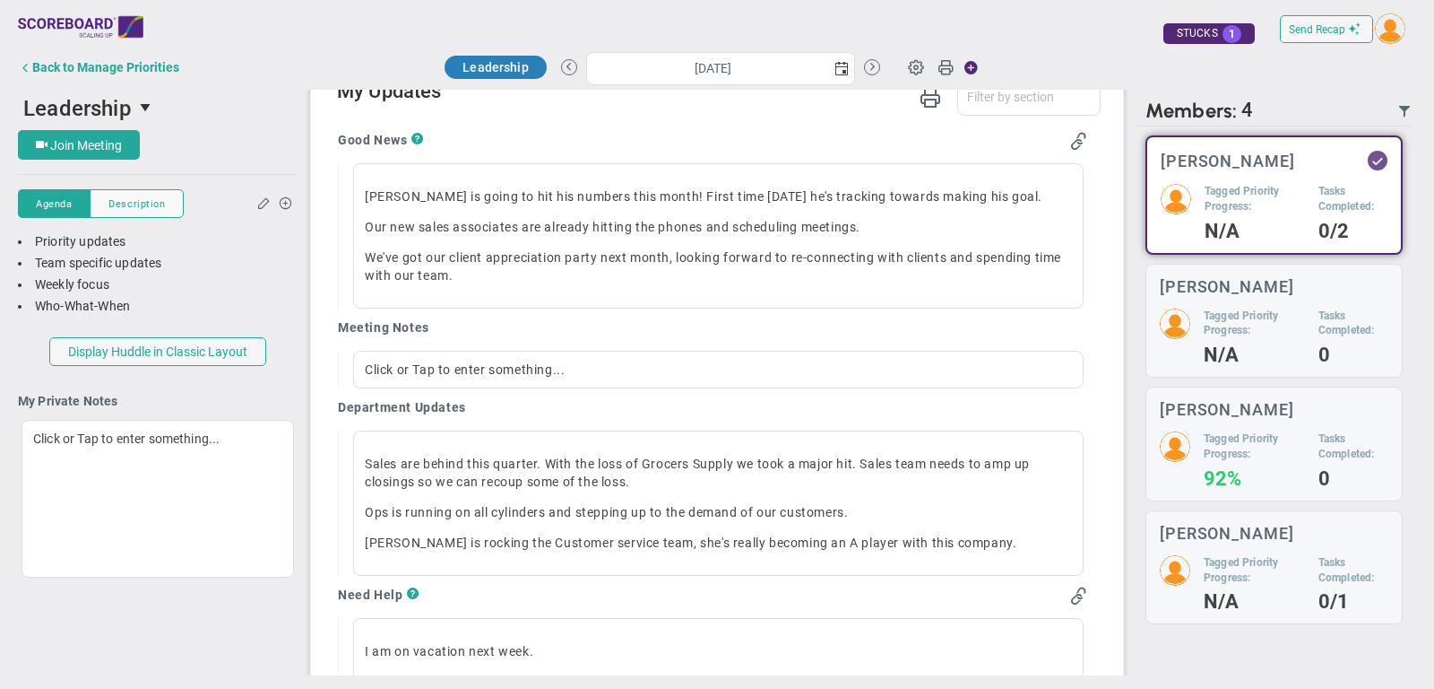
scroll to position [1271, 0]
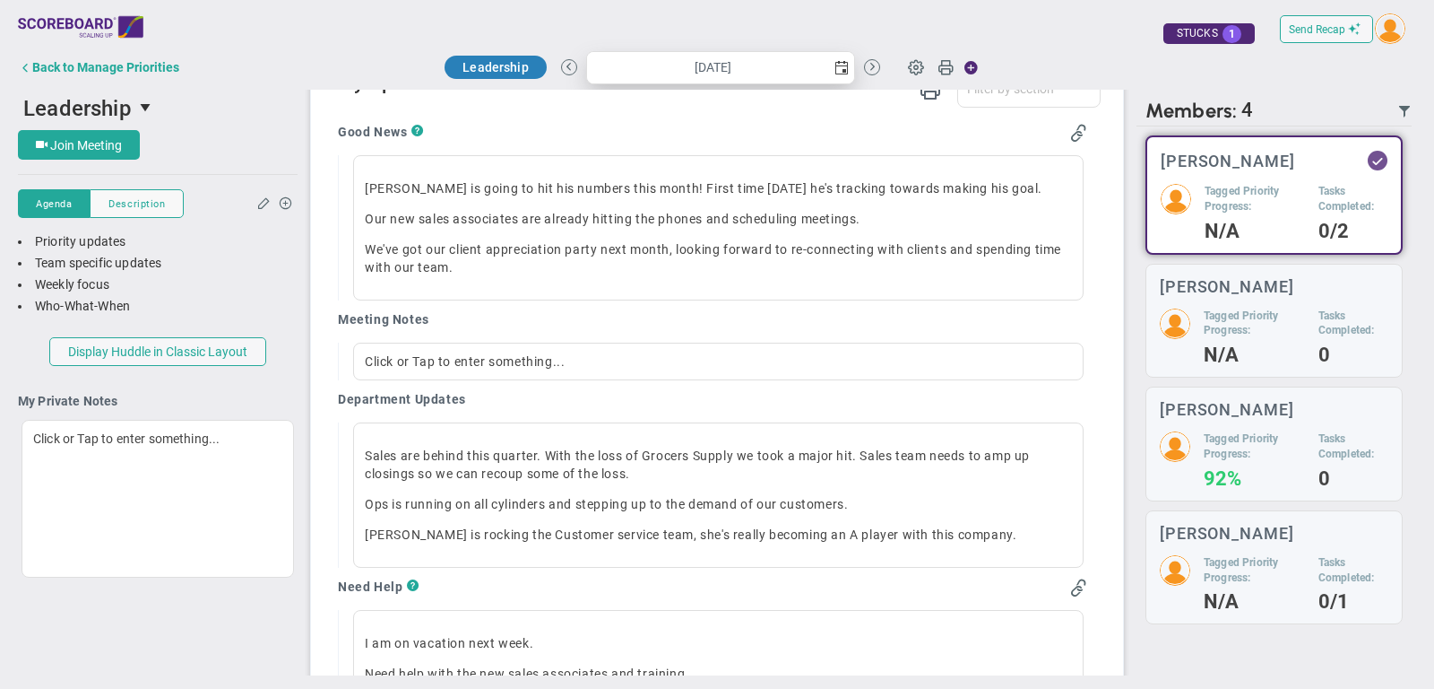
click at [837, 69] on span "select" at bounding box center [842, 68] width 14 height 14
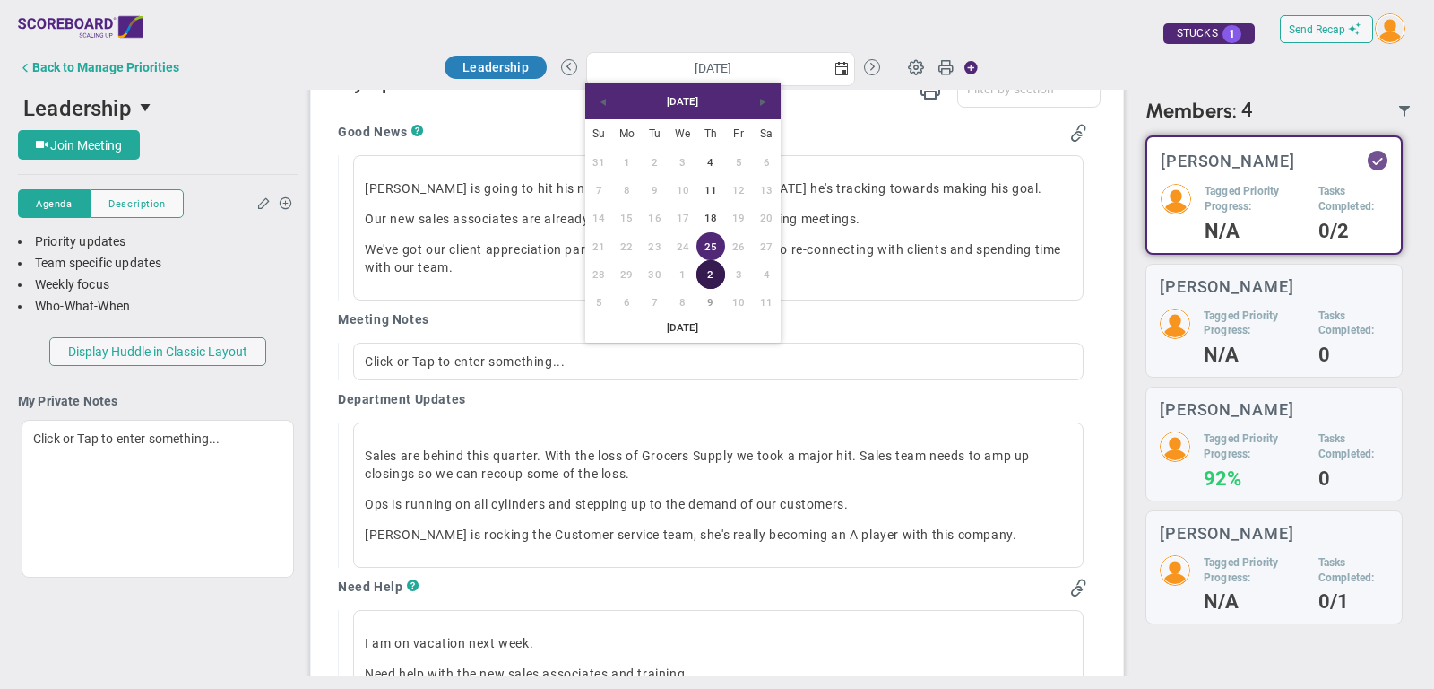
click at [709, 274] on link "2" at bounding box center [711, 274] width 28 height 28
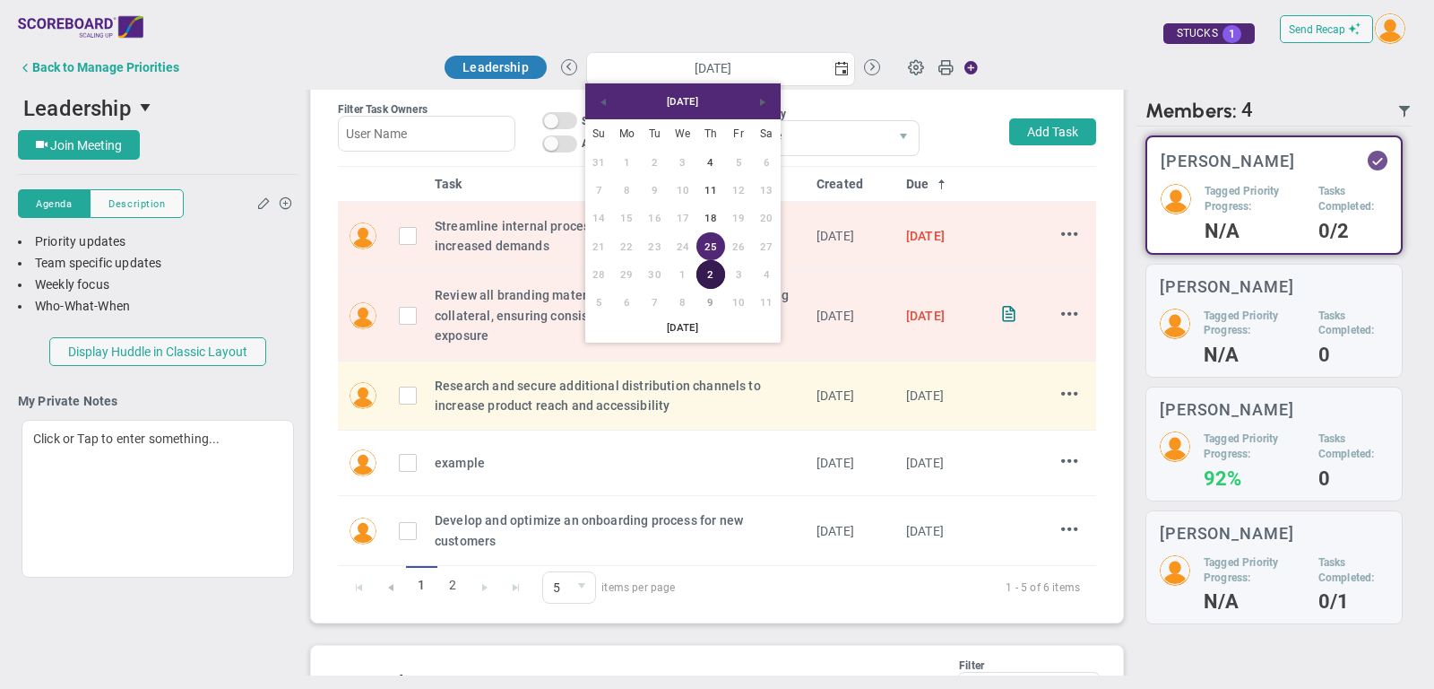
type input "[DATE]"
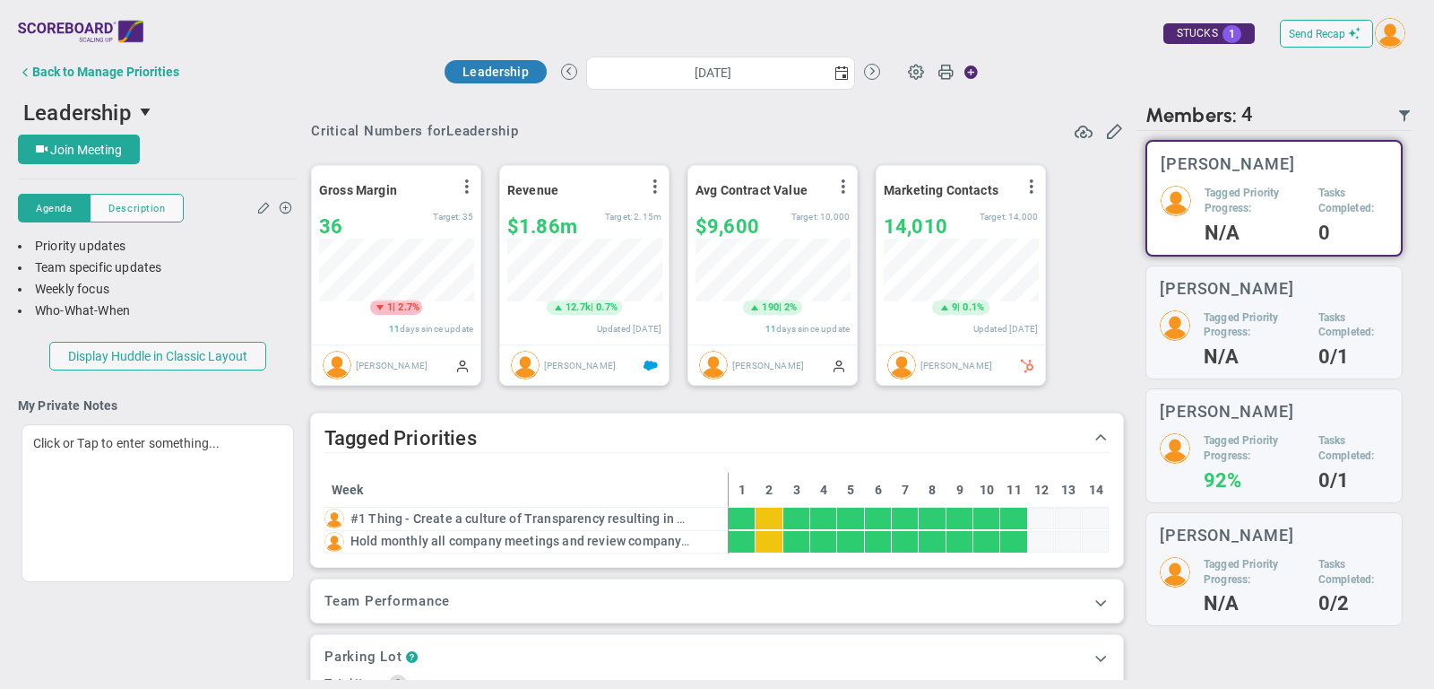
scroll to position [896498, 896405]
click at [1321, 36] on span "Send Recap" at bounding box center [1317, 34] width 56 height 13
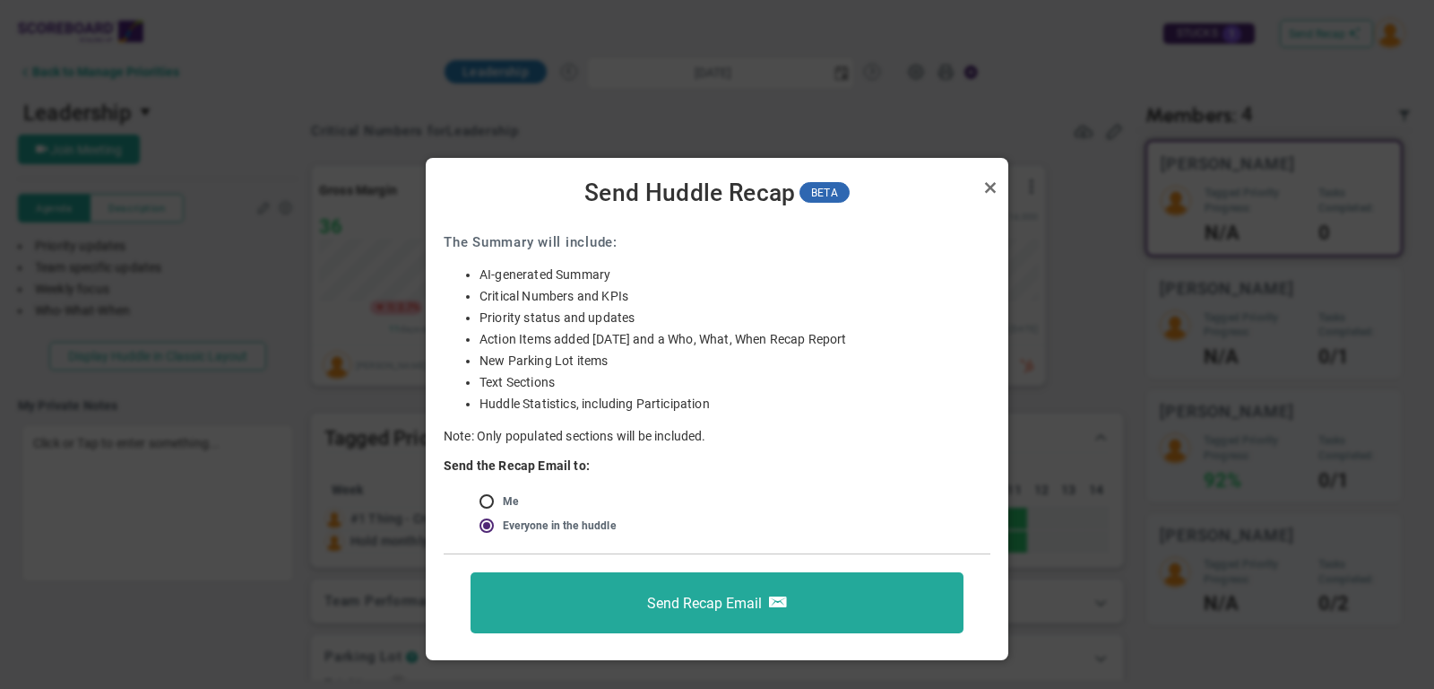
click at [481, 498] on span at bounding box center [489, 500] width 18 height 14
click at [491, 500] on input "radio" at bounding box center [493, 502] width 18 height 14
radio input "true"
click at [988, 190] on link "Close" at bounding box center [991, 188] width 22 height 22
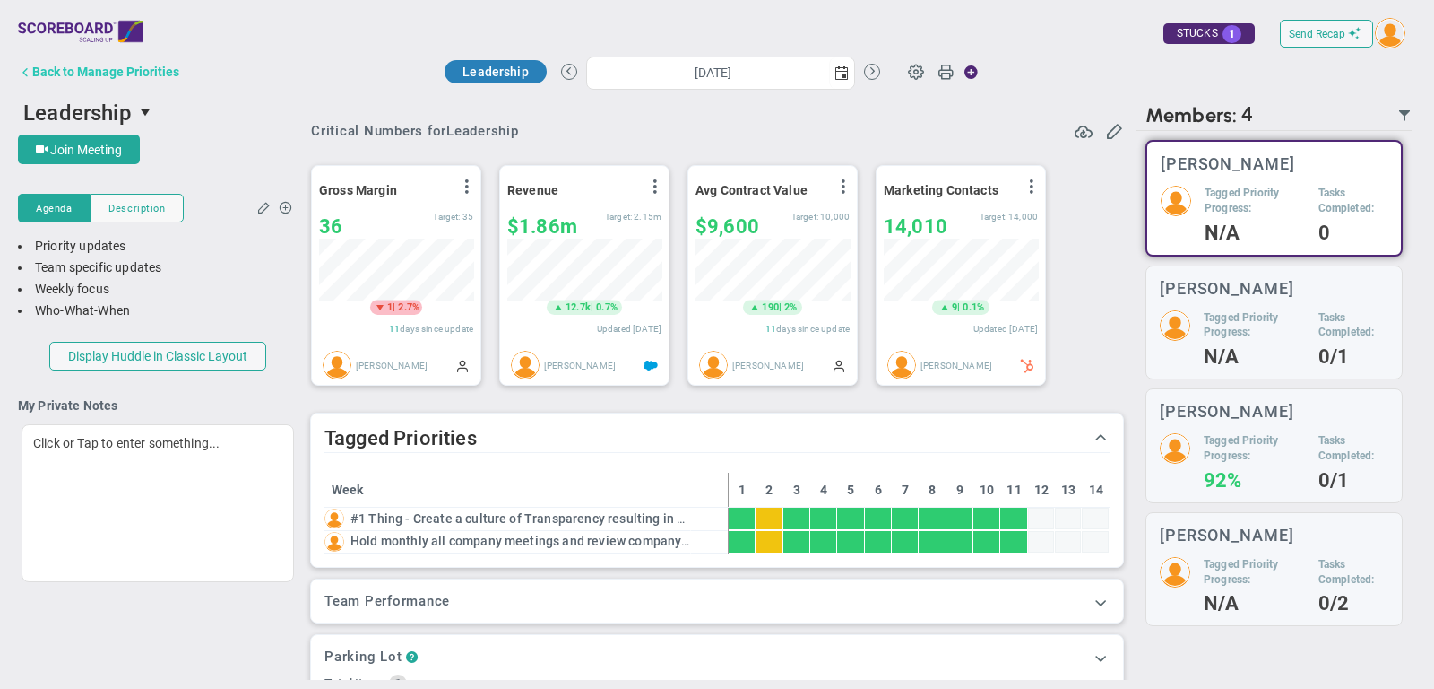
click at [157, 71] on div "Back to Manage Priorities" at bounding box center [105, 72] width 147 height 14
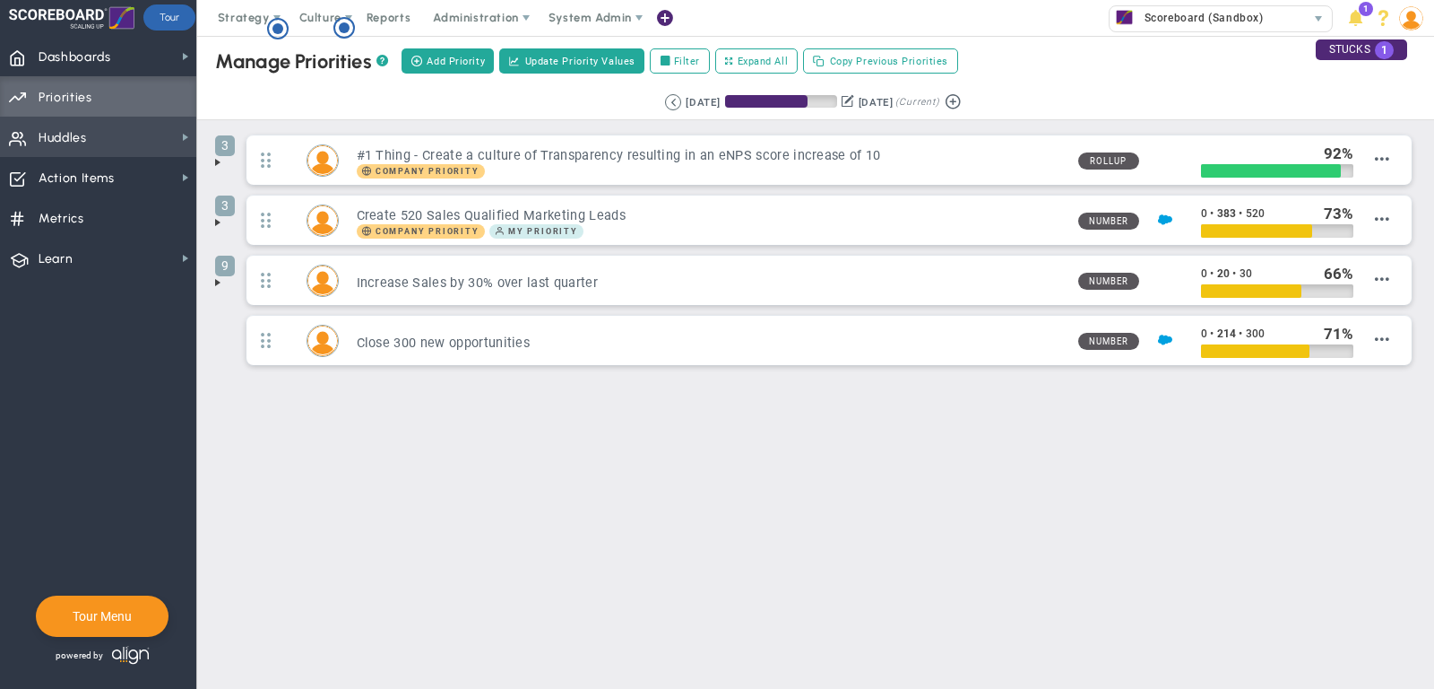
click at [126, 147] on span "Huddles Huddles" at bounding box center [98, 137] width 196 height 40
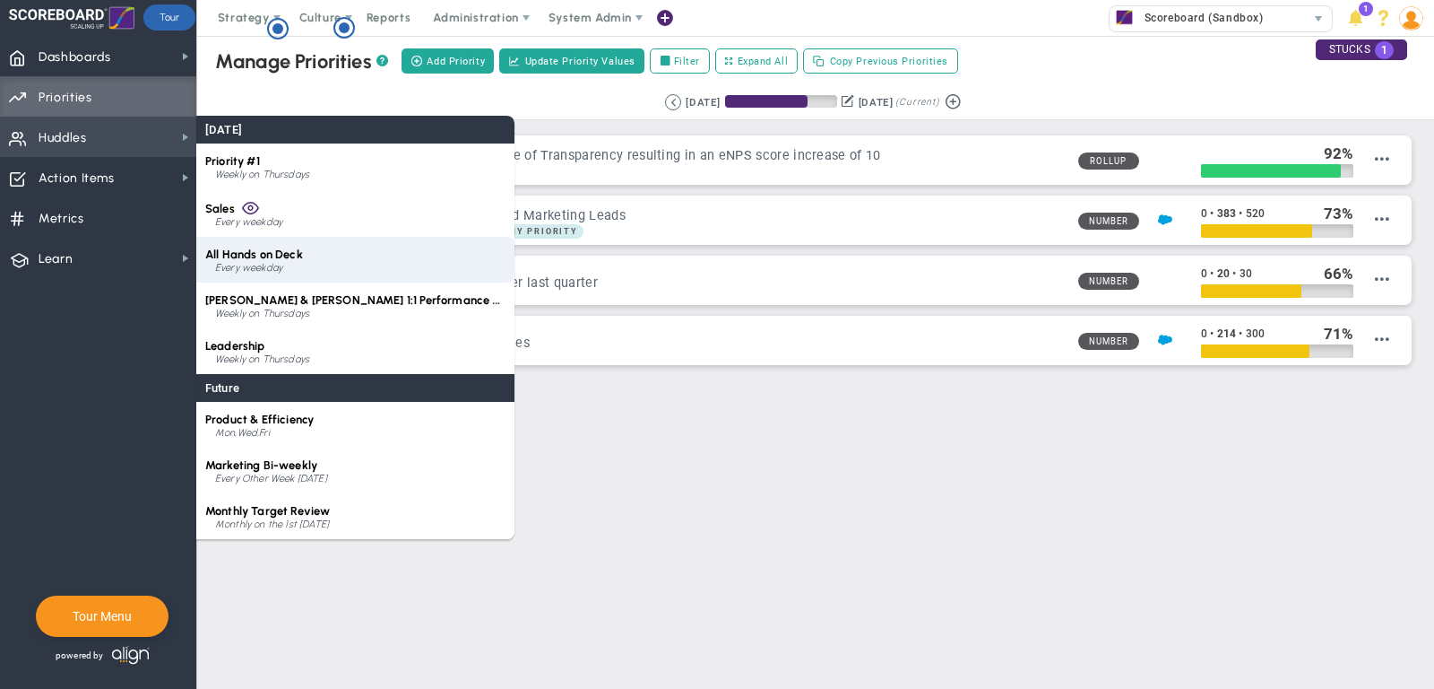
click at [290, 272] on div "Every weekday" at bounding box center [360, 268] width 290 height 11
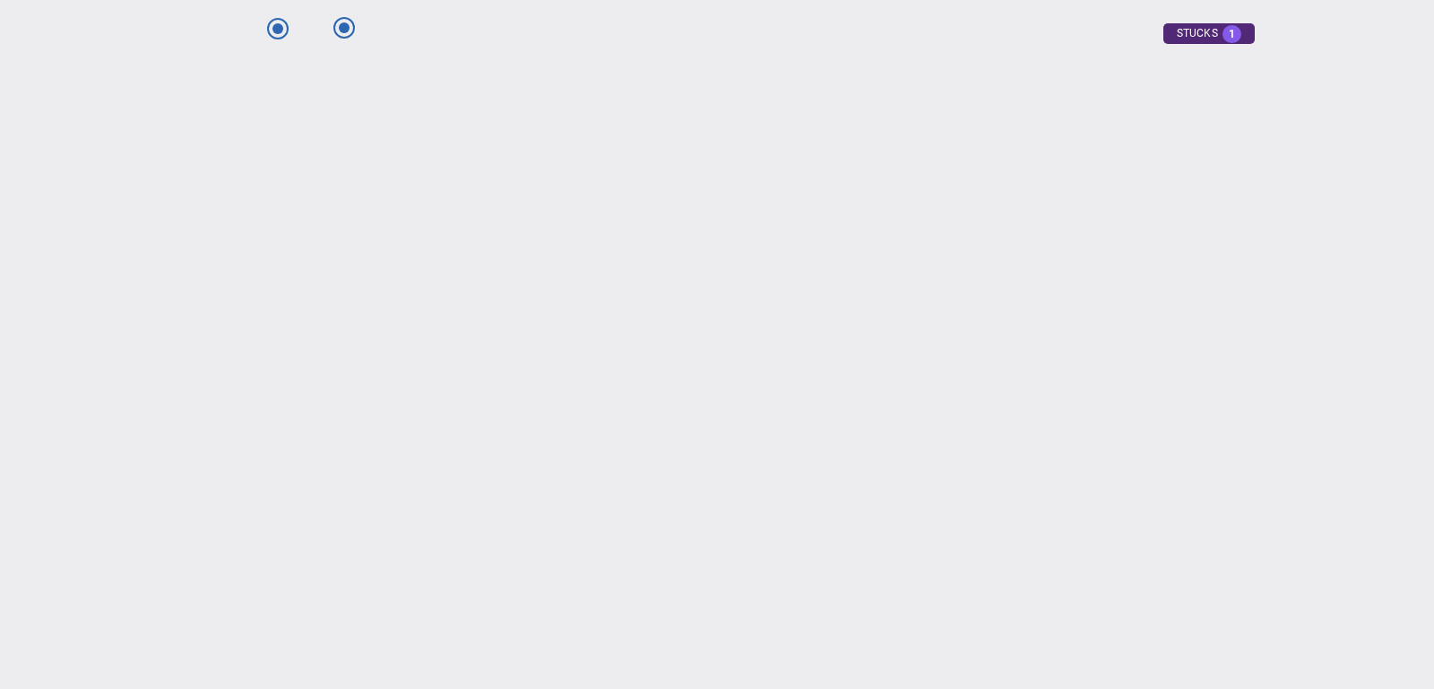
type input "[DATE]"
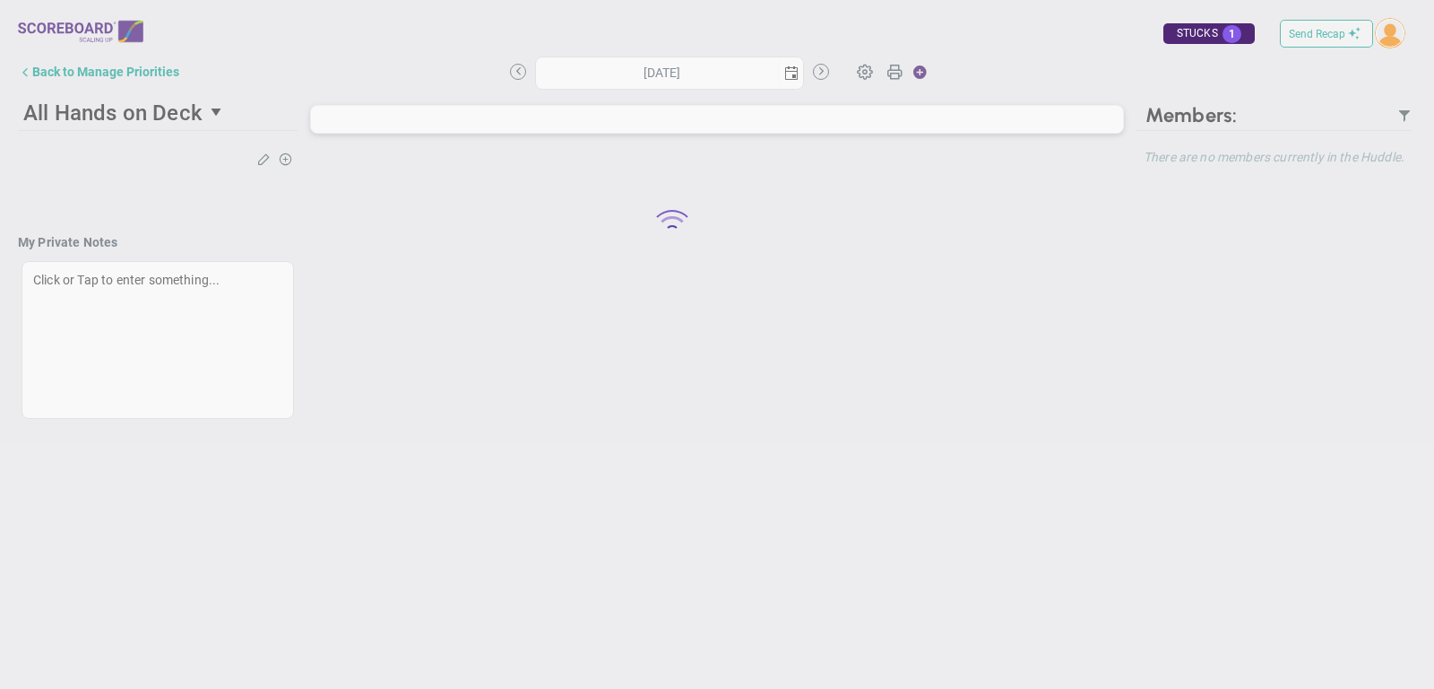
type input "[DATE]"
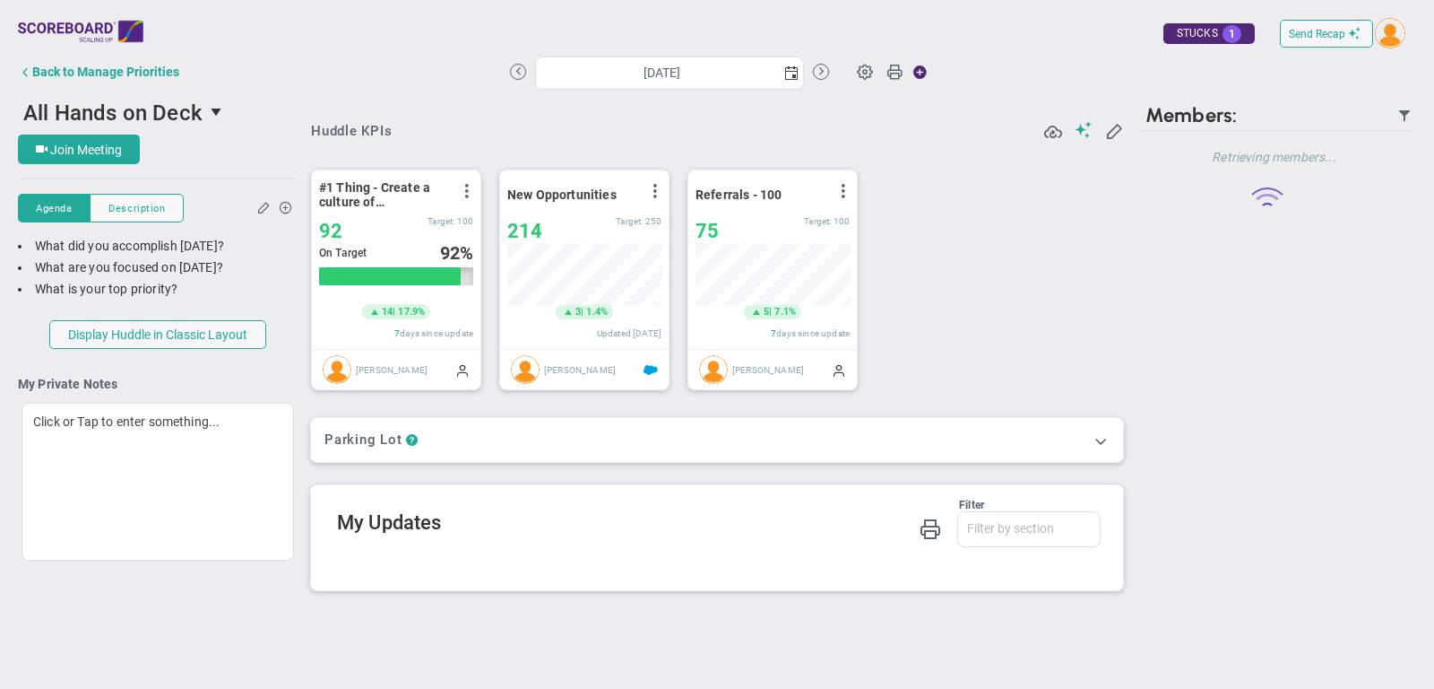
scroll to position [63, 154]
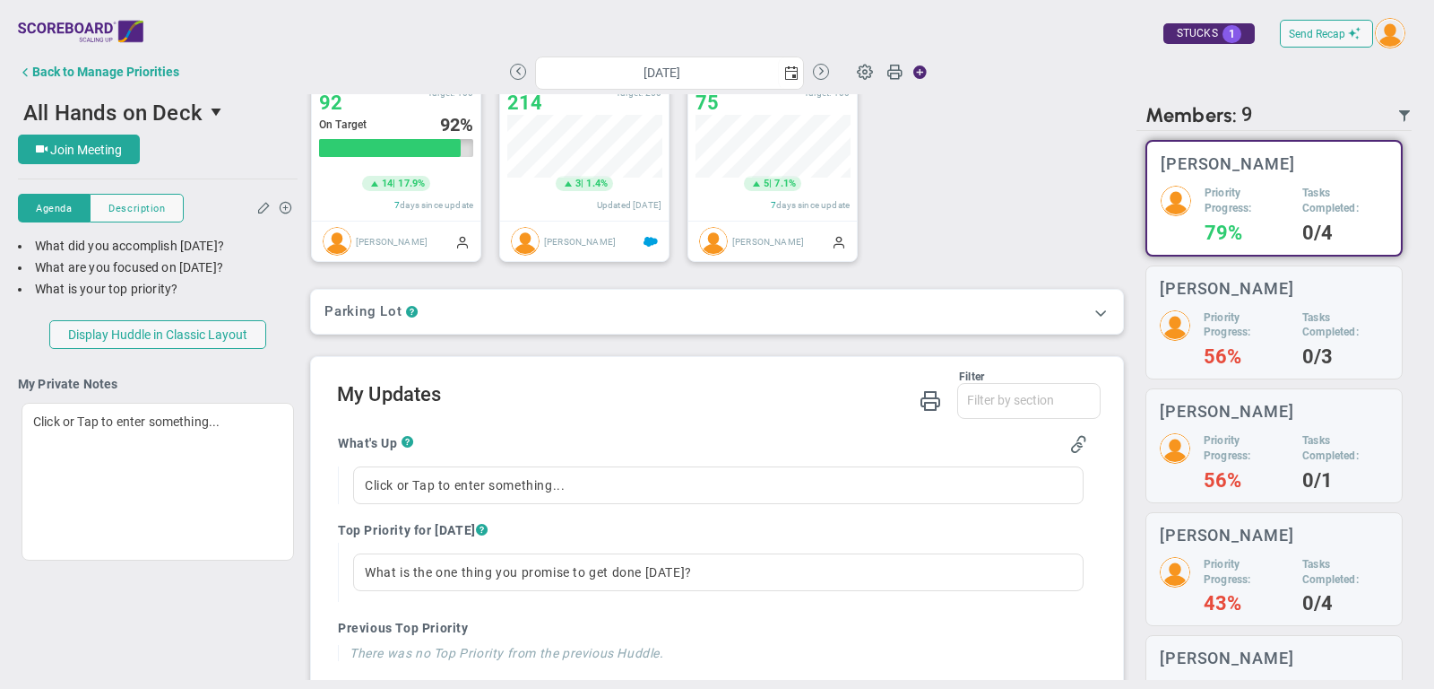
scroll to position [134, 0]
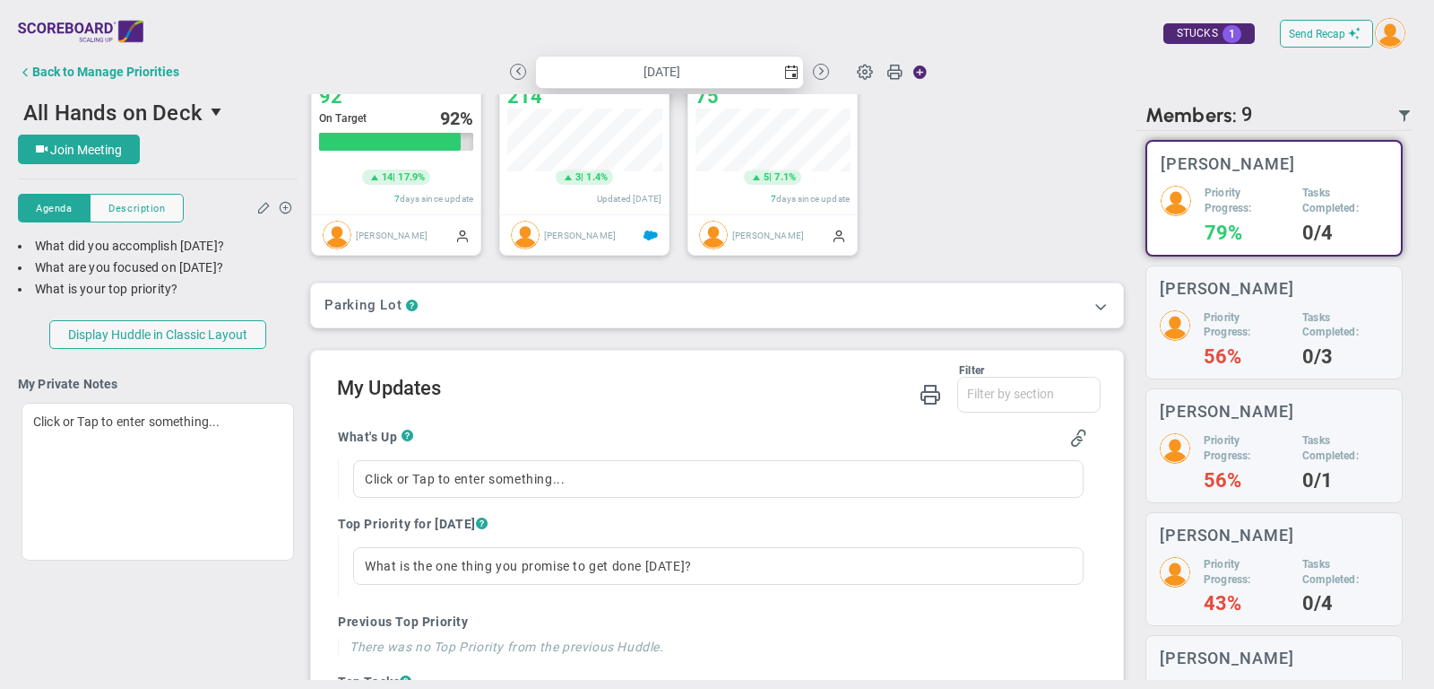
click at [793, 80] on span "select" at bounding box center [791, 72] width 14 height 14
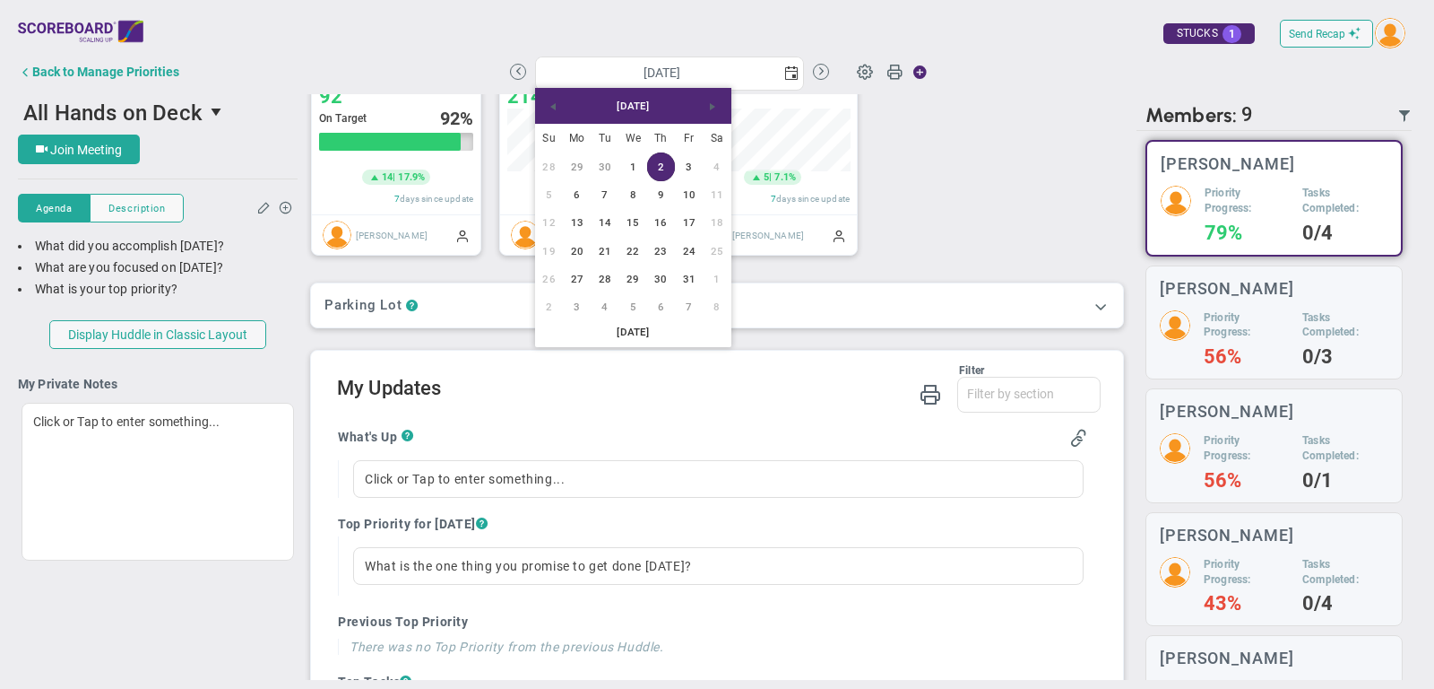
click at [746, 401] on div "Filter What's Up Top Priorities Top Tasks Stucks Priorities What's Up Top Prior…" at bounding box center [719, 389] width 764 height 51
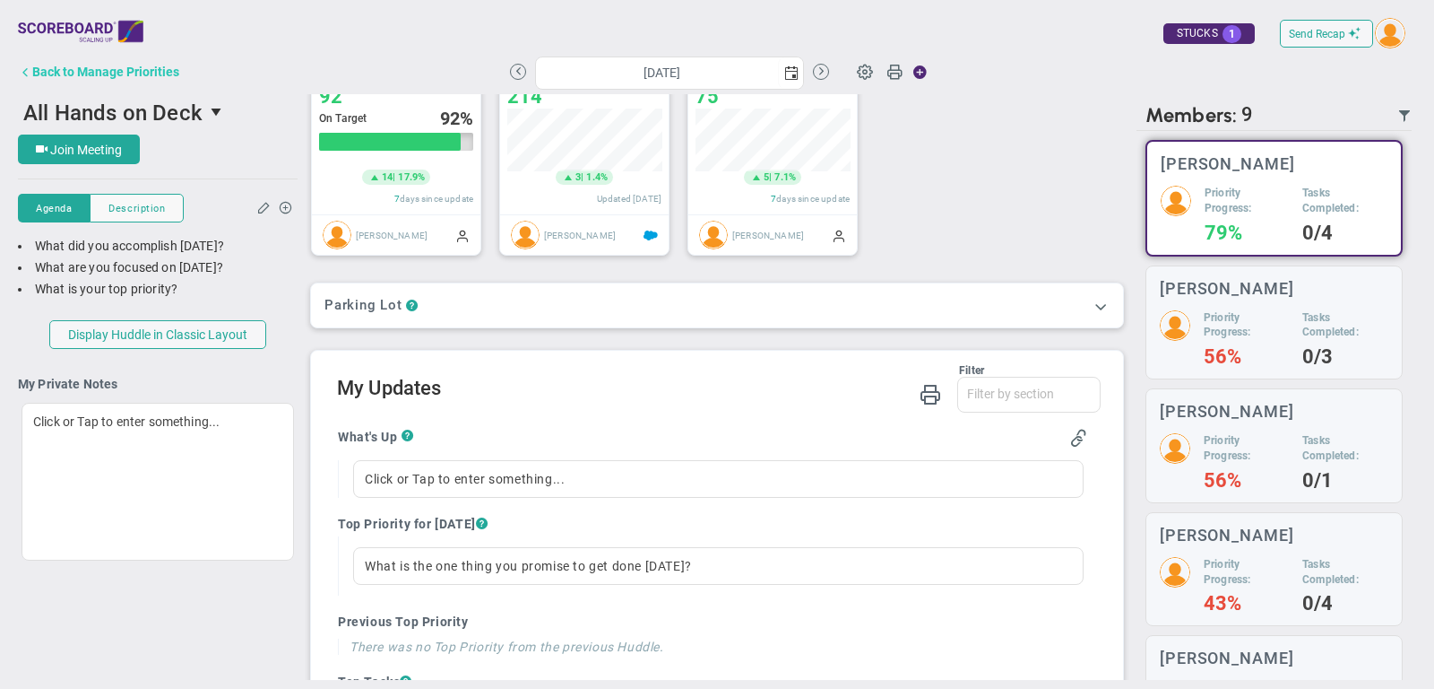
click at [81, 70] on div "Back to Manage Priorities" at bounding box center [105, 72] width 147 height 14
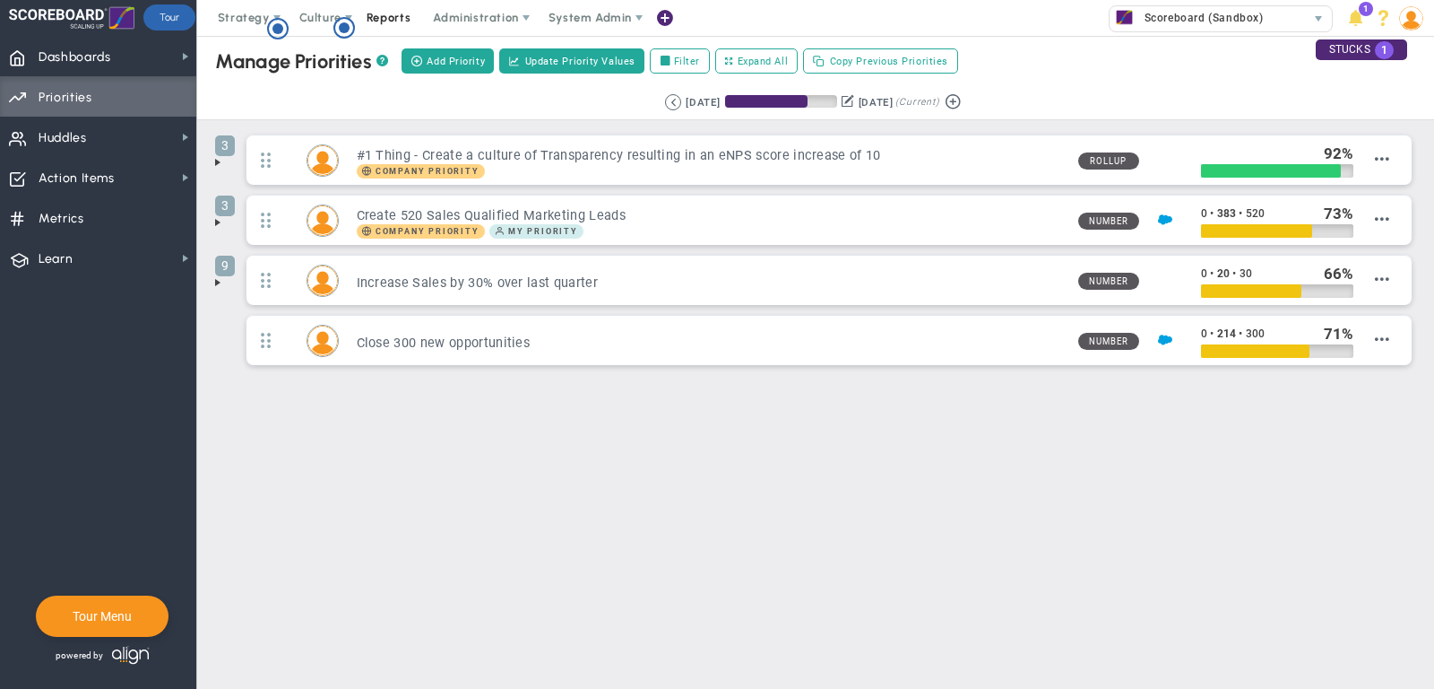
click at [383, 13] on span "Reports" at bounding box center [389, 18] width 63 height 36
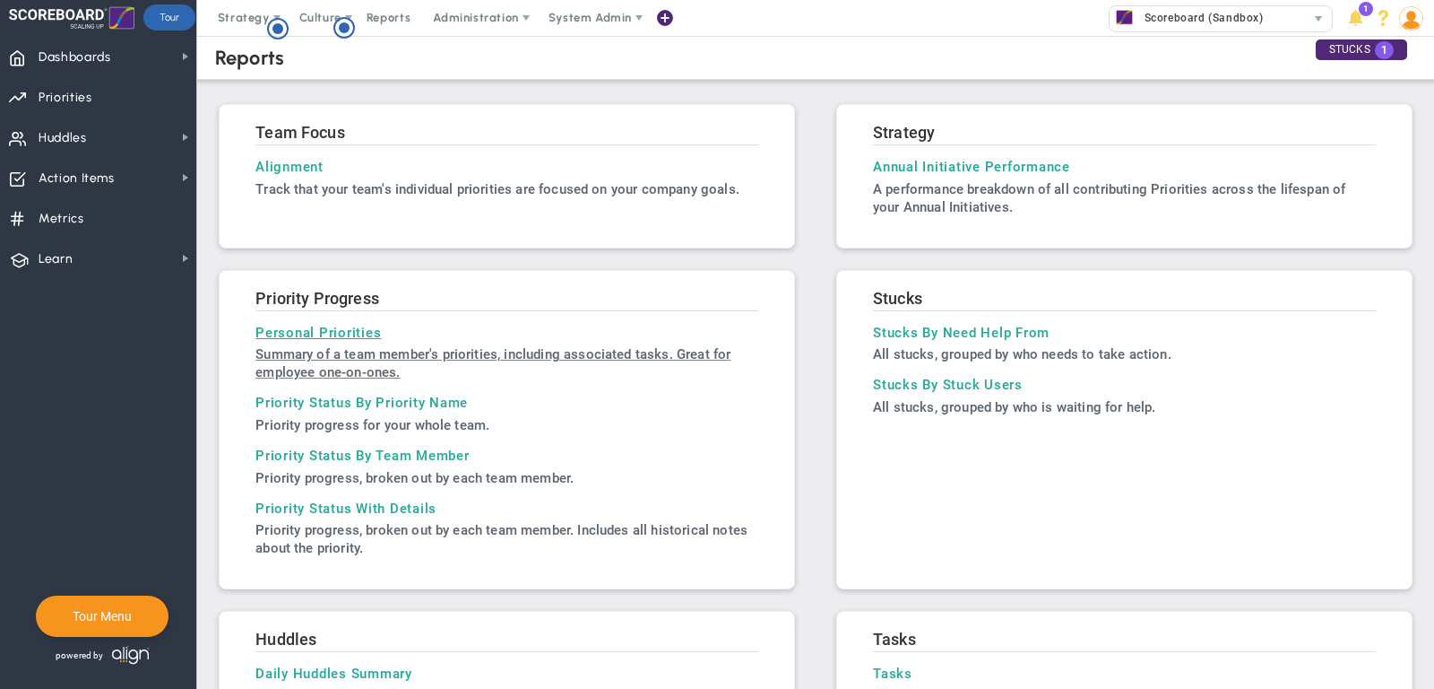
click at [302, 328] on h3 "Personal Priorities" at bounding box center [507, 333] width 503 height 16
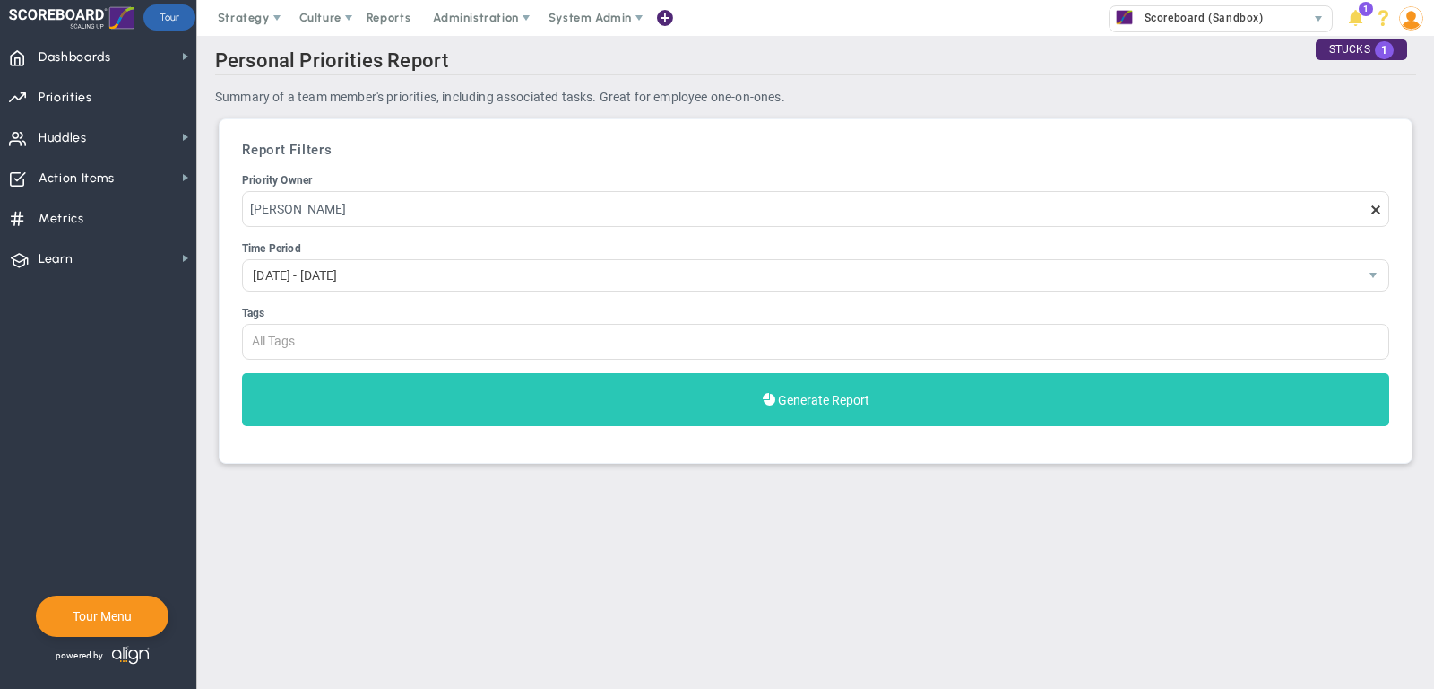
click at [440, 387] on button "Generate Report" at bounding box center [816, 399] width 1148 height 53
